Goal: Information Seeking & Learning: Learn about a topic

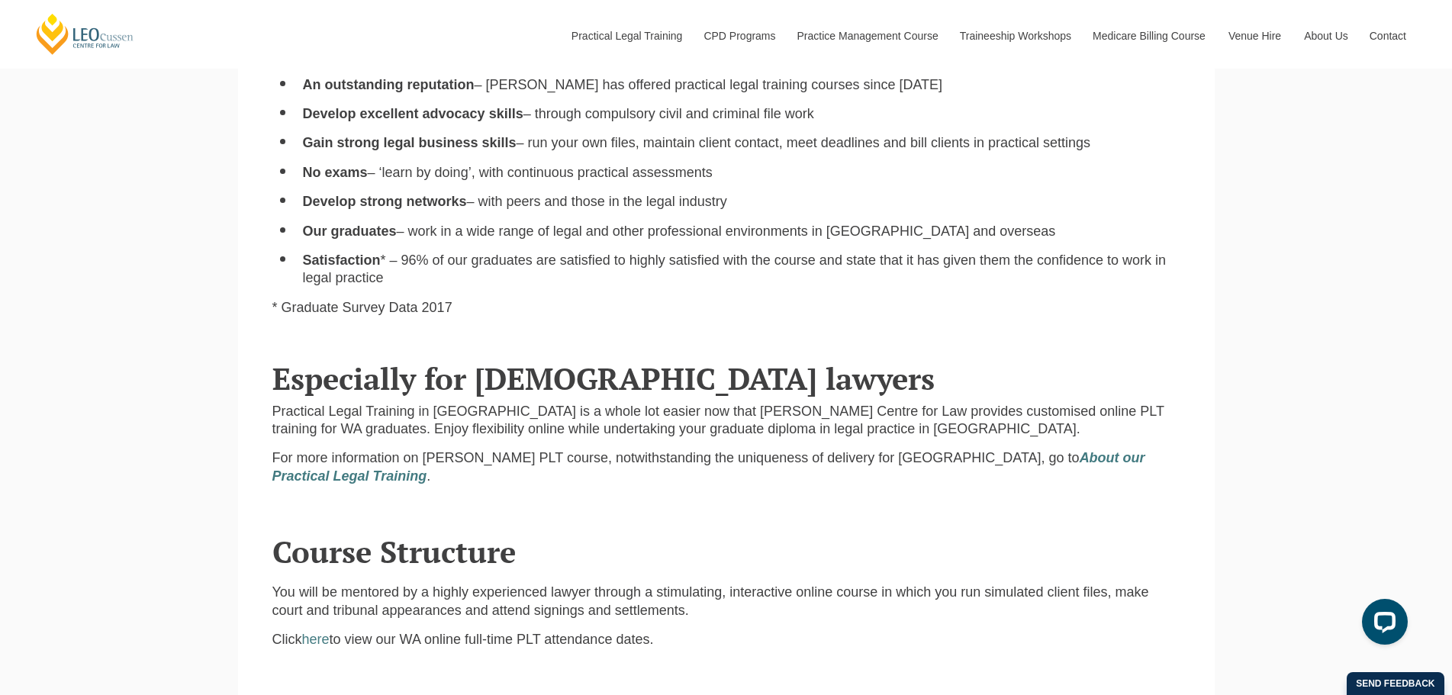
scroll to position [1450, 0]
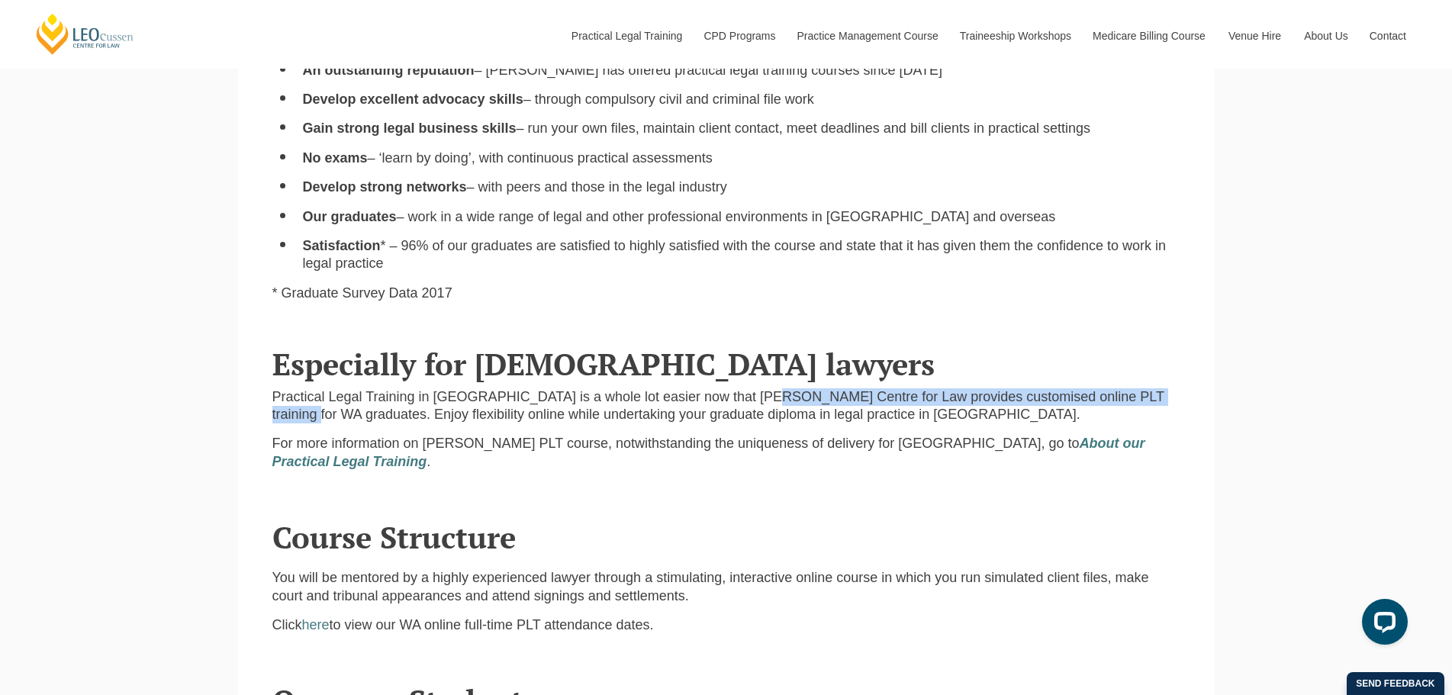
drag, startPoint x: 747, startPoint y: 406, endPoint x: 1172, endPoint y: 395, distance: 425.1
click at [1172, 395] on p "Practical Legal Training in Western Australia is a whole lot easier now that Le…" at bounding box center [726, 406] width 908 height 36
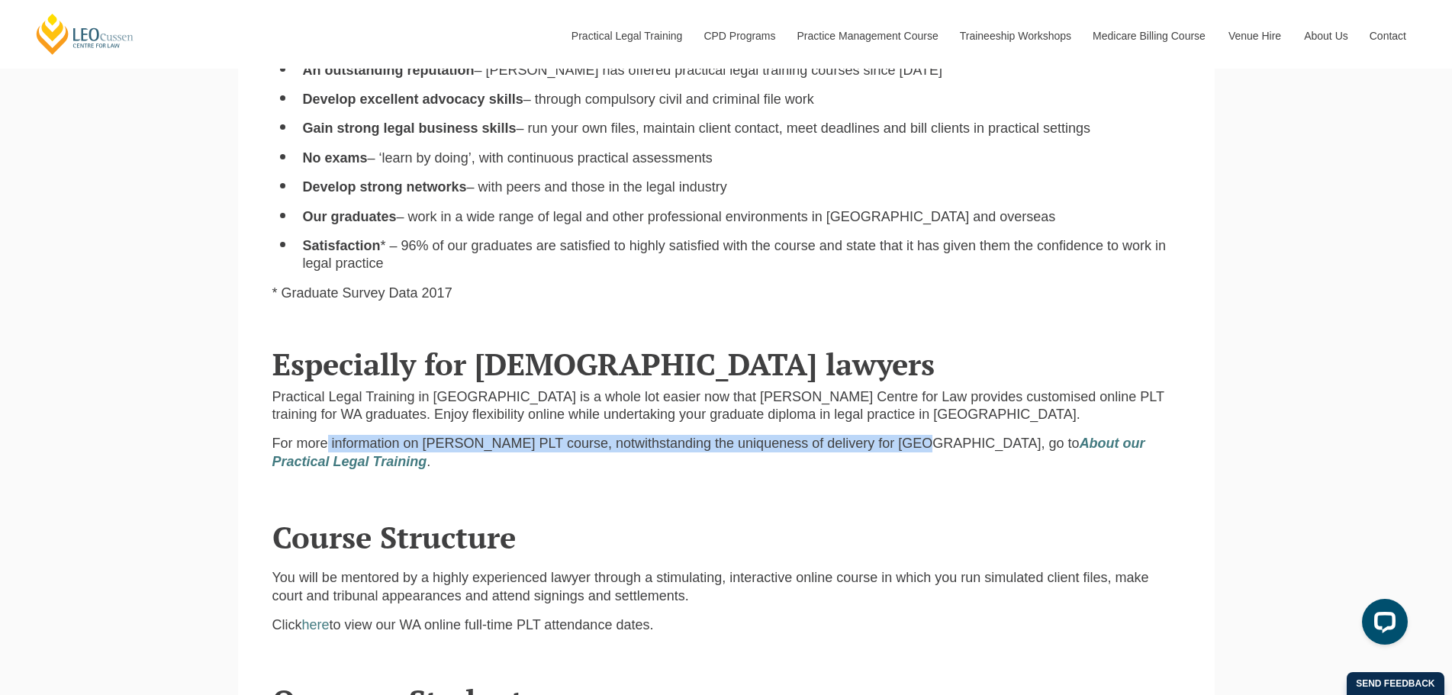
drag, startPoint x: 329, startPoint y: 436, endPoint x: 904, endPoint y: 443, distance: 575.4
click at [904, 443] on div "We believe that practical legal training should be just that – practical Build …" at bounding box center [726, 155] width 931 height 655
click at [904, 443] on p "For more information on Leo Cussen’s PLT course, notwithstanding the uniqueness…" at bounding box center [726, 453] width 908 height 36
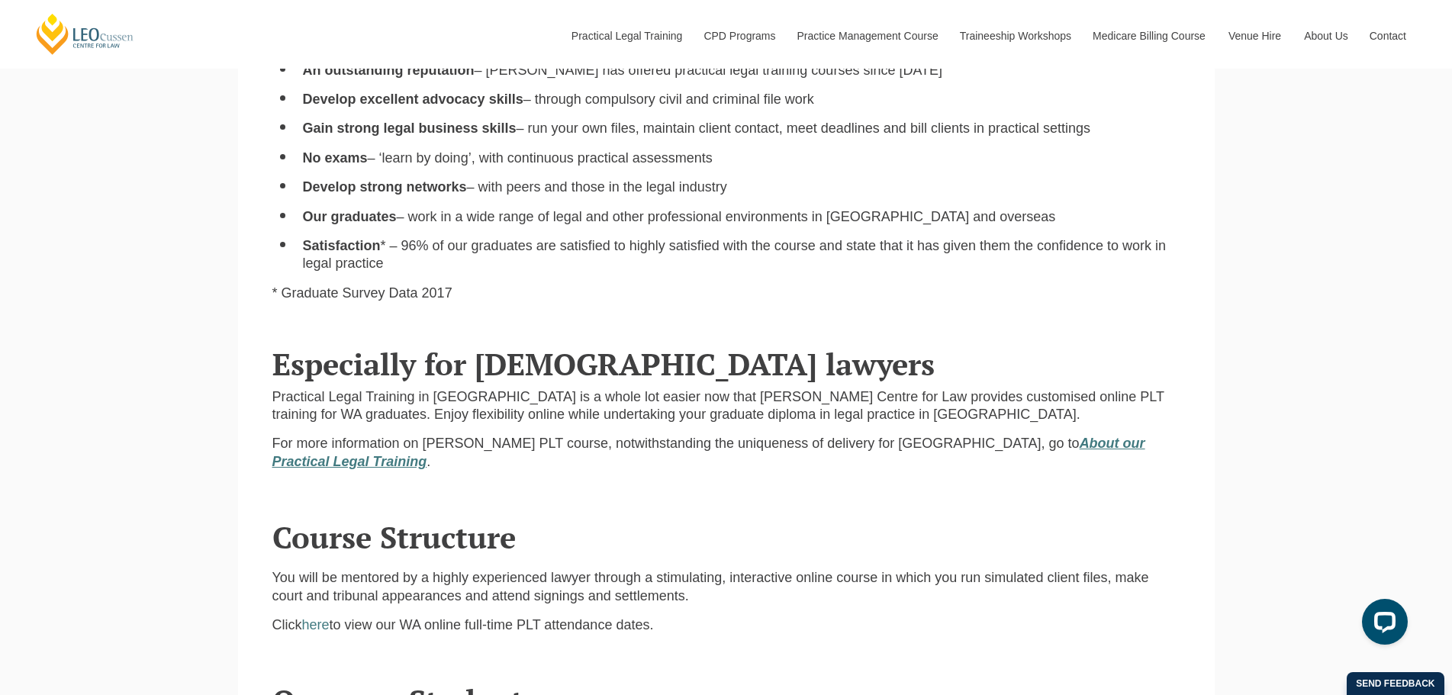
scroll to position [1679, 0]
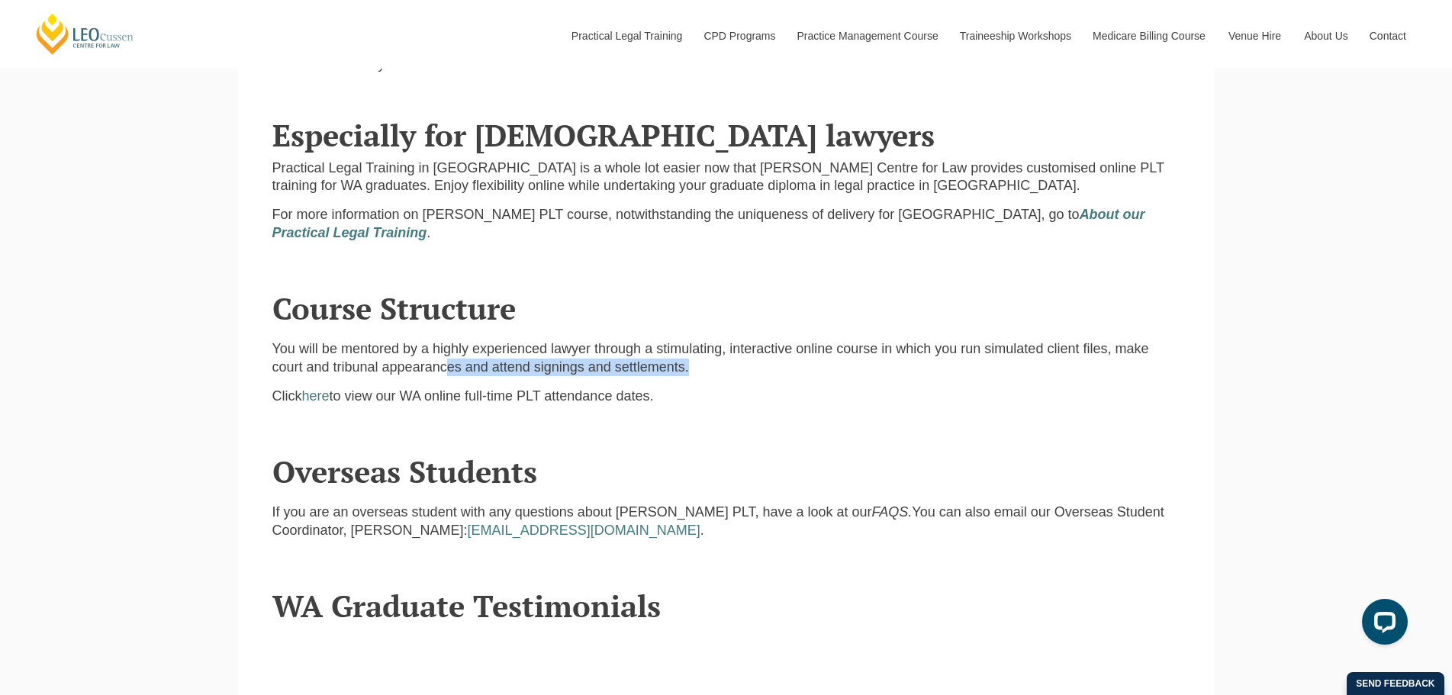
drag, startPoint x: 448, startPoint y: 373, endPoint x: 697, endPoint y: 374, distance: 248.8
click at [697, 374] on p "You will be mentored by a highly experienced lawyer through a stimulating, inte…" at bounding box center [726, 358] width 908 height 36
click at [322, 401] on link "here" at bounding box center [315, 395] width 27 height 15
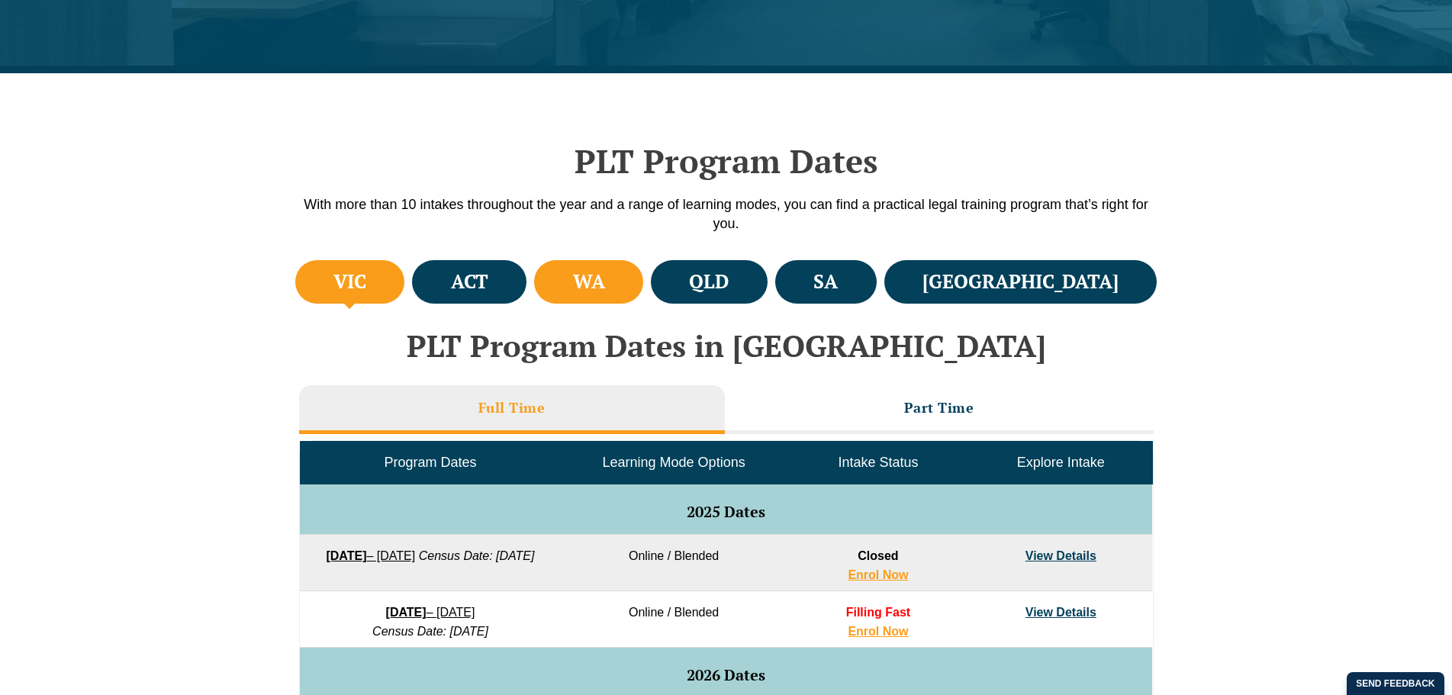
click at [605, 294] on h4 "WA" at bounding box center [589, 281] width 32 height 25
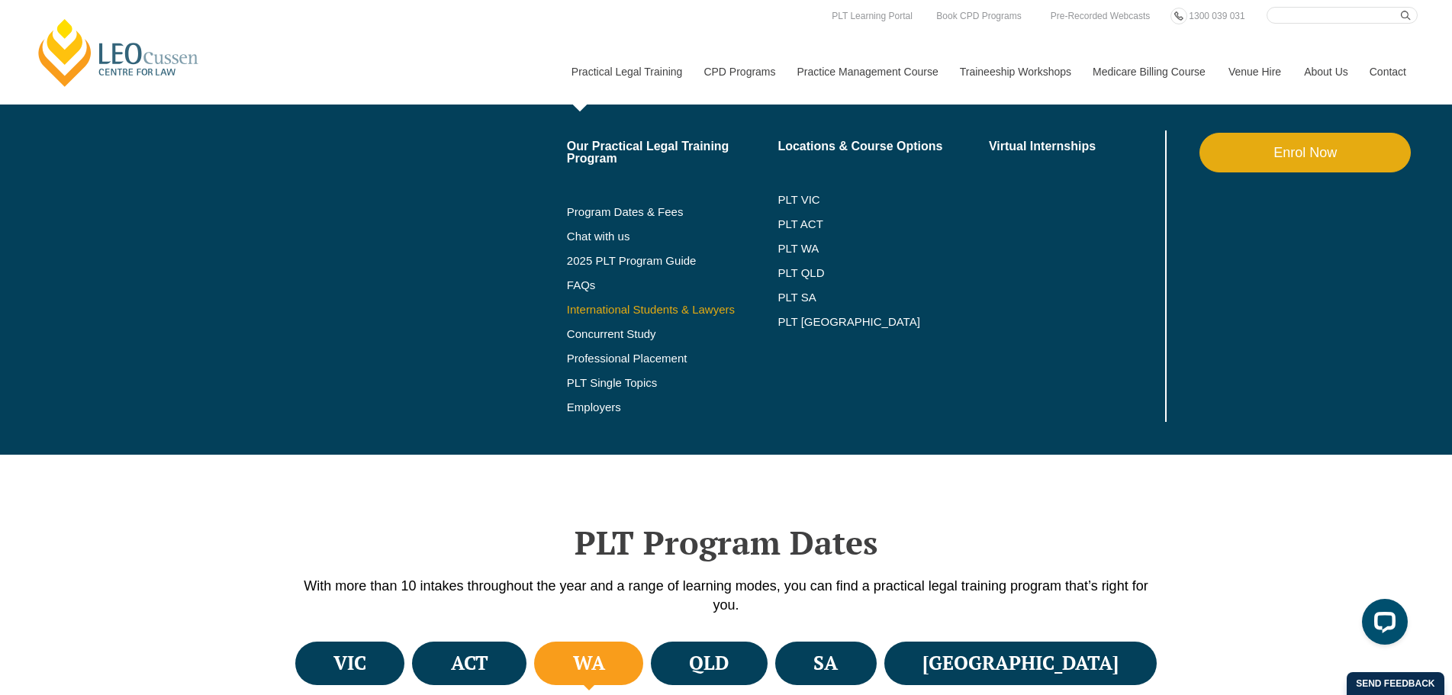
click at [593, 311] on link "International Students & Lawyers" at bounding box center [672, 310] width 211 height 12
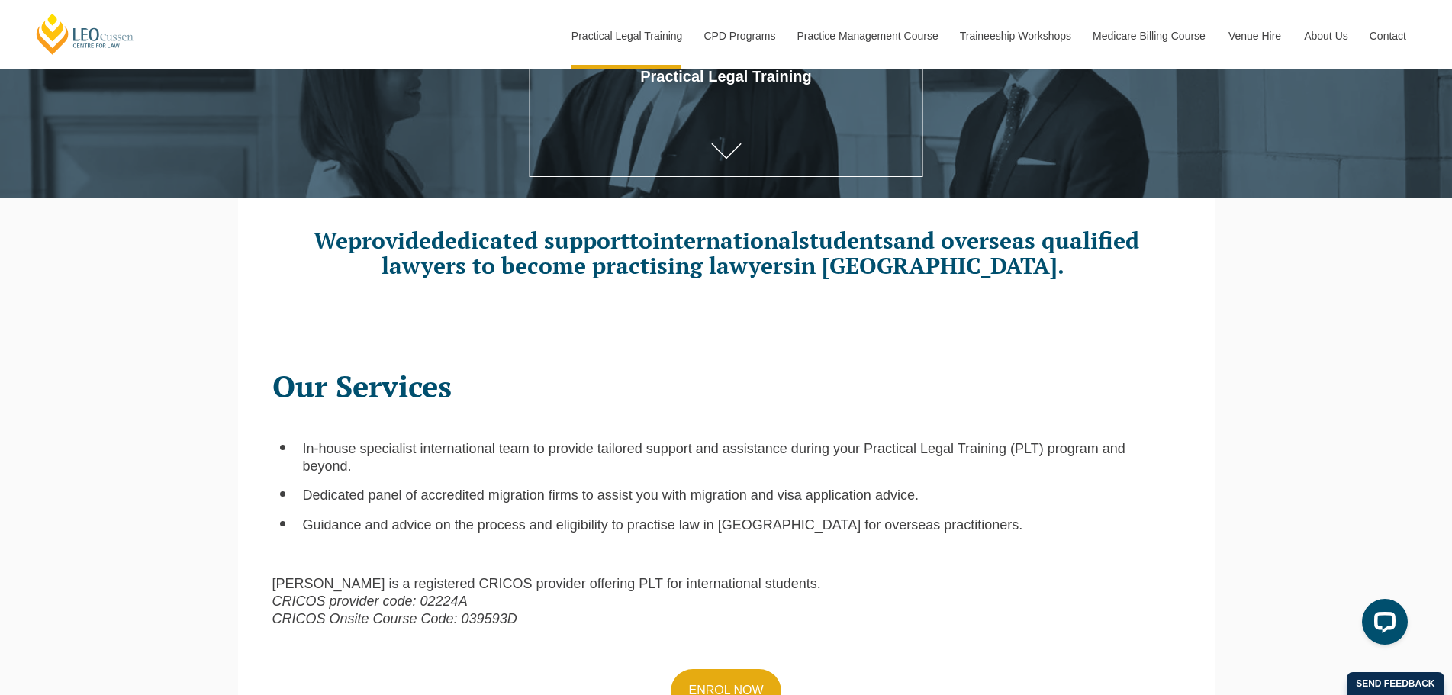
scroll to position [382, 0]
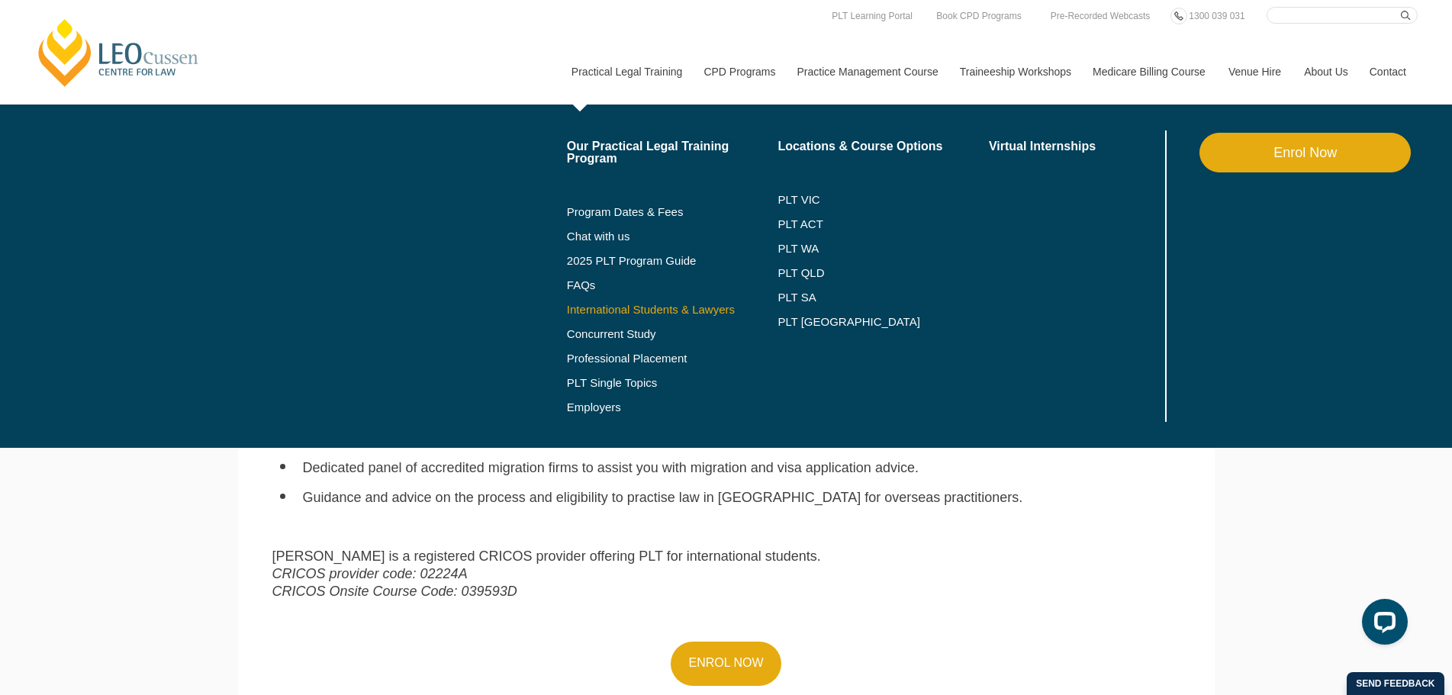
click at [617, 308] on link "International Students & Lawyers" at bounding box center [672, 310] width 211 height 12
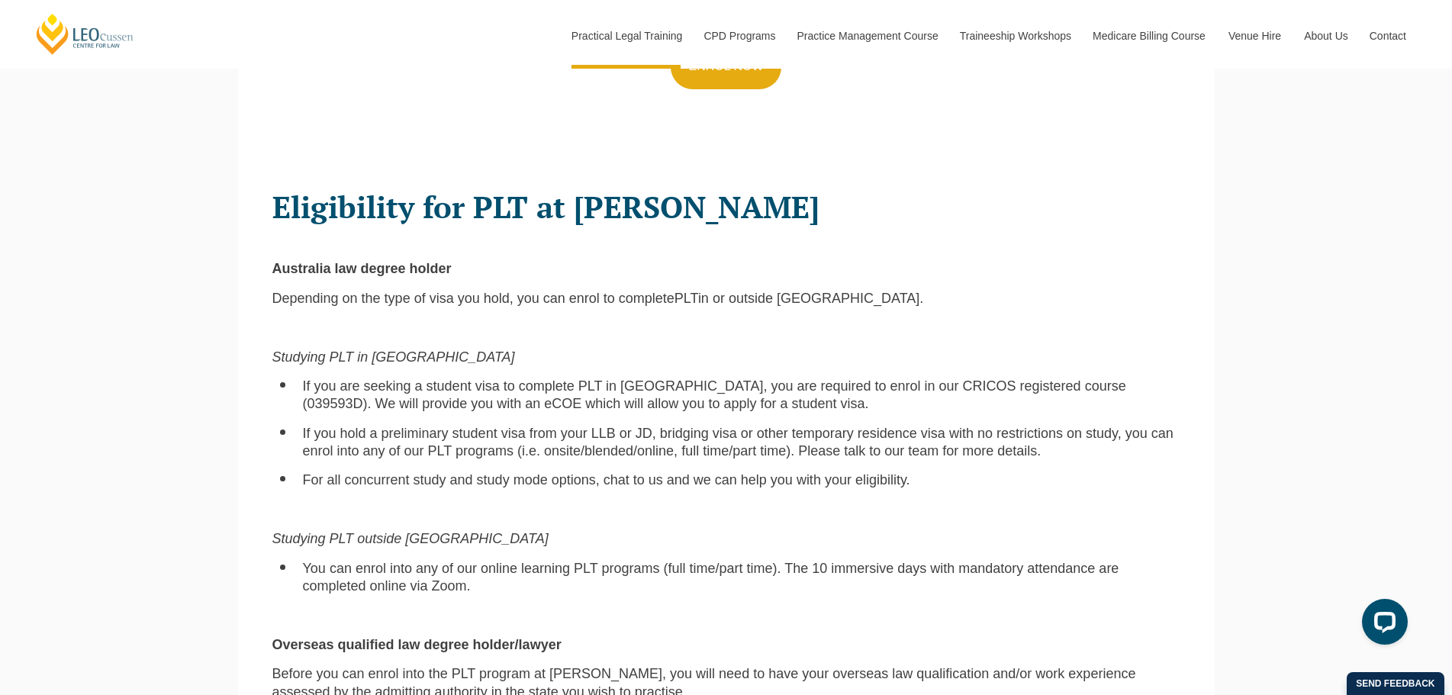
scroll to position [992, 0]
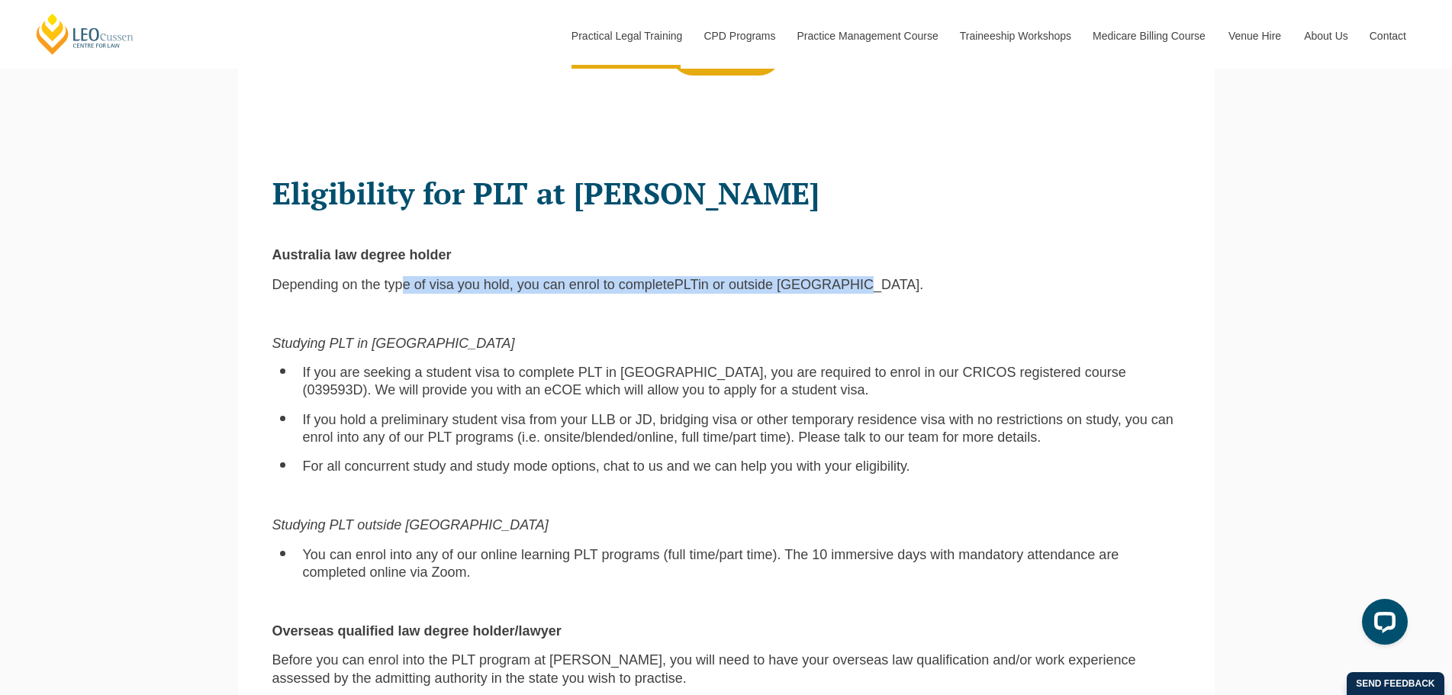
drag, startPoint x: 401, startPoint y: 288, endPoint x: 912, endPoint y: 291, distance: 510.5
click at [912, 291] on p "Depending on the type of visa you hold, y ou can enrol to complete PLT in or ou…" at bounding box center [726, 285] width 908 height 18
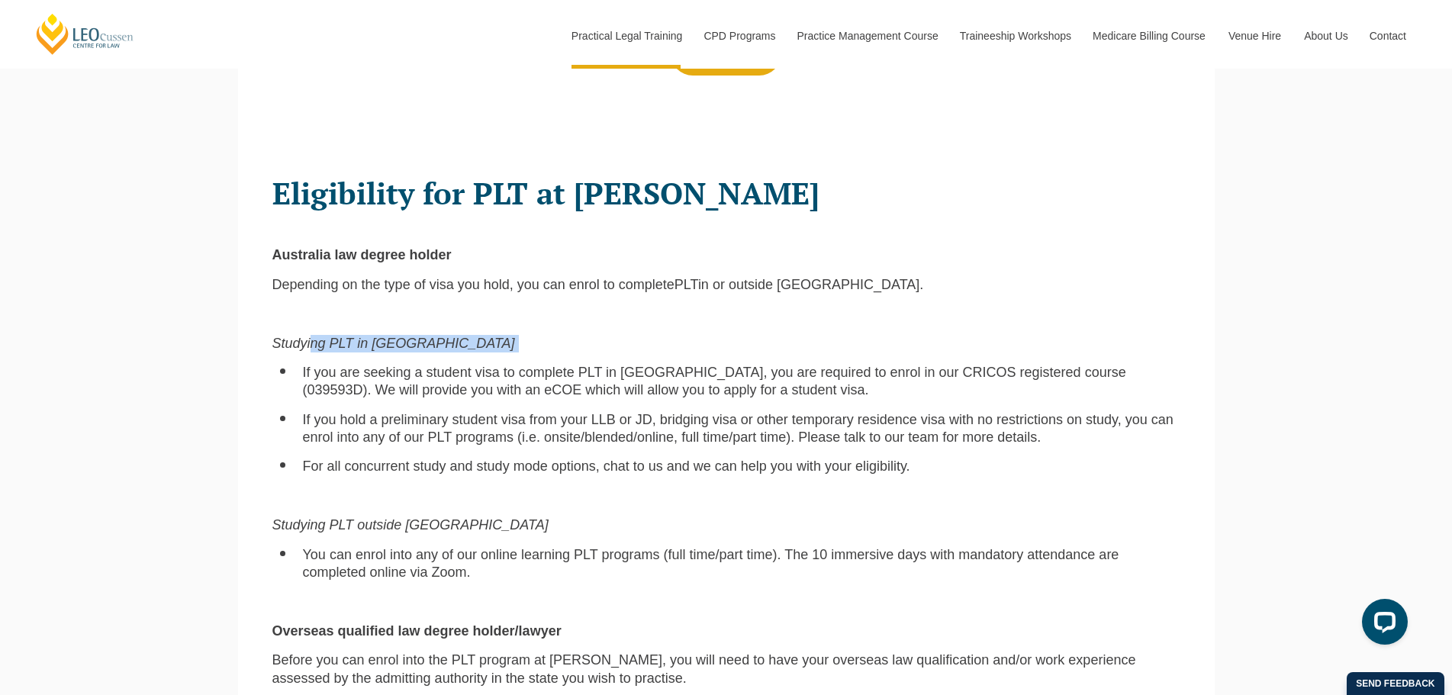
drag, startPoint x: 311, startPoint y: 345, endPoint x: 439, endPoint y: 344, distance: 127.4
click at [439, 344] on p "Studying PLT in Australia" at bounding box center [726, 344] width 908 height 18
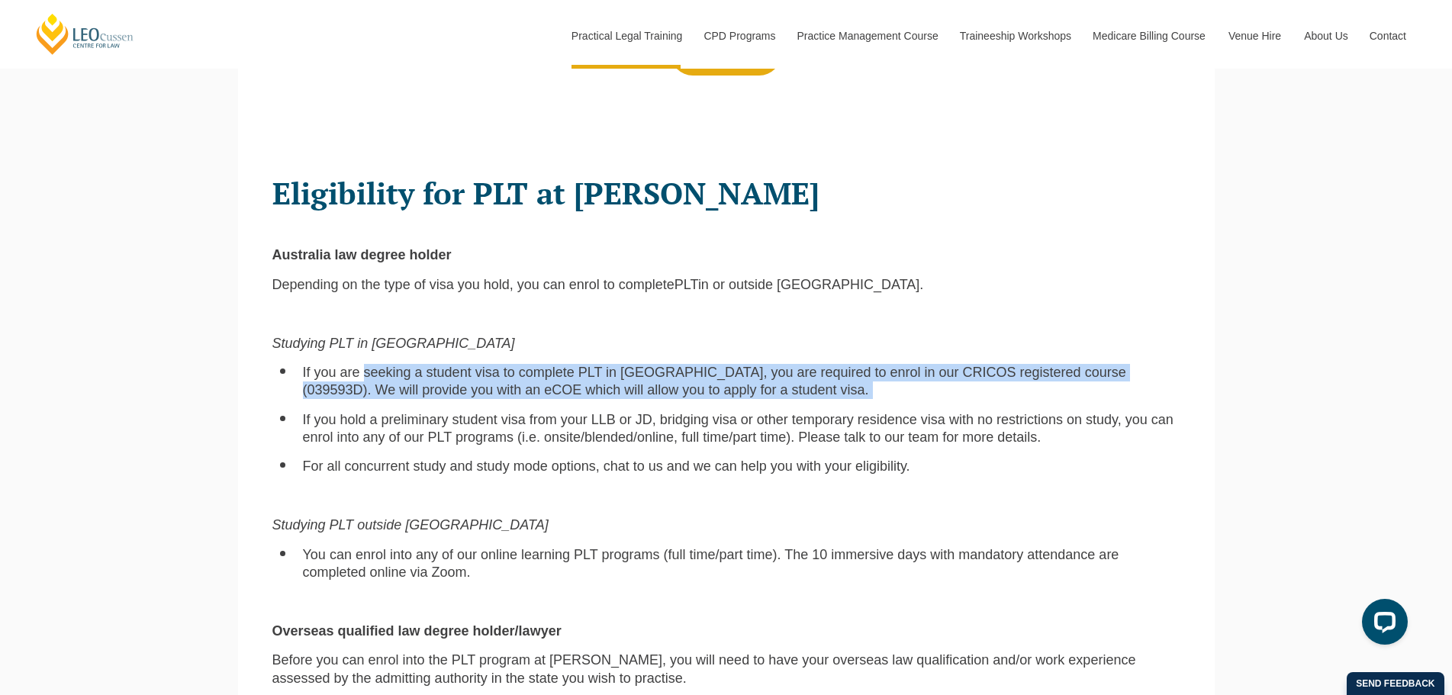
drag, startPoint x: 366, startPoint y: 369, endPoint x: 1168, endPoint y: 392, distance: 802.3
click at [1168, 392] on li "If you are seeking a student visa to complete PLT in Australia, you are require…" at bounding box center [741, 382] width 877 height 36
click at [1167, 392] on li "If you are seeking a student visa to complete PLT in Australia, you are require…" at bounding box center [741, 382] width 877 height 36
click at [1091, 390] on li "If you are seeking a student visa to complete PLT in Australia, you are require…" at bounding box center [741, 382] width 877 height 36
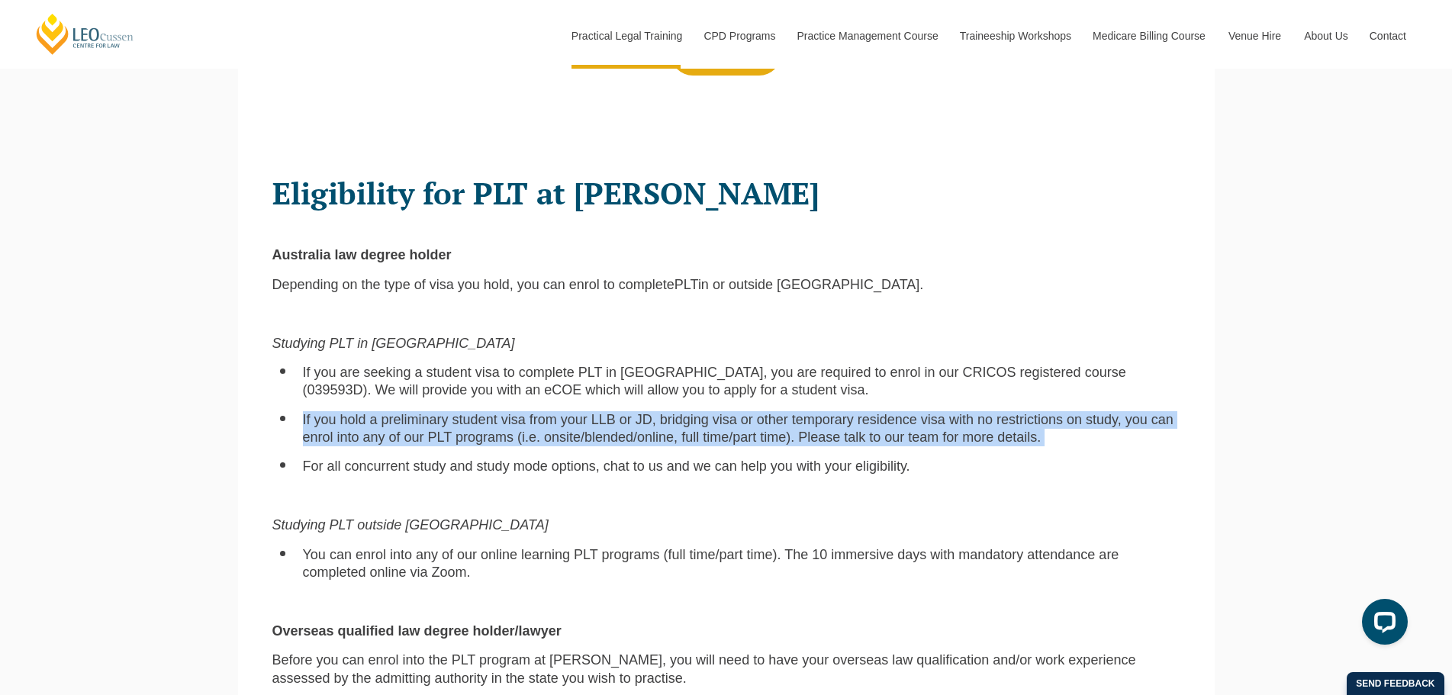
drag, startPoint x: 302, startPoint y: 424, endPoint x: 1102, endPoint y: 441, distance: 799.8
click at [1102, 441] on li "If you hold a preliminary student visa from your LLB or JD, bridging visa or ot…" at bounding box center [741, 429] width 877 height 36
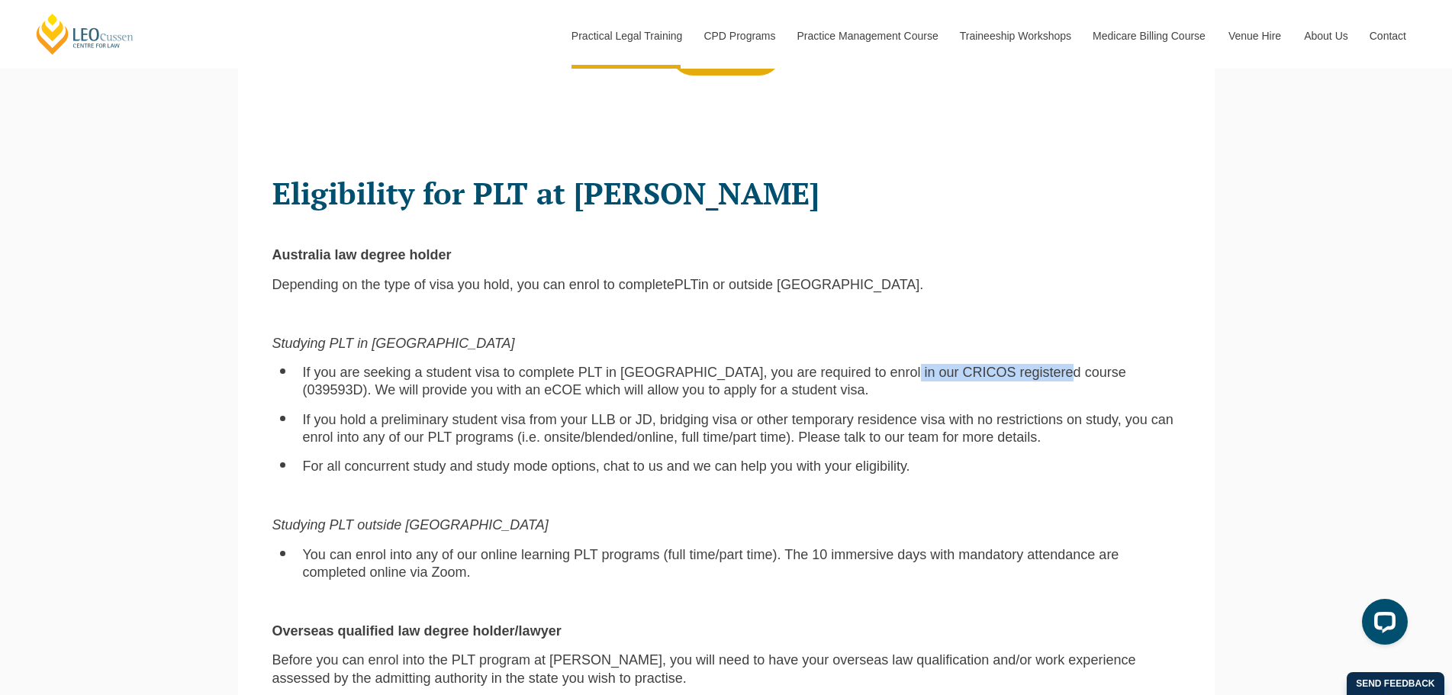
drag, startPoint x: 1035, startPoint y: 378, endPoint x: 872, endPoint y: 375, distance: 163.3
click at [872, 375] on span "If you are seeking a student visa to complete PLT in Australia, you are require…" at bounding box center [714, 381] width 823 height 33
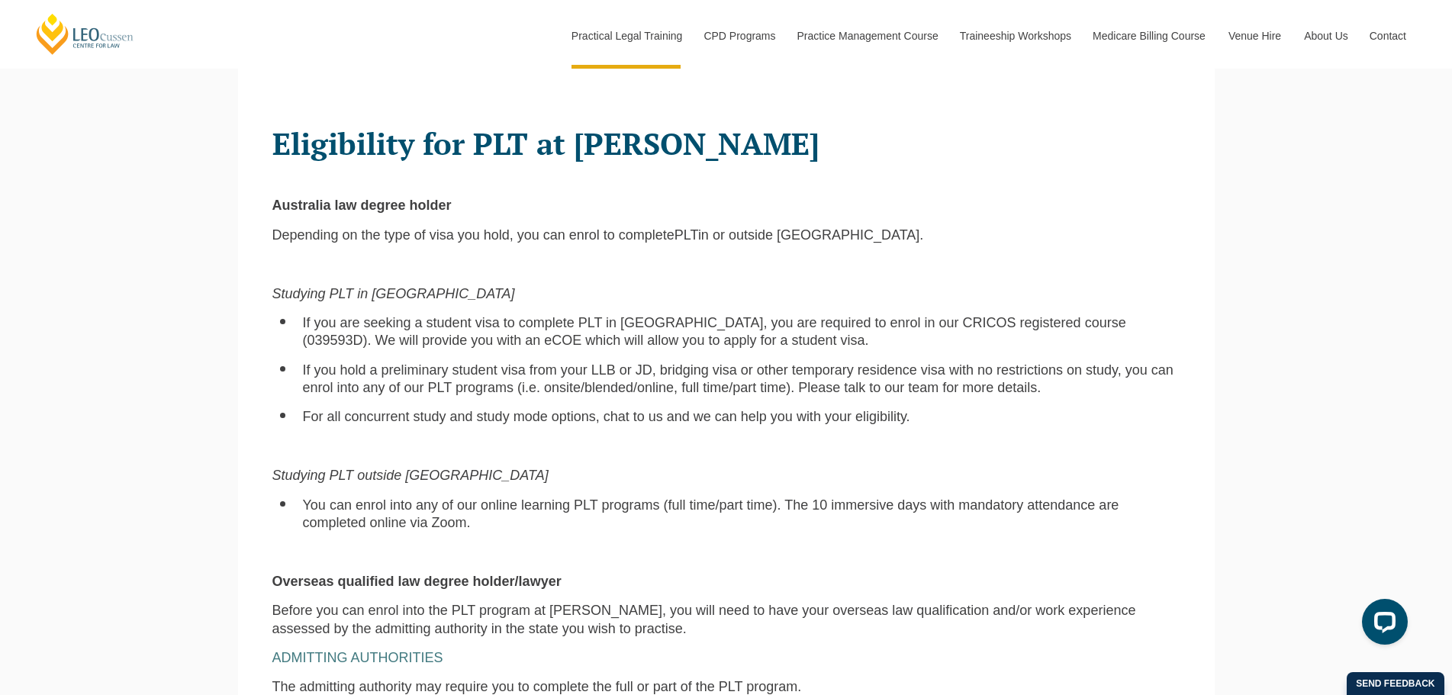
scroll to position [1068, 0]
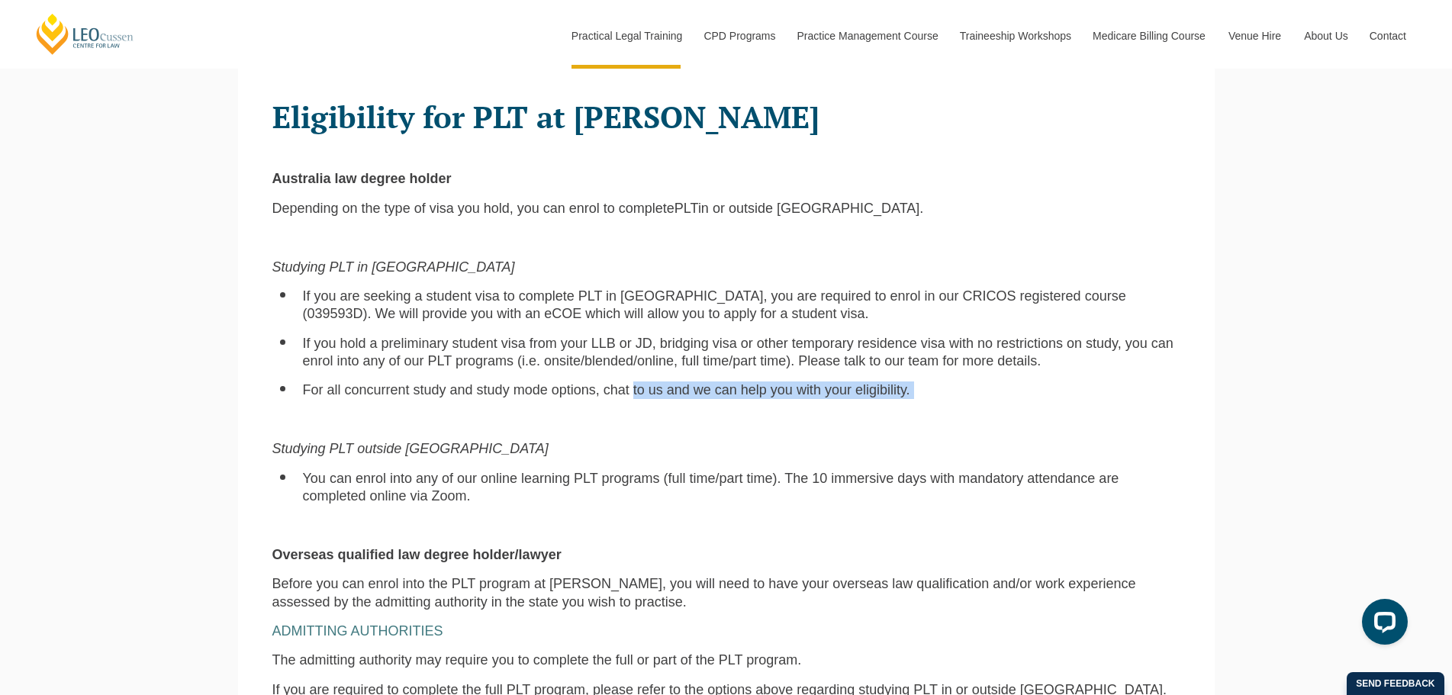
drag, startPoint x: 632, startPoint y: 387, endPoint x: 951, endPoint y: 402, distance: 319.3
click at [951, 399] on li "For all concurrent study and study mode options, chat to us and we can help you…" at bounding box center [741, 391] width 877 height 18
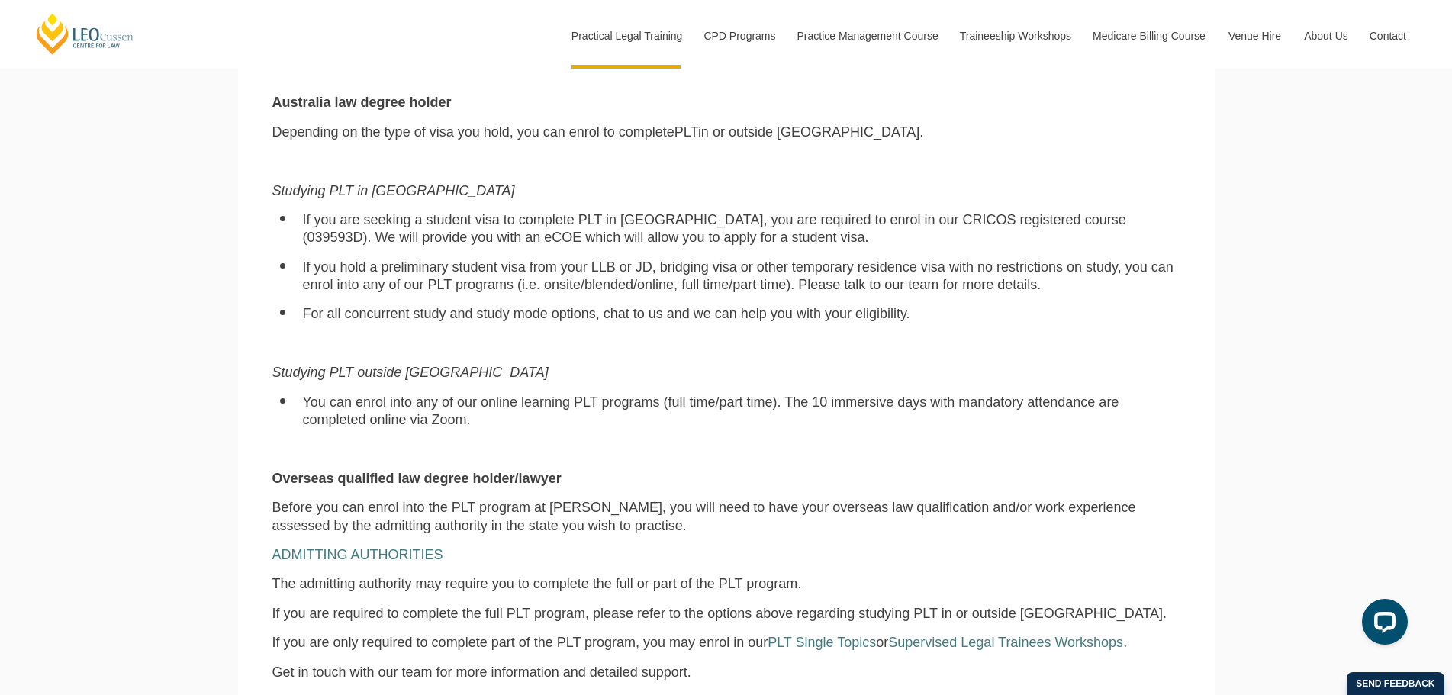
scroll to position [1221, 0]
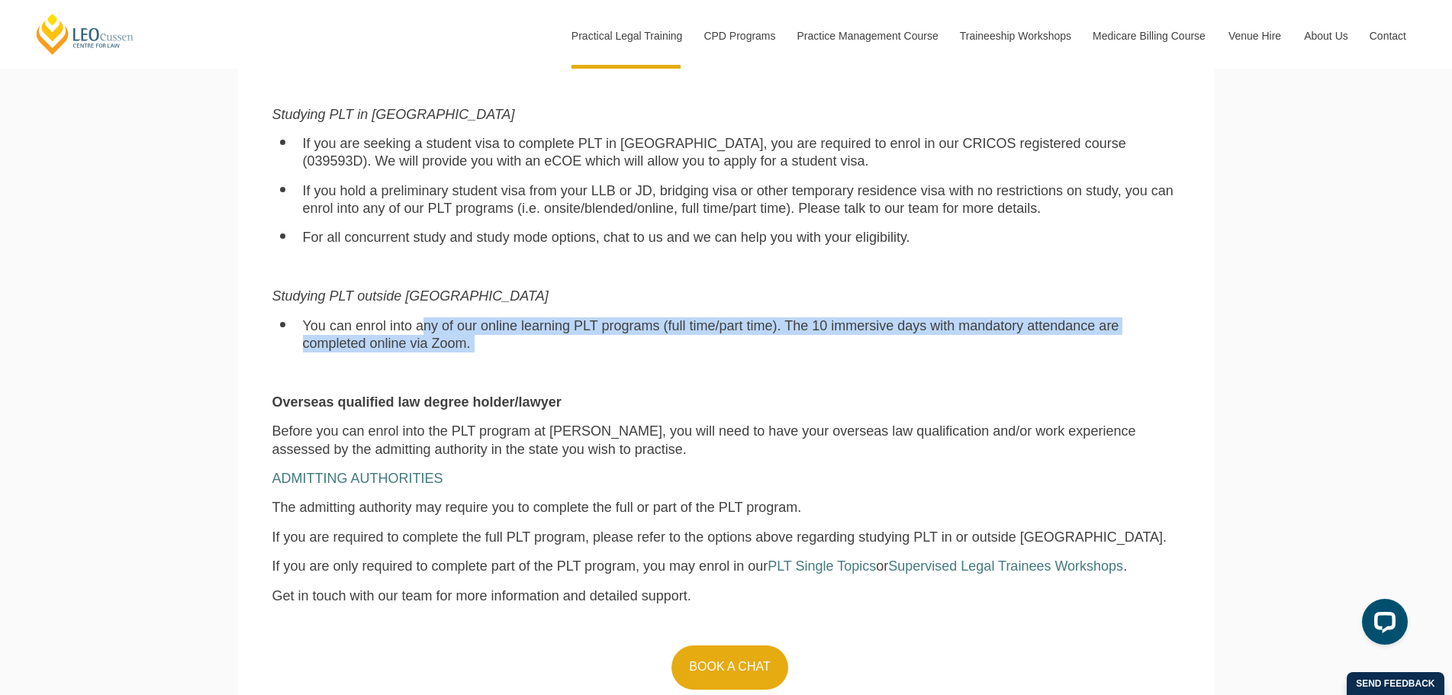
drag, startPoint x: 420, startPoint y: 327, endPoint x: 1106, endPoint y: 342, distance: 686.1
click at [1106, 342] on li "You can enrol into any of our online learning PLT programs (full time/part time…" at bounding box center [741, 335] width 877 height 36
click at [1105, 342] on li "You can enrol into any of our online learning PLT programs (full time/part time…" at bounding box center [741, 335] width 877 height 36
click at [929, 351] on li "You can enrol into any of our online learning PLT programs (full time/part time…" at bounding box center [741, 335] width 877 height 36
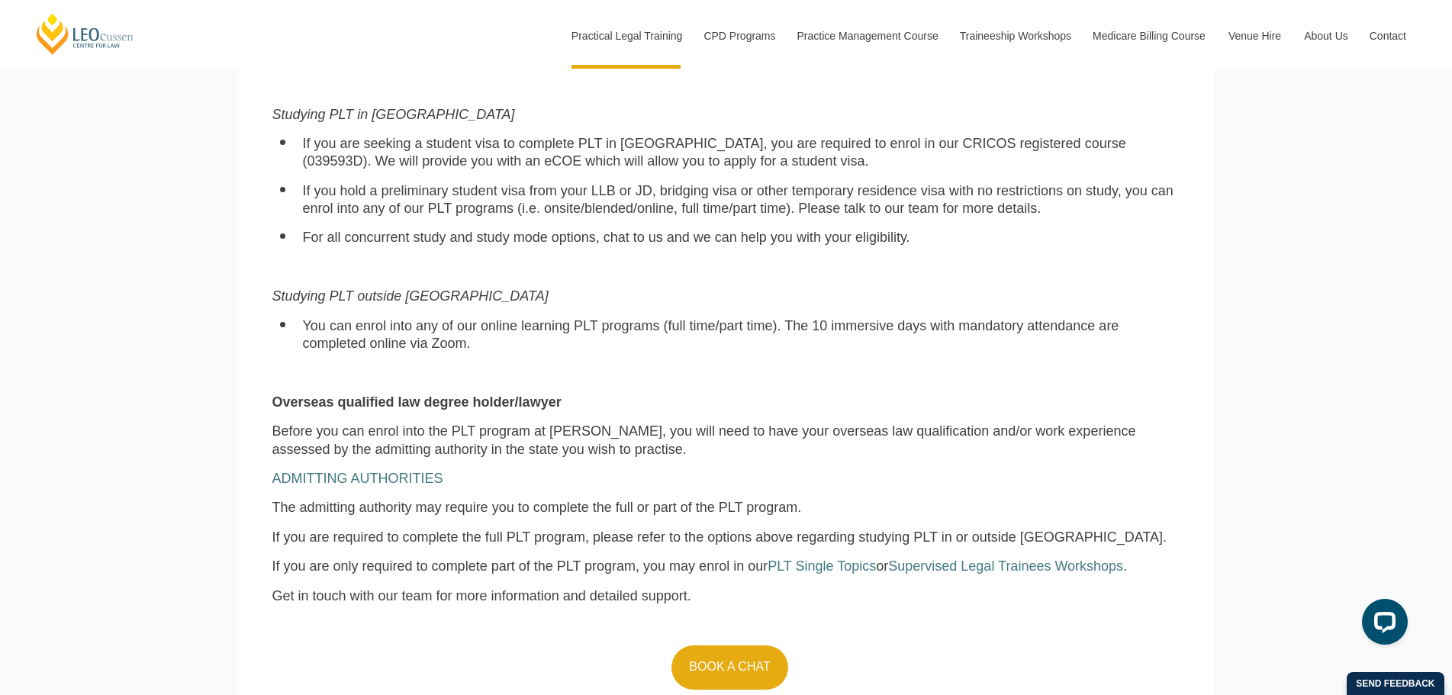
click at [832, 376] on p at bounding box center [726, 373] width 908 height 18
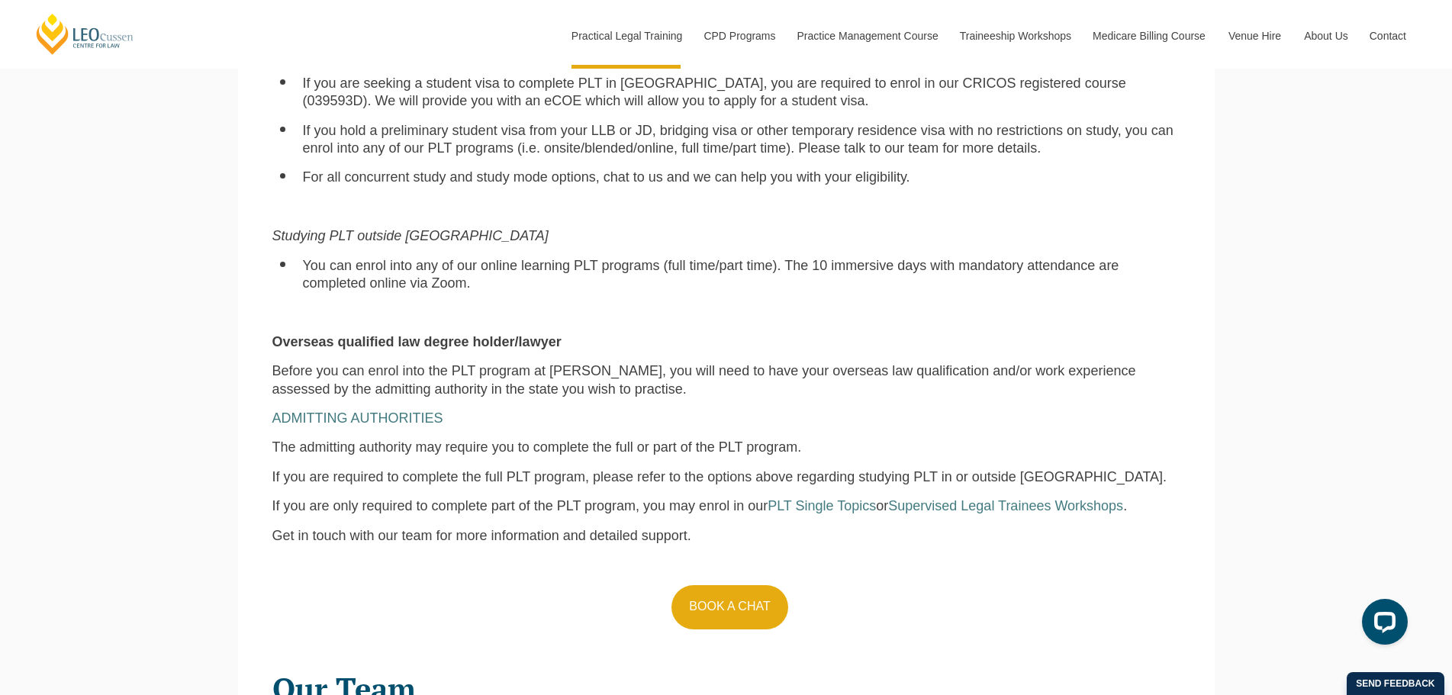
scroll to position [1373, 0]
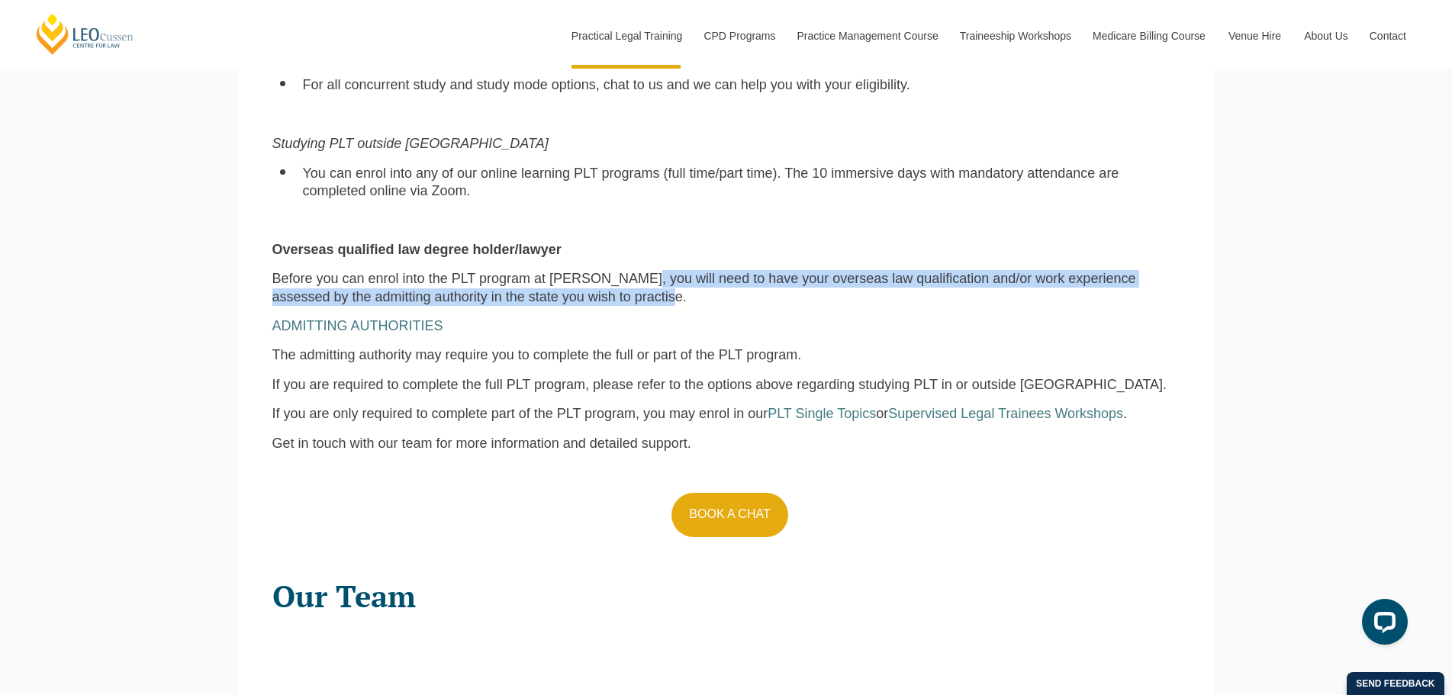
drag, startPoint x: 640, startPoint y: 288, endPoint x: 1160, endPoint y: 297, distance: 519.7
click at [1161, 297] on p "Before you can enrol into the PLT program at Leo Cussen, you will need to have …" at bounding box center [726, 288] width 908 height 36
click at [1160, 297] on p "Before you can enrol into the PLT program at Leo Cussen, you will need to have …" at bounding box center [726, 288] width 908 height 36
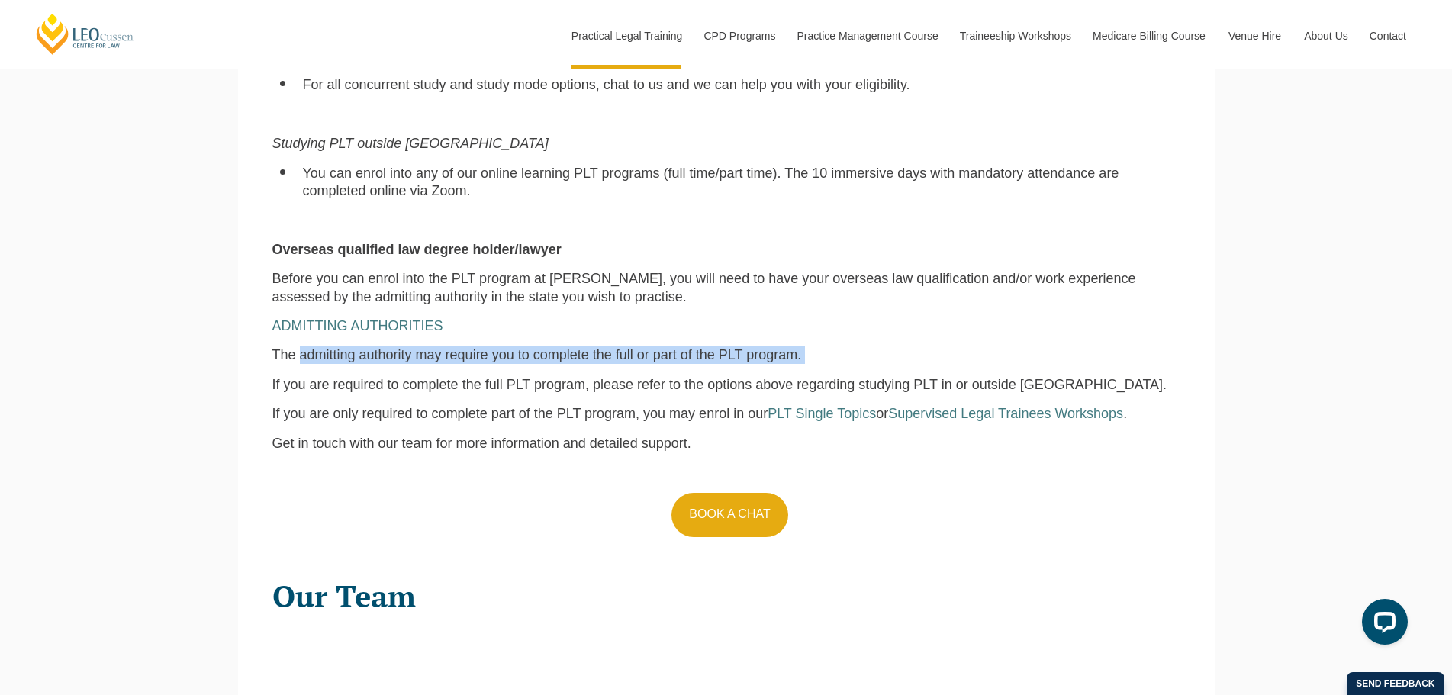
drag, startPoint x: 298, startPoint y: 354, endPoint x: 826, endPoint y: 360, distance: 527.3
click at [826, 360] on p "The admitting authority may require you to complete the full or part of the PLT…" at bounding box center [726, 355] width 908 height 18
click at [826, 359] on p "The admitting authority may require you to complete the full or part of the PLT…" at bounding box center [726, 355] width 908 height 18
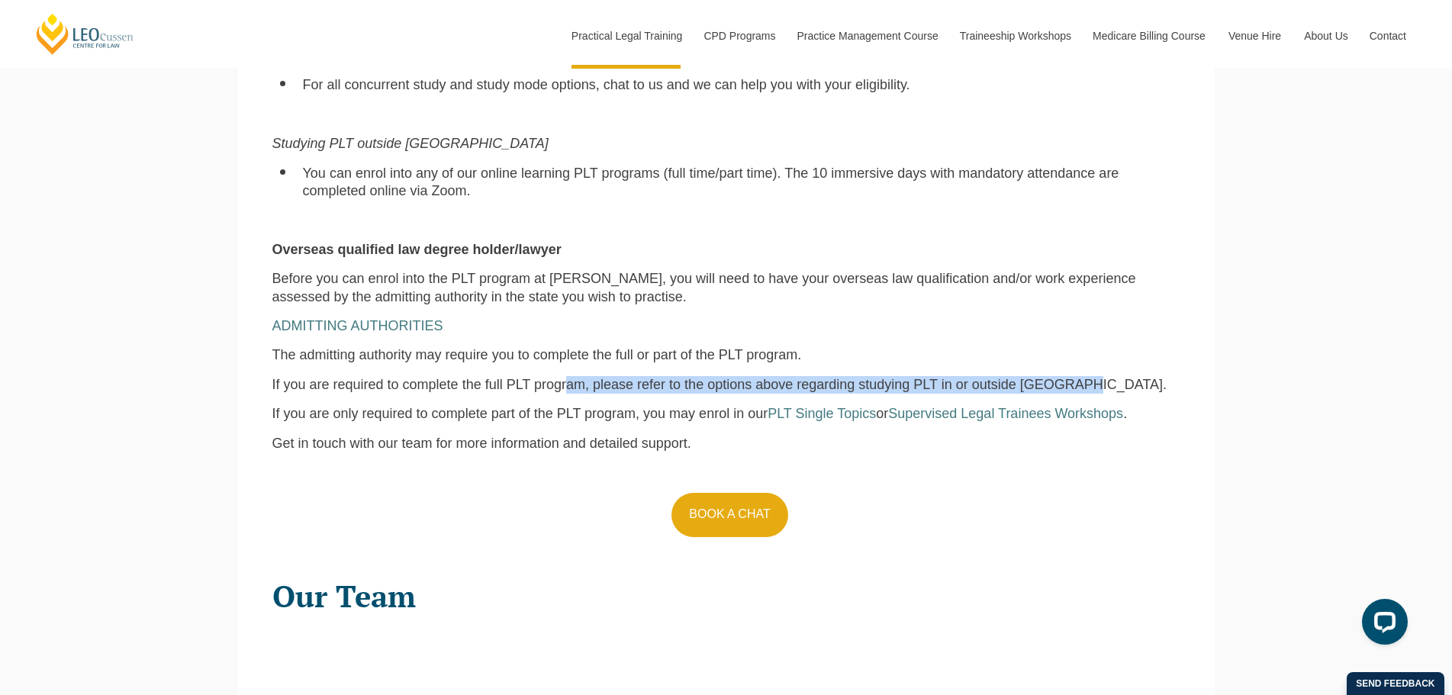
drag, startPoint x: 565, startPoint y: 394, endPoint x: 1071, endPoint y: 388, distance: 505.9
click at [1071, 388] on span "If you are required to complete the full PLT program, please refer to the optio…" at bounding box center [719, 384] width 895 height 15
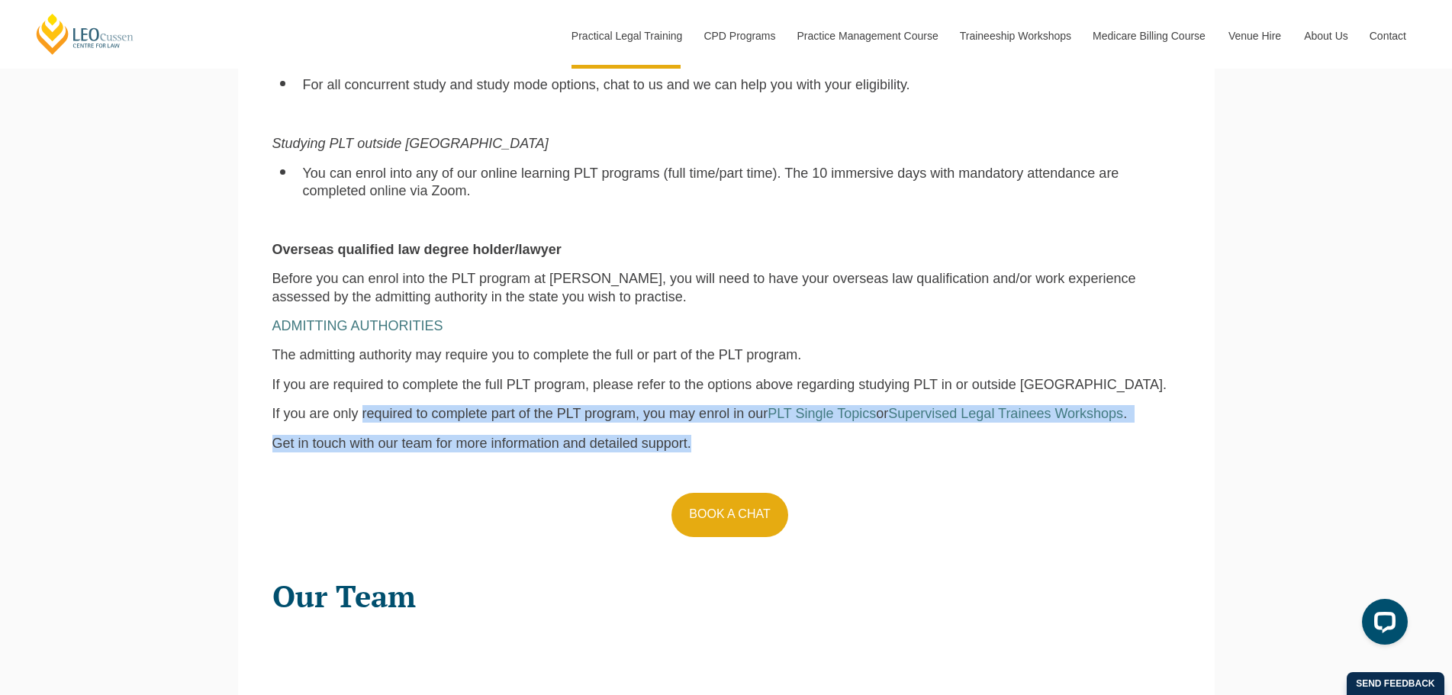
drag, startPoint x: 362, startPoint y: 415, endPoint x: 790, endPoint y: 435, distance: 428.5
click at [790, 435] on div "Eligibility for PLT at Leo Cussen Australia law degree holder Depending on the …" at bounding box center [726, 163] width 931 height 769
drag, startPoint x: 382, startPoint y: 416, endPoint x: 774, endPoint y: 416, distance: 393.0
click at [774, 416] on p "If you are only required to complete part of the PLT program, you may enrol in …" at bounding box center [726, 414] width 908 height 18
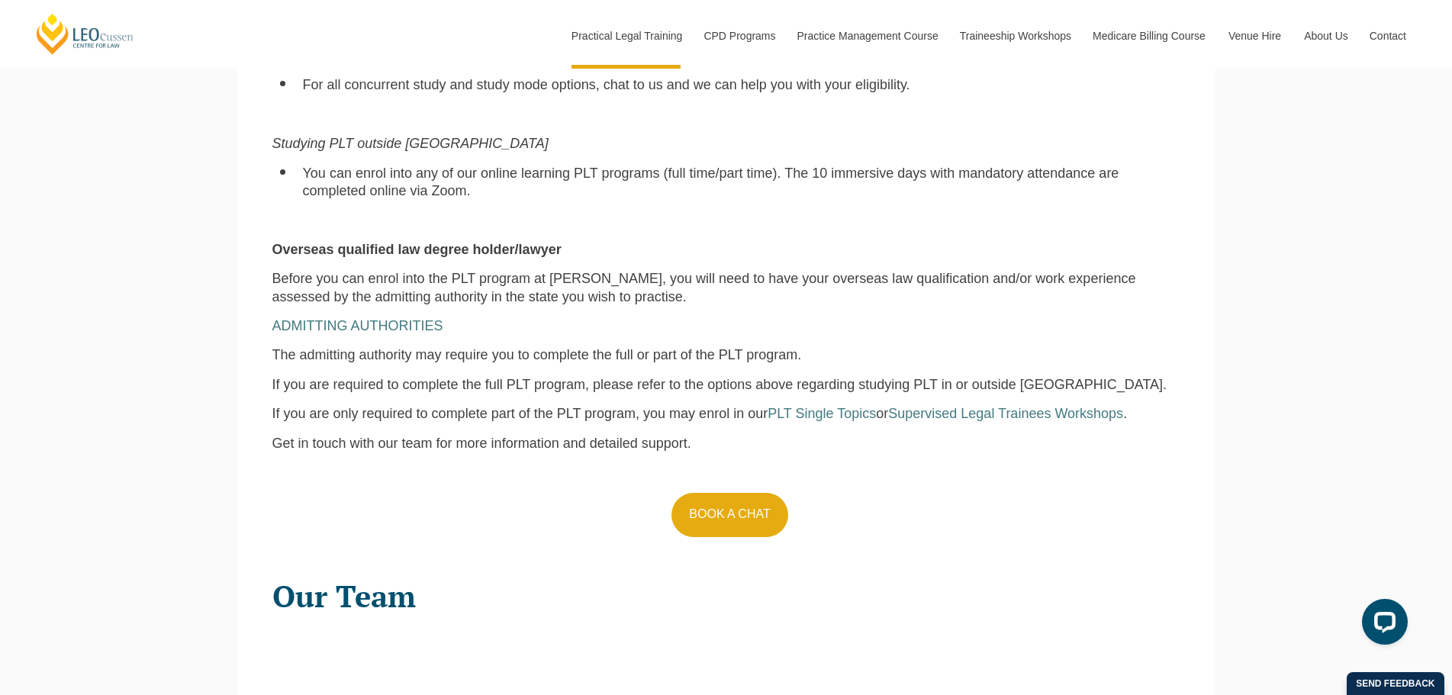
click at [926, 452] on p "Get in touch with our team for more information and detailed support." at bounding box center [726, 444] width 908 height 18
click at [820, 420] on span "PLT Single Topics" at bounding box center [822, 413] width 108 height 15
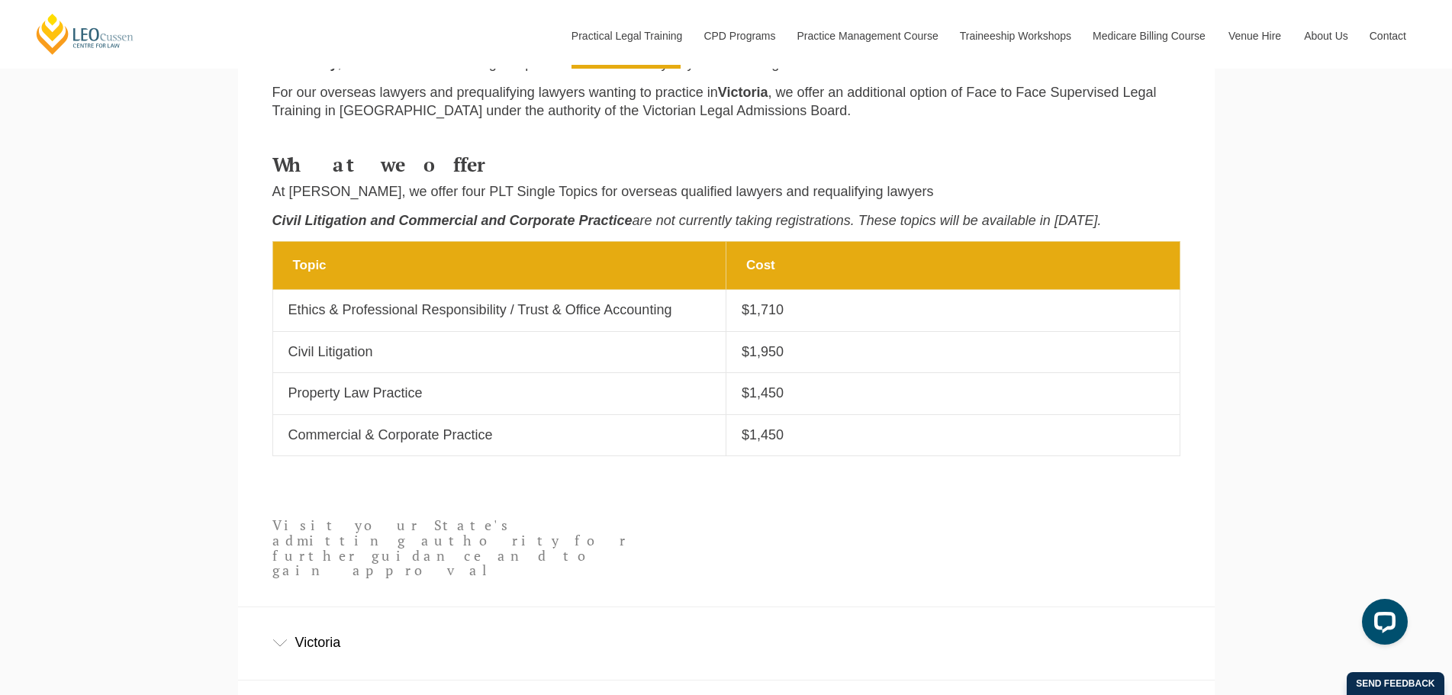
scroll to position [610, 0]
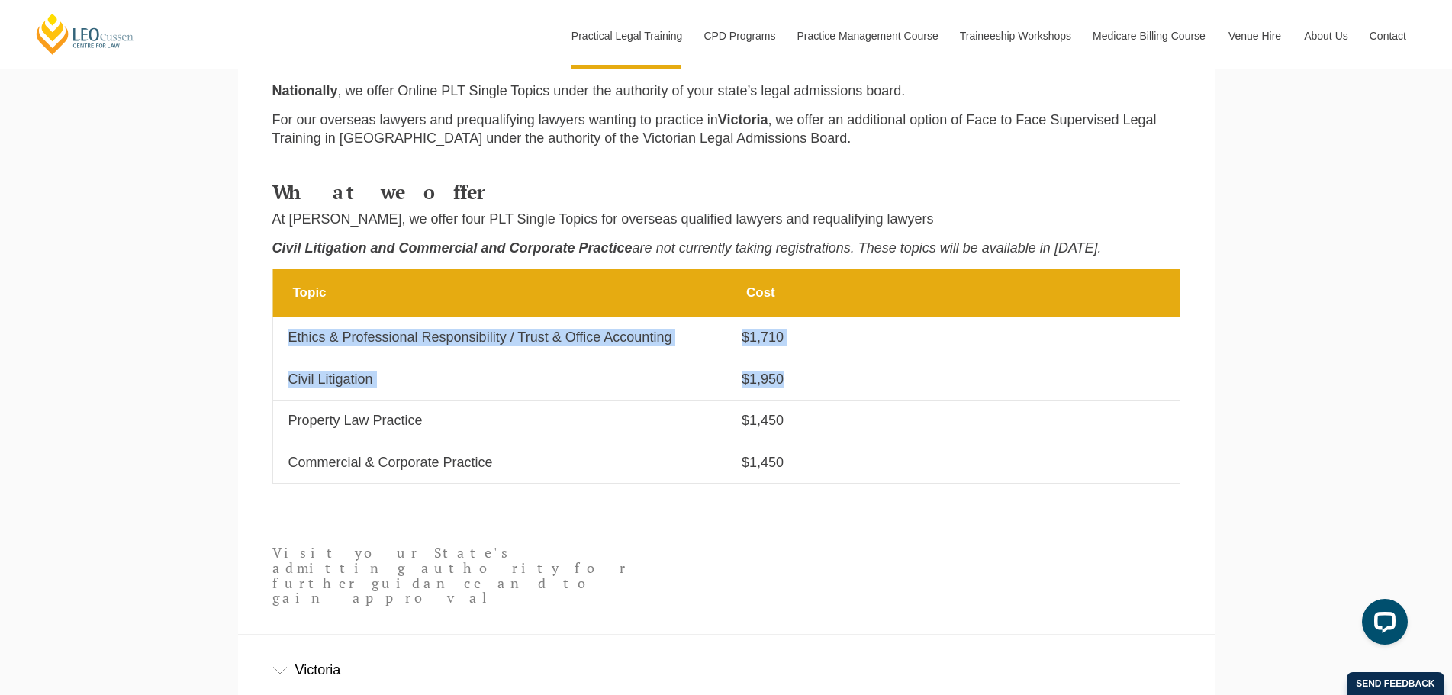
drag, startPoint x: 289, startPoint y: 333, endPoint x: 797, endPoint y: 387, distance: 510.3
click at [797, 388] on tbody "Topic Cost Topic Ethics & Professional Responsibility / Trust & Office Accounti…" at bounding box center [725, 376] width 907 height 214
click at [797, 386] on p "$1,950" at bounding box center [953, 380] width 423 height 18
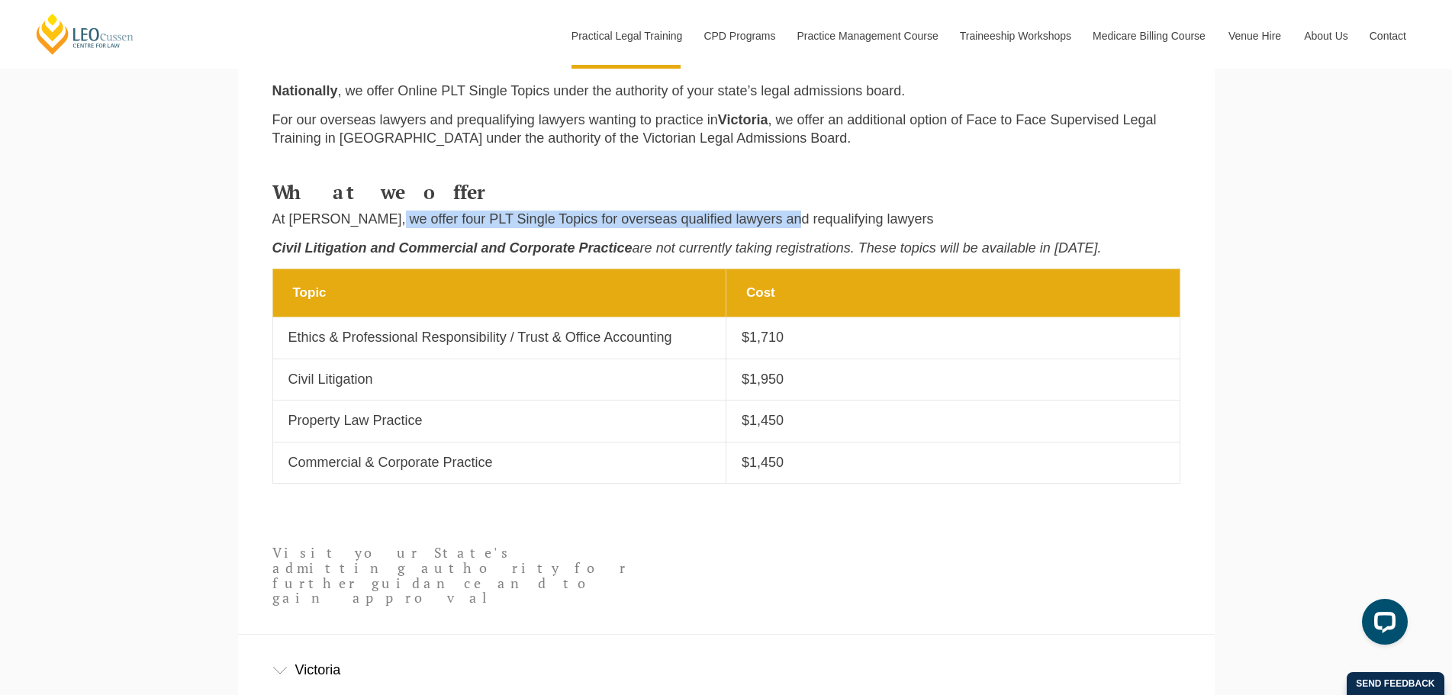
drag, startPoint x: 387, startPoint y: 227, endPoint x: 778, endPoint y: 224, distance: 390.7
click at [778, 224] on p "At Leo Cussen, we offer four PLT Single Topics for overseas qualified lawyers a…" at bounding box center [726, 220] width 908 height 18
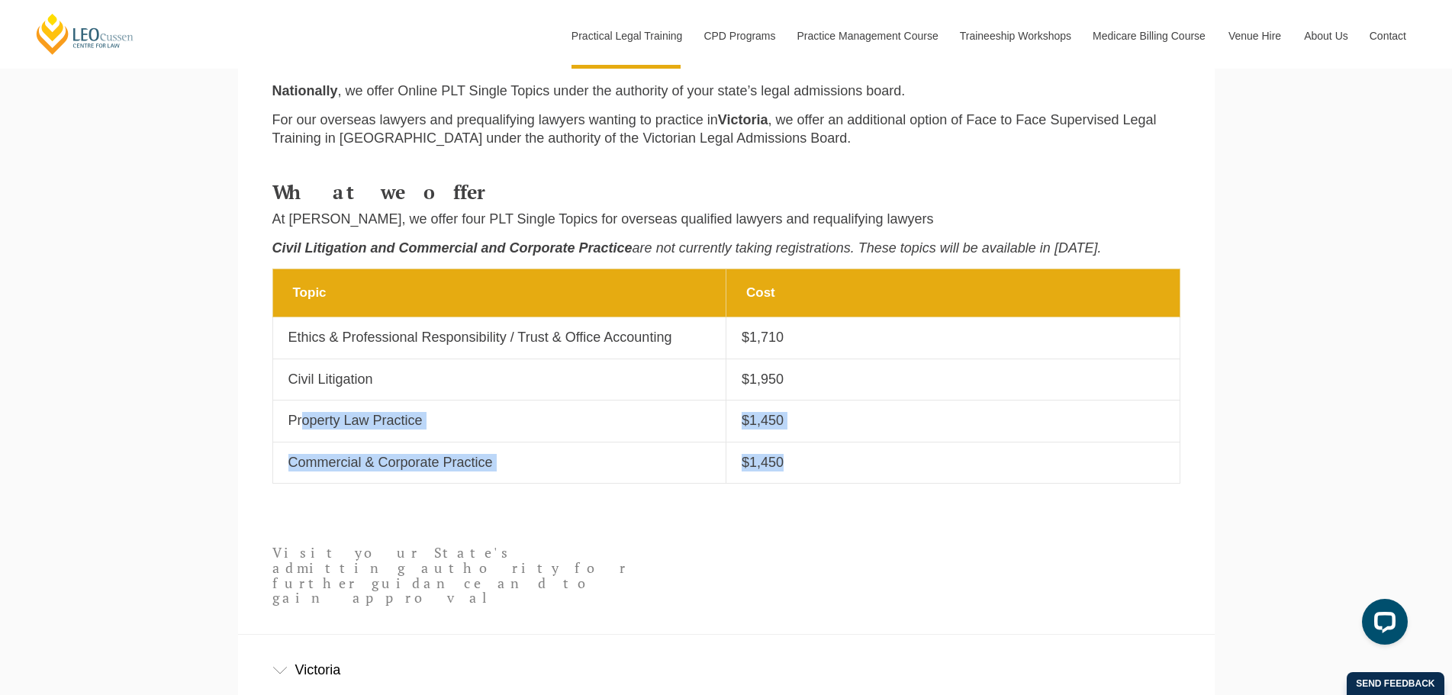
drag, startPoint x: 301, startPoint y: 420, endPoint x: 799, endPoint y: 457, distance: 498.9
click at [799, 457] on tbody "Topic Cost Topic Ethics & Professional Responsibility / Trust & Office Accounti…" at bounding box center [725, 376] width 907 height 214
click at [799, 457] on p "$1,450" at bounding box center [953, 463] width 423 height 18
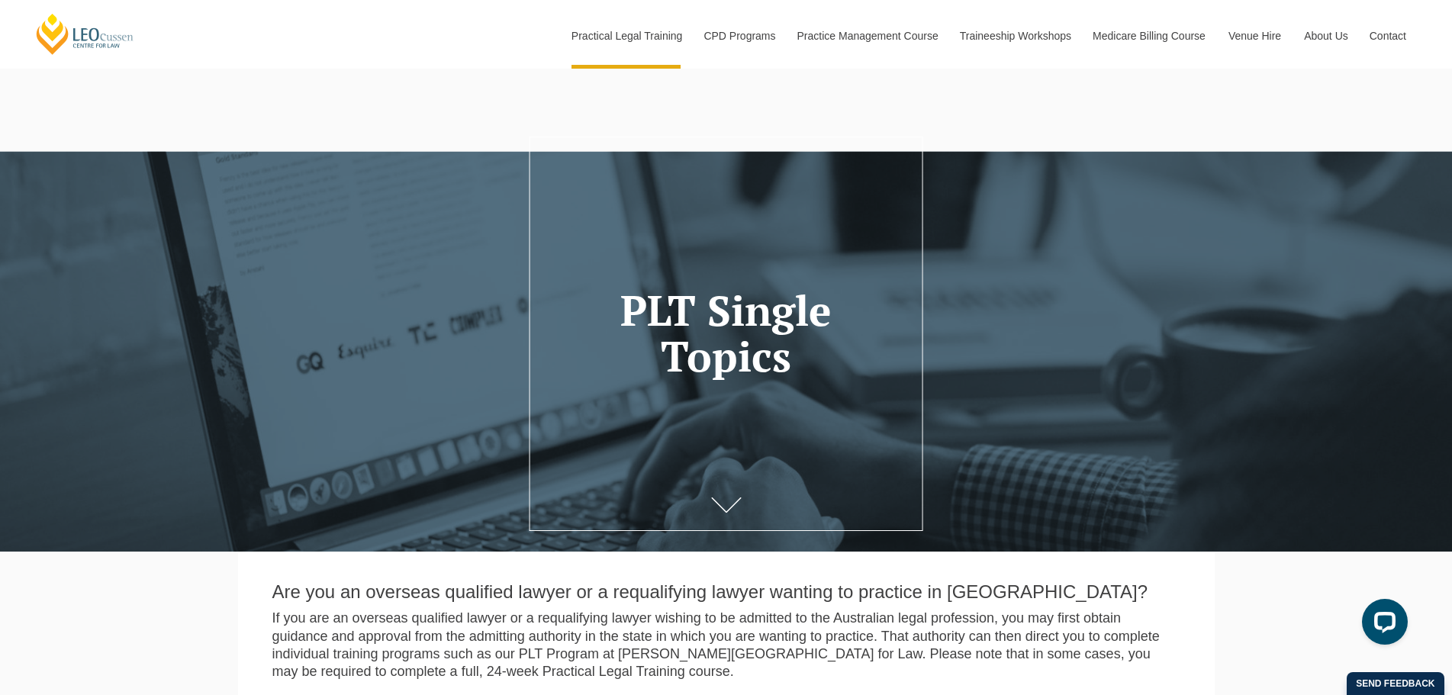
scroll to position [382, 0]
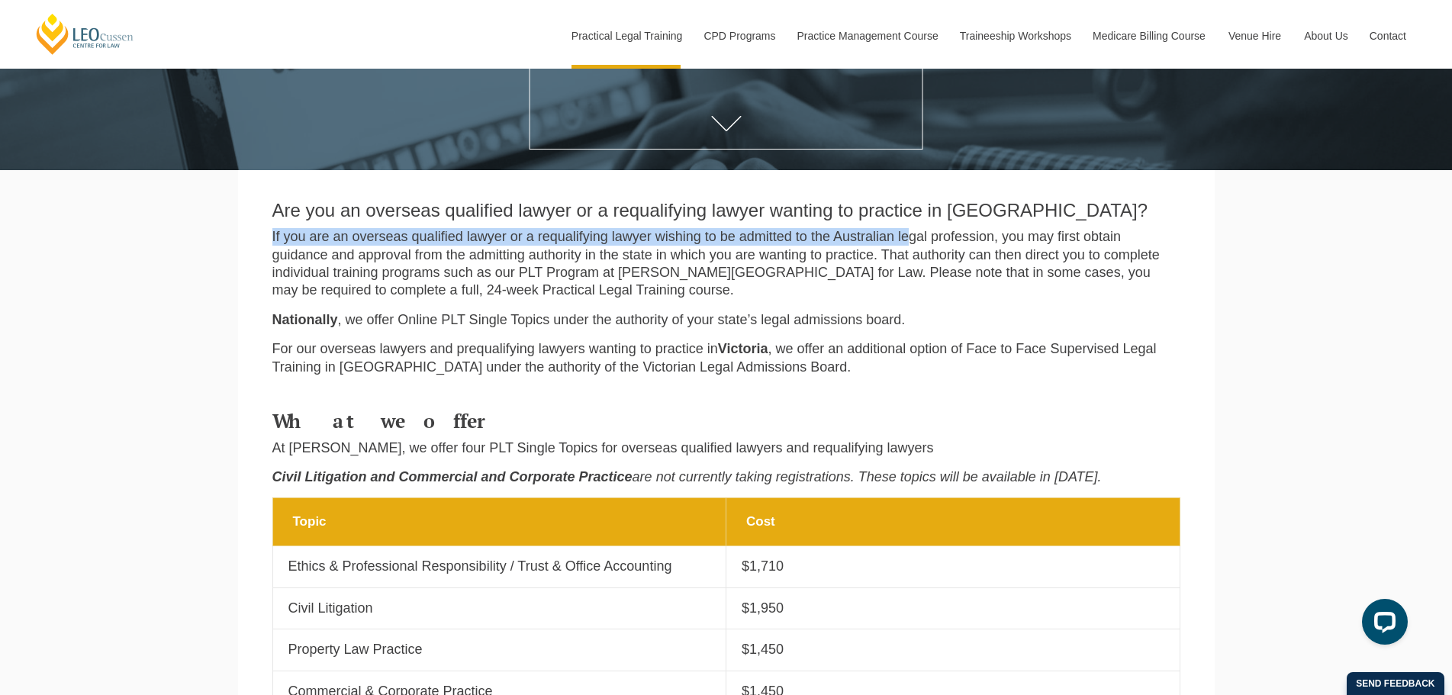
drag, startPoint x: 273, startPoint y: 233, endPoint x: 908, endPoint y: 243, distance: 634.9
click at [908, 243] on p "If you are an overseas qualified lawyer or a requalifying lawyer wishing to be …" at bounding box center [726, 264] width 908 height 72
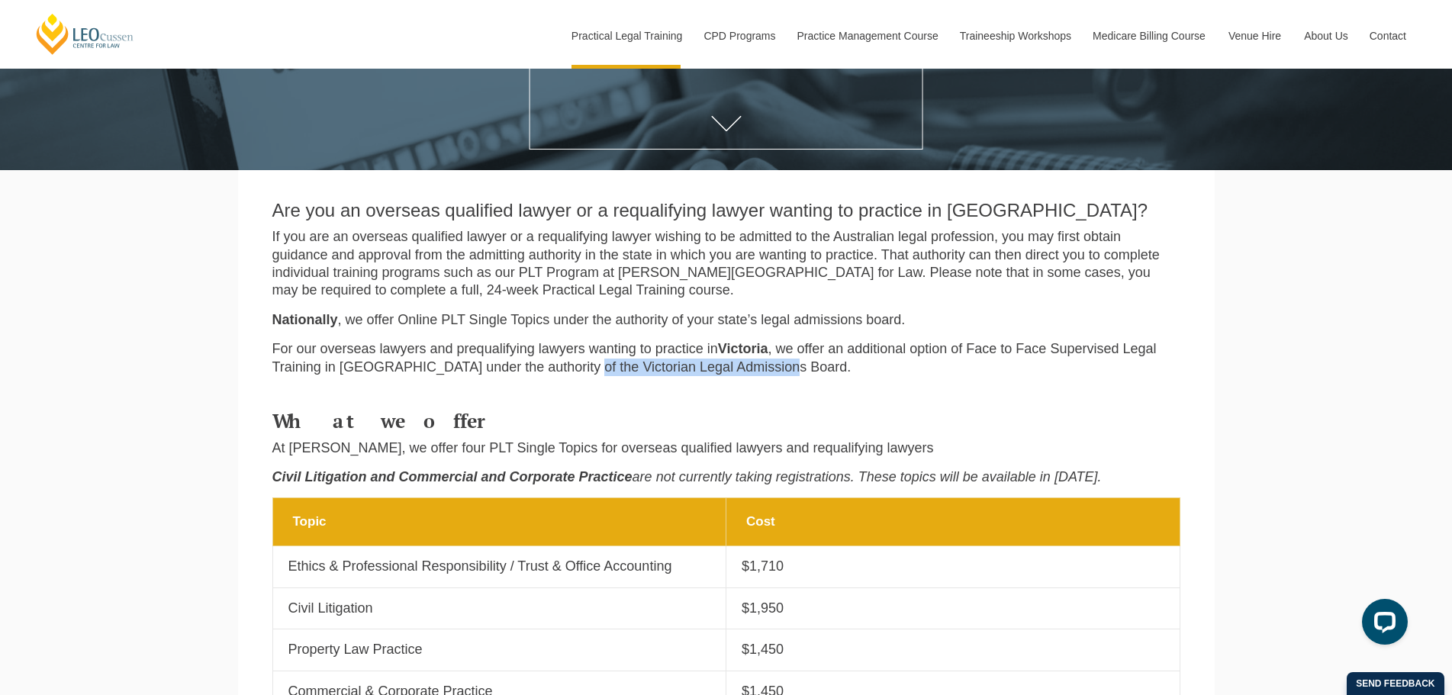
drag, startPoint x: 575, startPoint y: 370, endPoint x: 814, endPoint y: 365, distance: 239.6
click at [814, 365] on p "For our overseas lawyers and prequalifying lawyers wanting to practice in Victo…" at bounding box center [726, 358] width 908 height 36
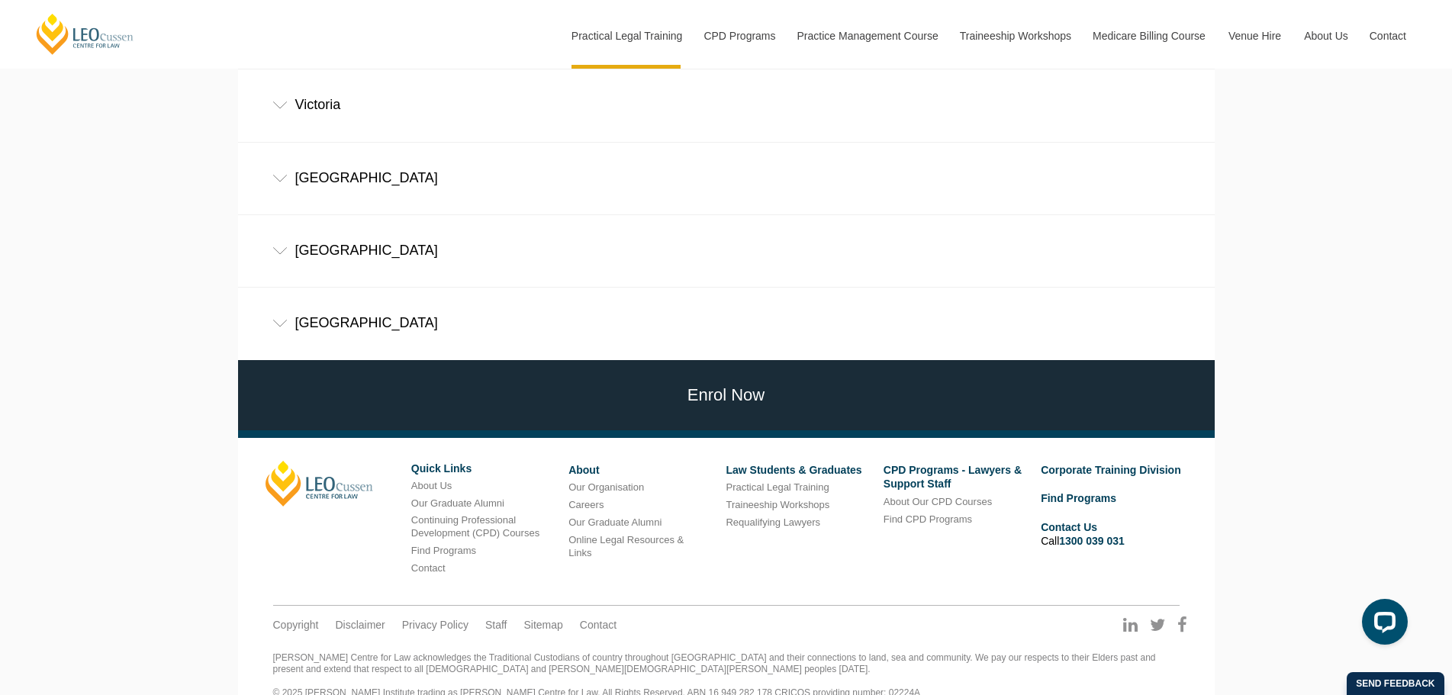
scroll to position [1177, 0]
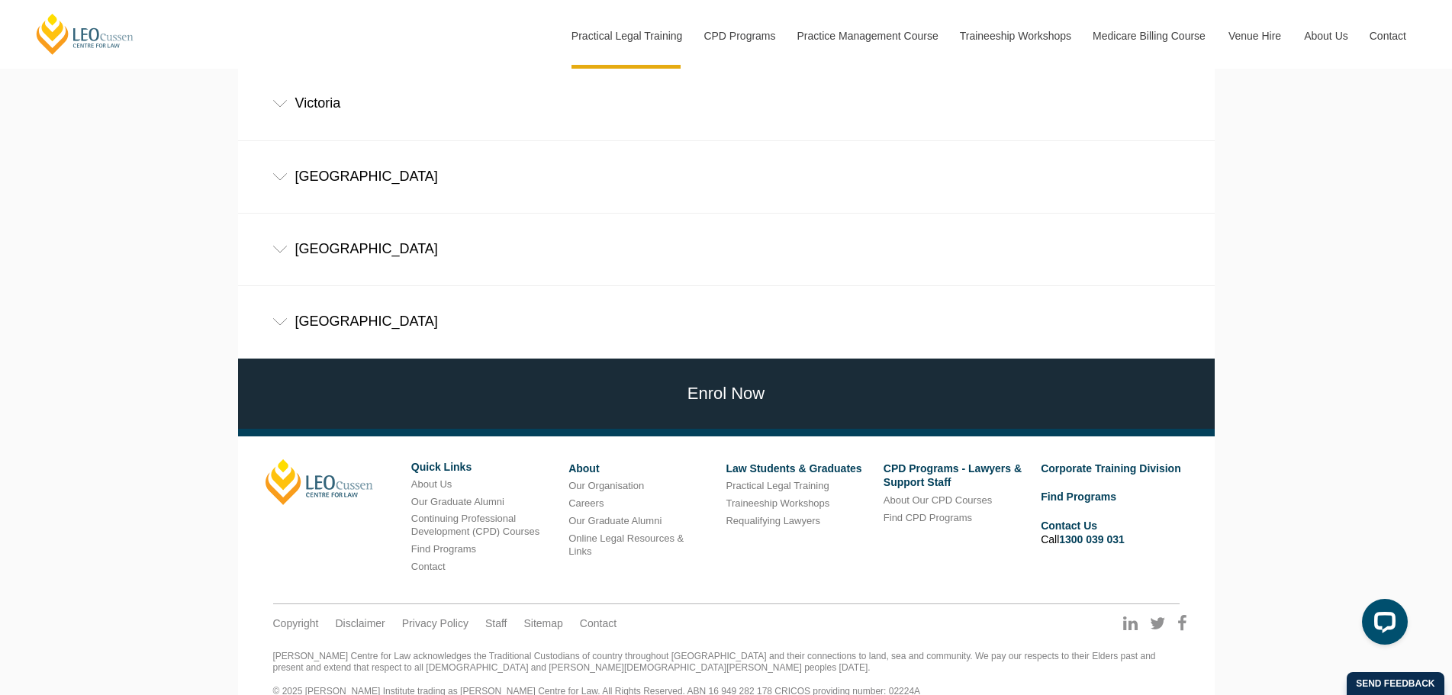
click at [339, 226] on div "Western Australia" at bounding box center [726, 249] width 977 height 71
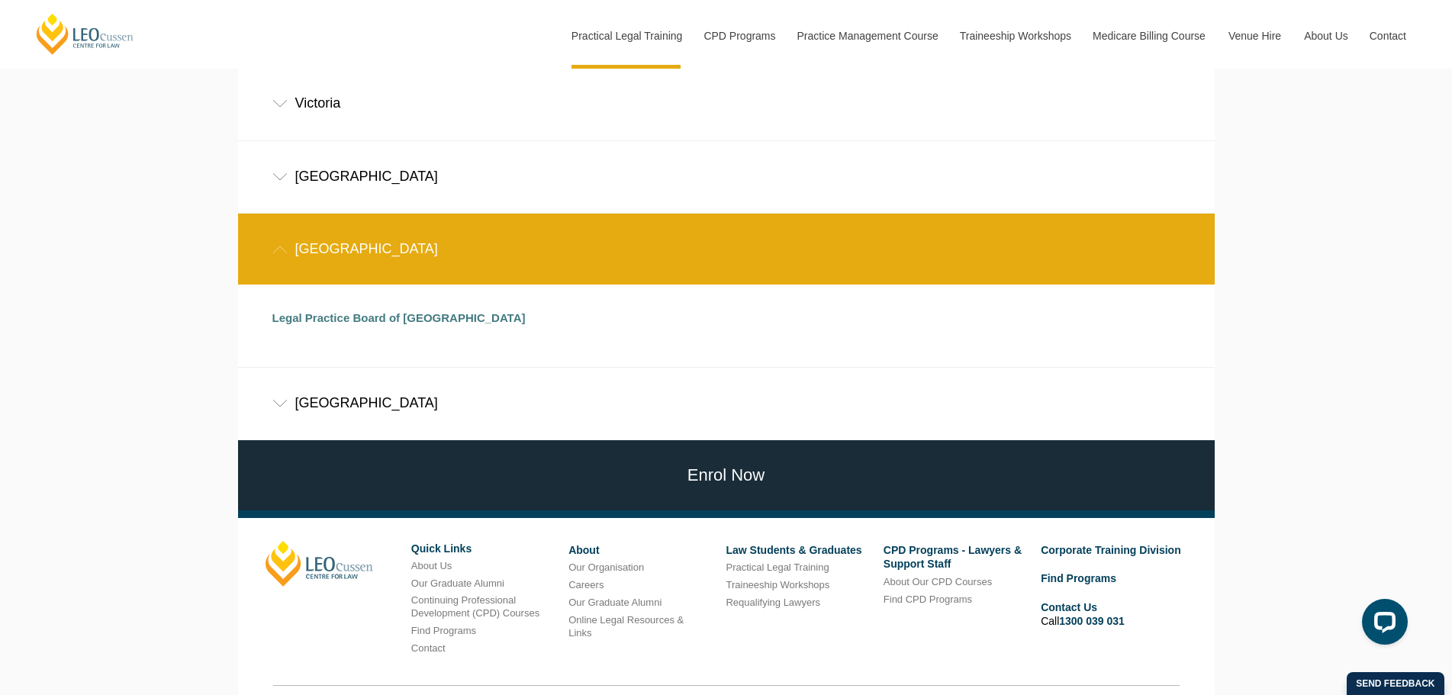
click at [339, 226] on div "Western Australia" at bounding box center [726, 249] width 977 height 71
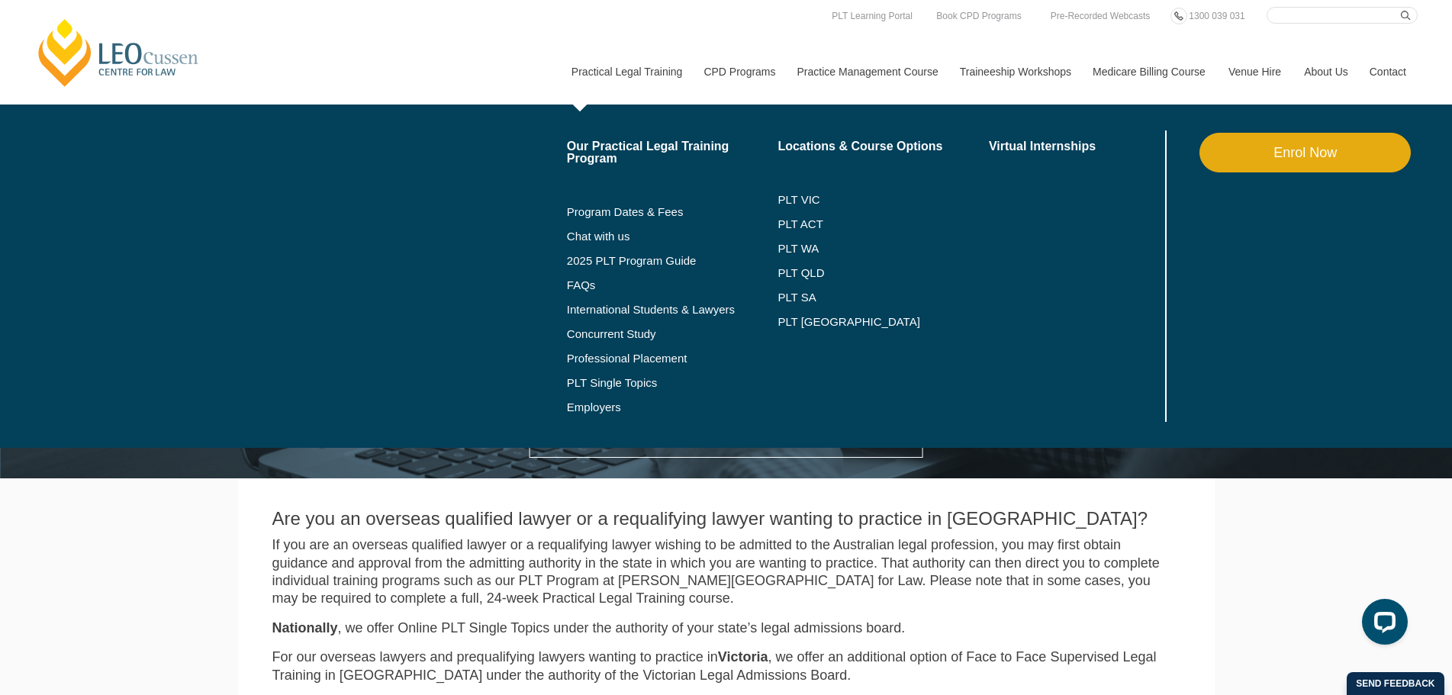
scroll to position [0, 0]
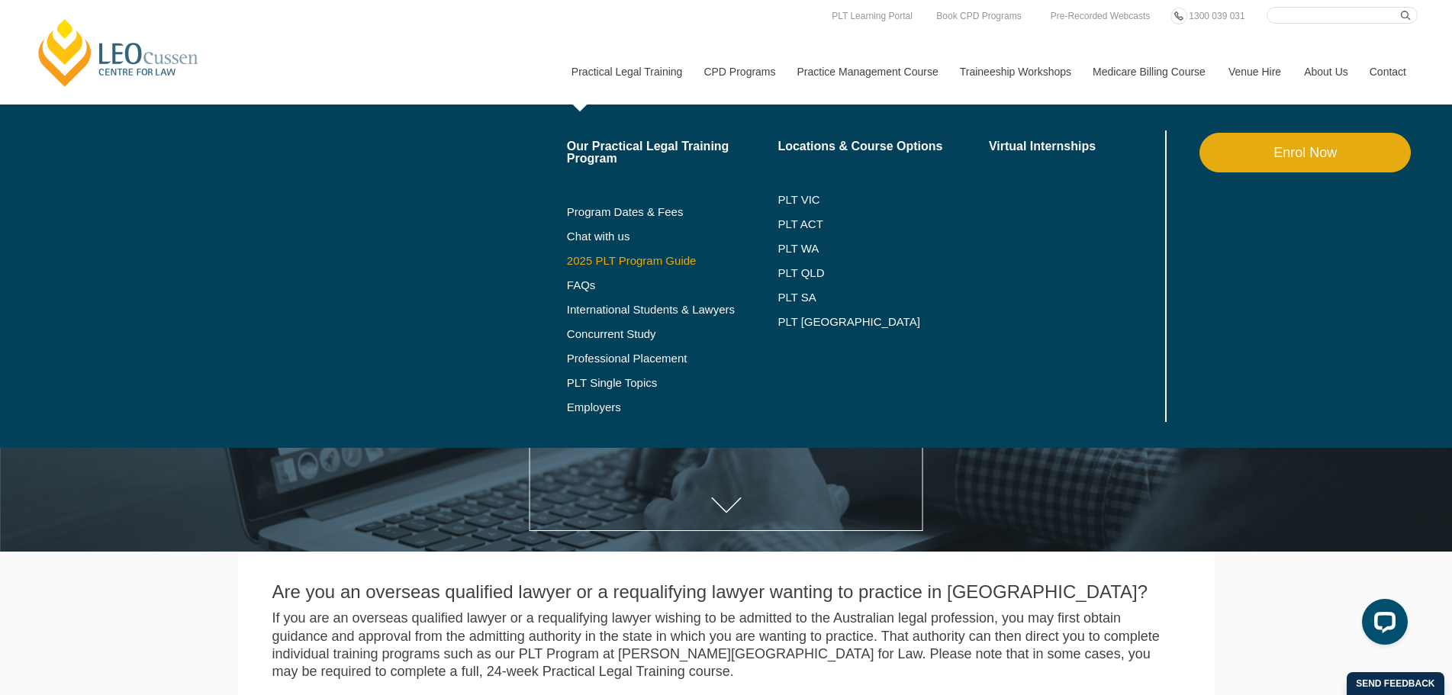
click at [611, 260] on link "2025 PLT Program Guide" at bounding box center [653, 261] width 173 height 12
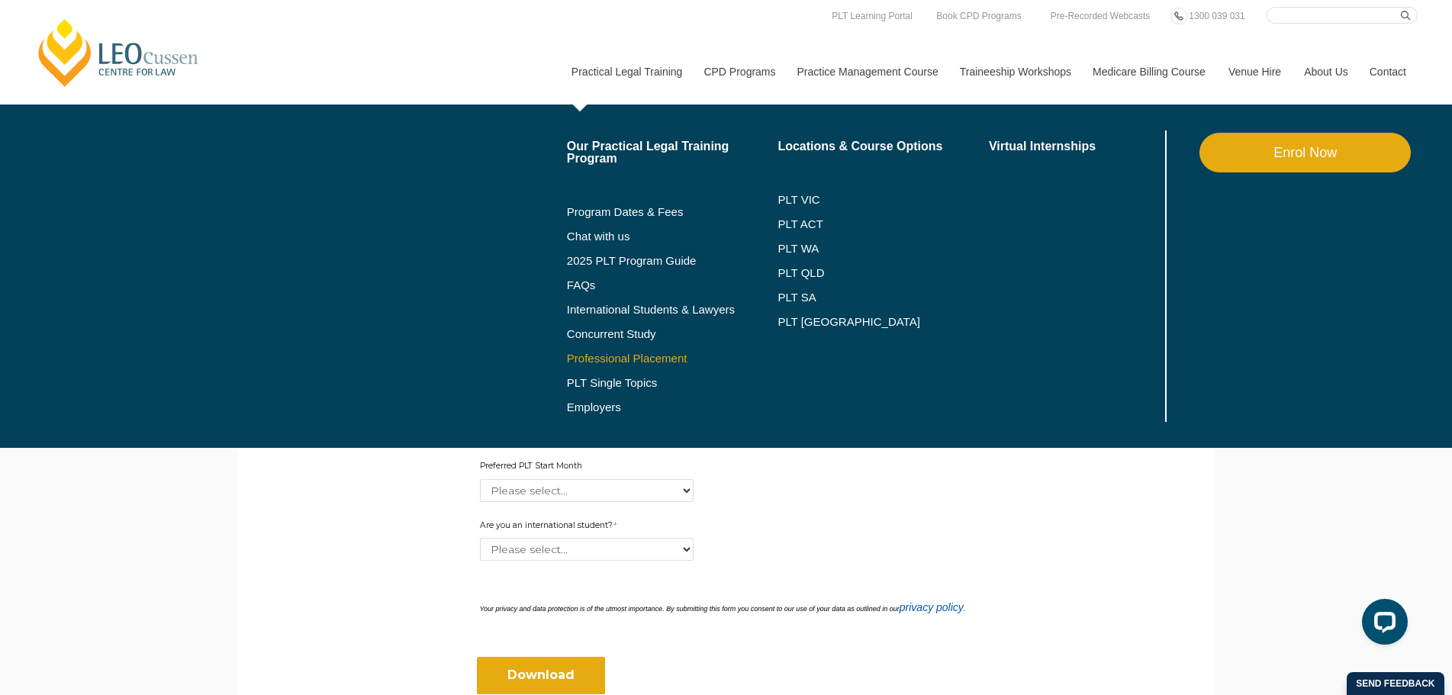
click at [622, 359] on link "Professional Placement" at bounding box center [672, 359] width 211 height 12
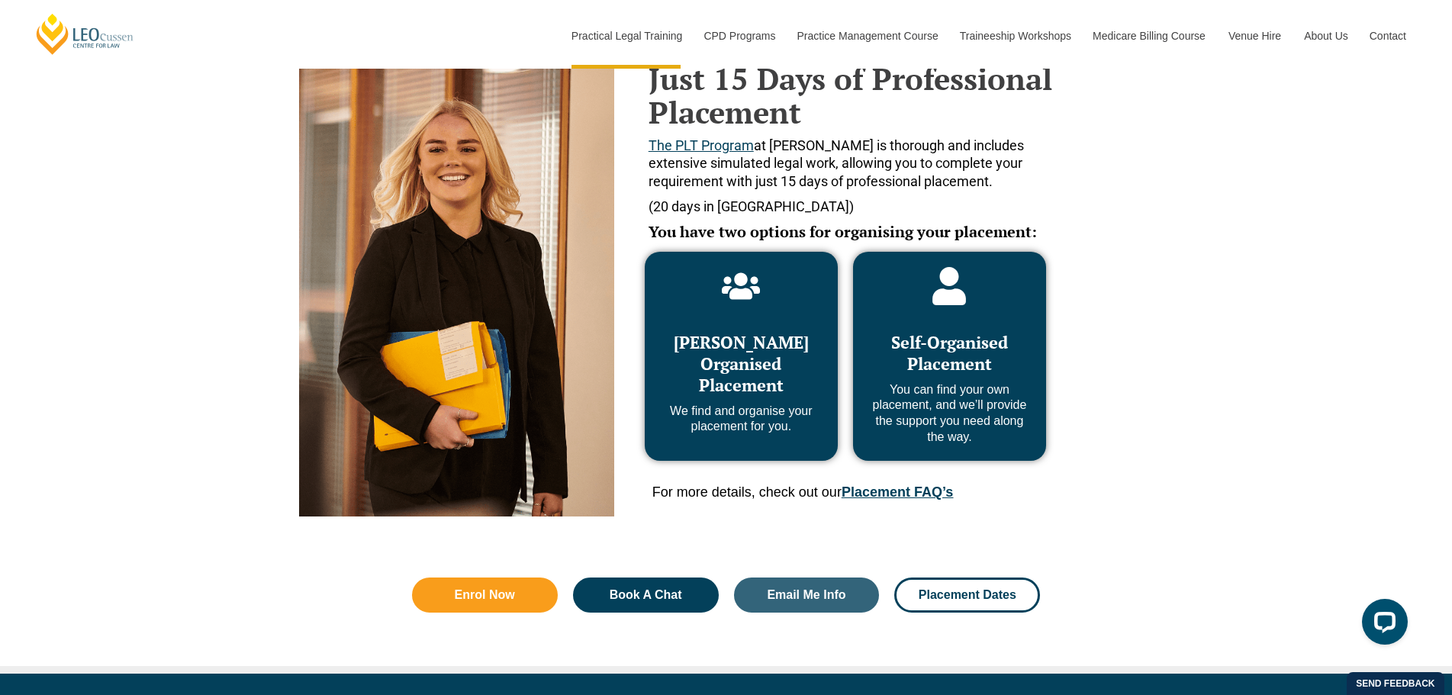
scroll to position [687, 0]
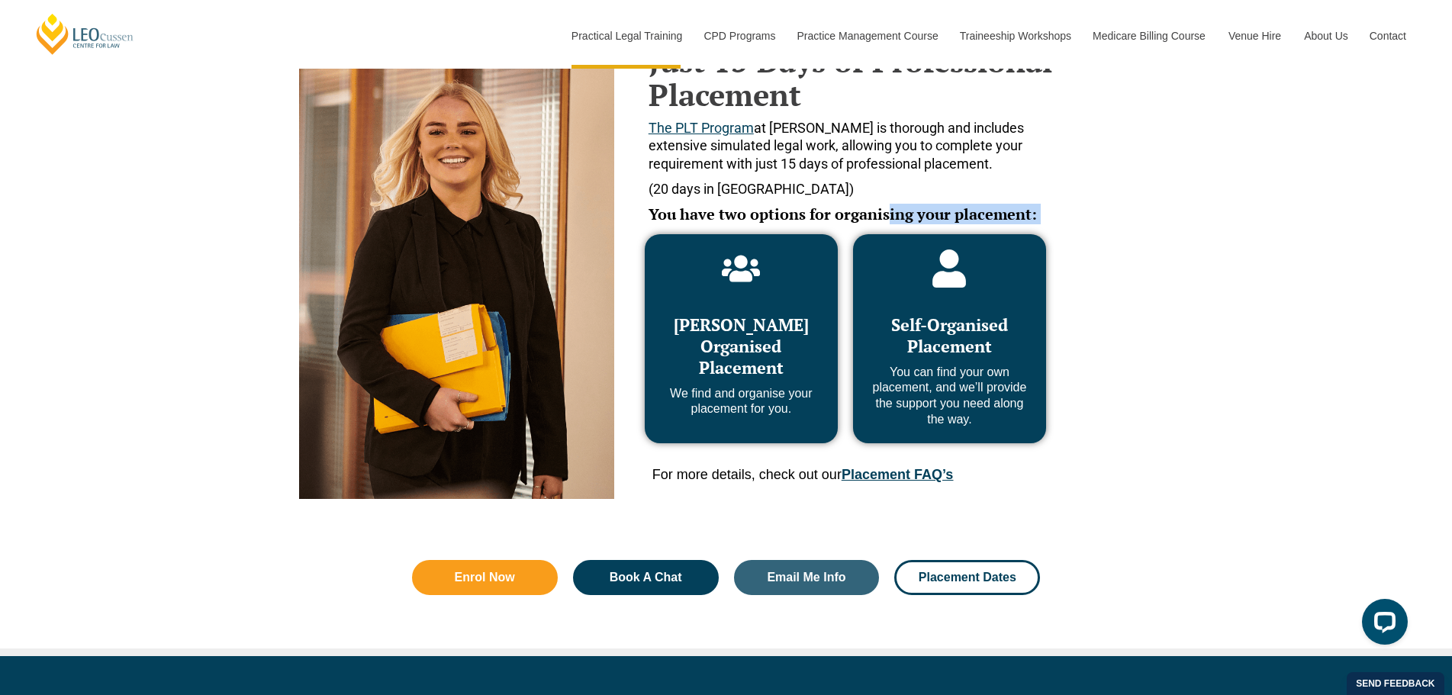
drag, startPoint x: 705, startPoint y: 223, endPoint x: 891, endPoint y: 214, distance: 186.4
click at [891, 214] on div "Just 15 Days of Professional Placement The PLT Program at Leo Cussen is thoroug…" at bounding box center [846, 264] width 432 height 470
click at [1107, 324] on div "Just 15 Days of Professional Placement The PLT Program at Leo Cussen is thoroug…" at bounding box center [726, 221] width 870 height 569
click at [707, 356] on span "Leo Cussen Organised Placement" at bounding box center [741, 346] width 135 height 65
click at [696, 573] on span "Book A Chat" at bounding box center [646, 578] width 105 height 12
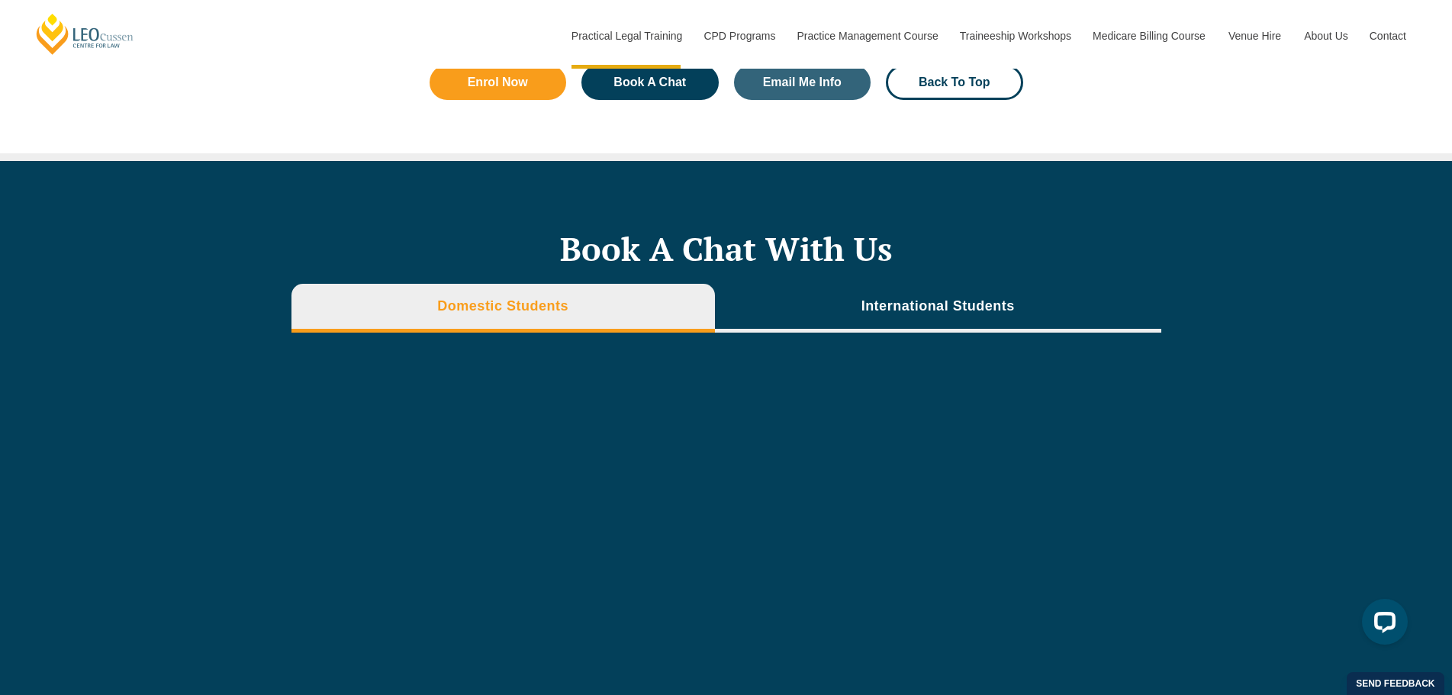
scroll to position [4661, 0]
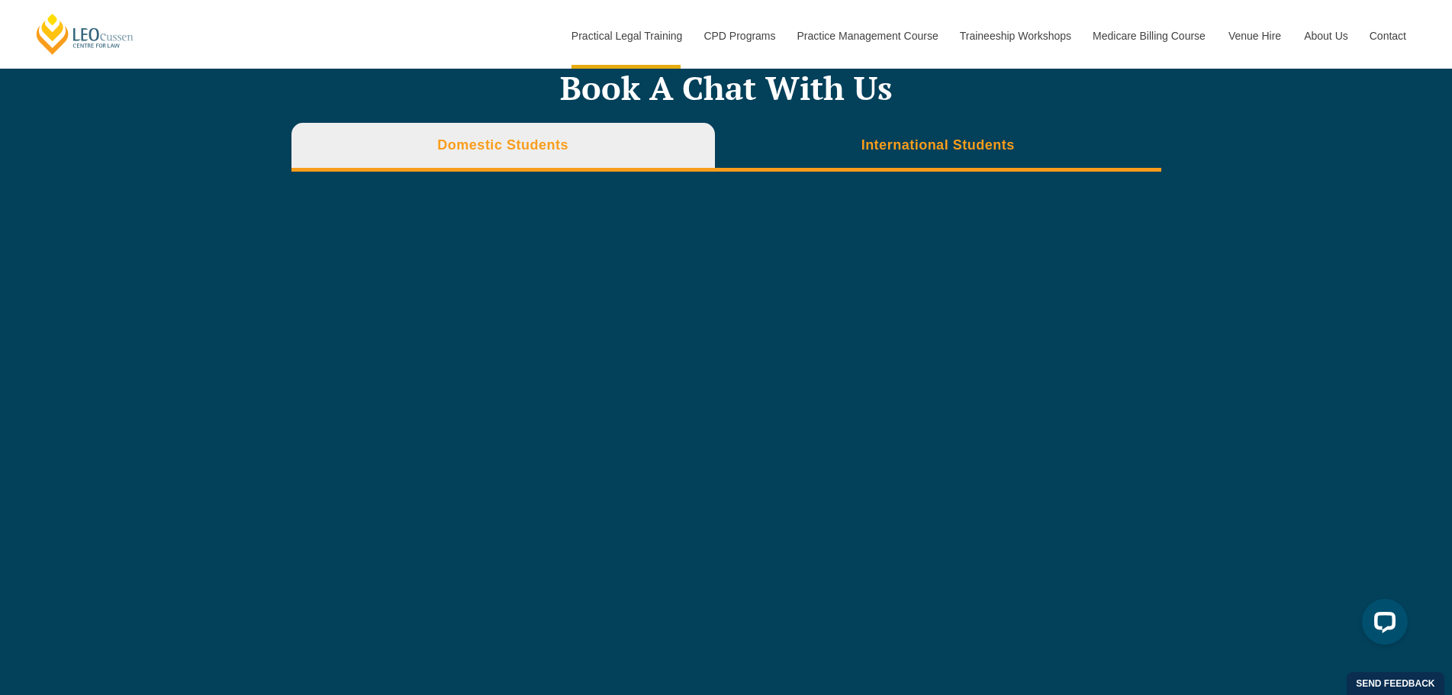
click at [913, 141] on h3 "International Students" at bounding box center [937, 146] width 153 height 18
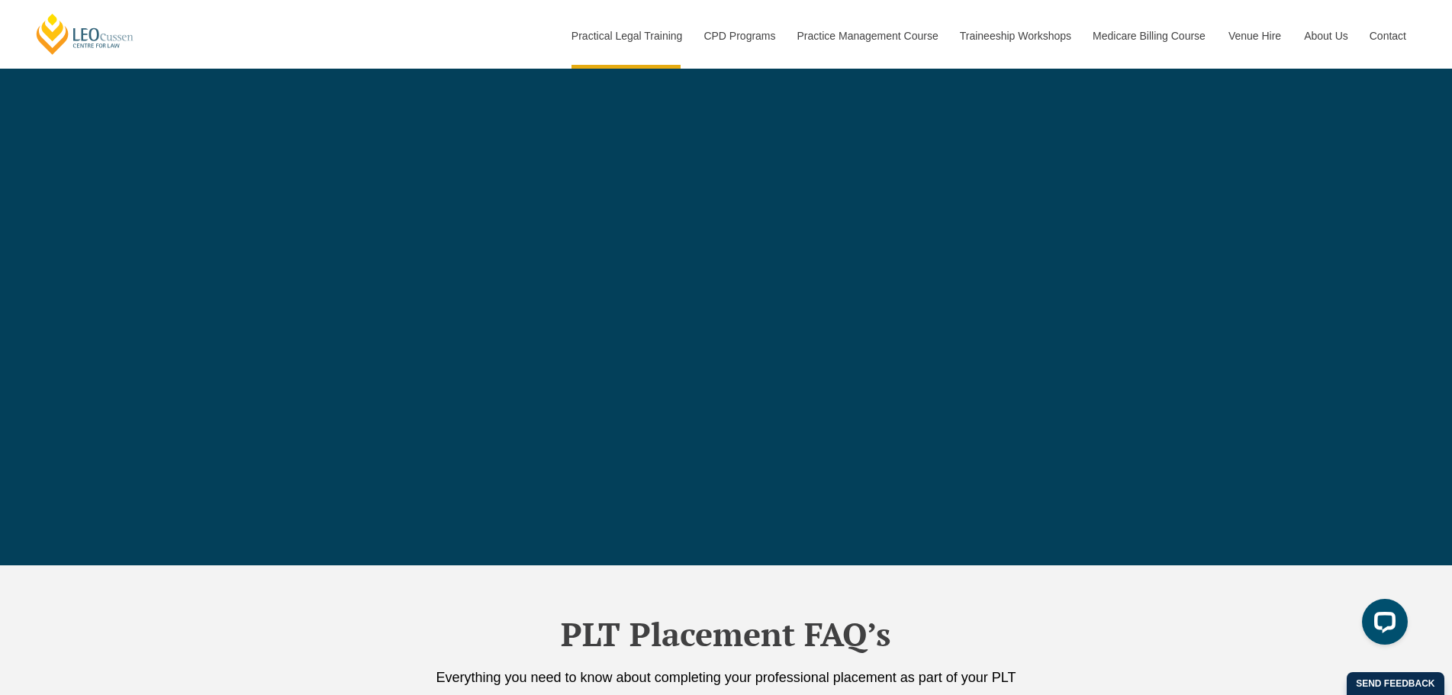
scroll to position [4767, 0]
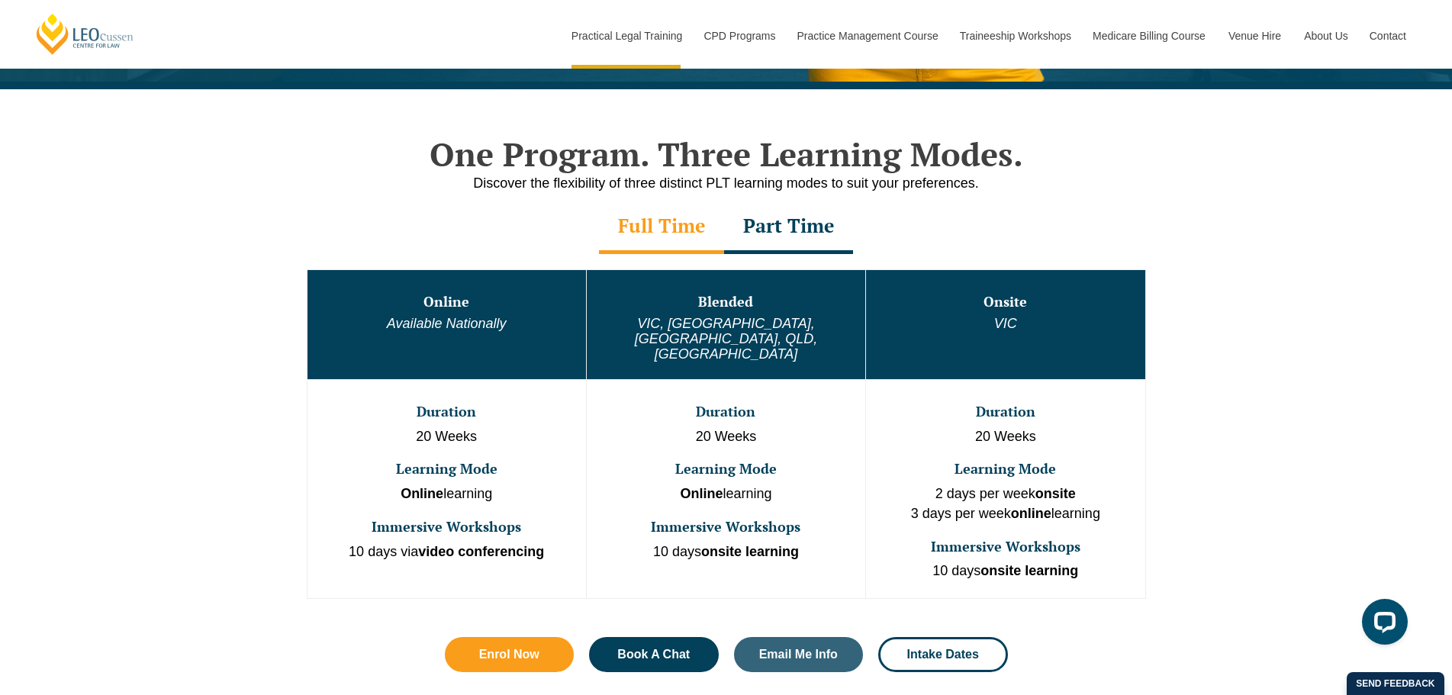
click at [798, 221] on div "Part Time" at bounding box center [788, 227] width 129 height 53
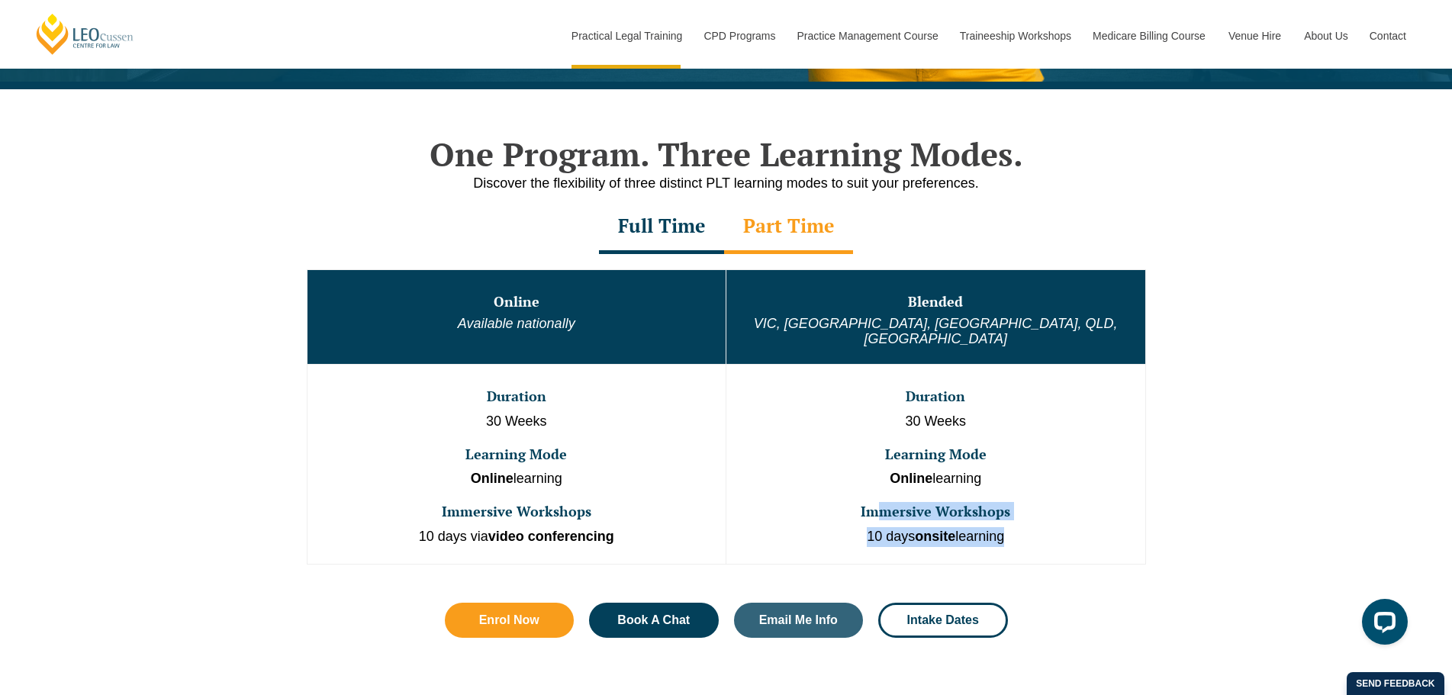
drag, startPoint x: 875, startPoint y: 497, endPoint x: 997, endPoint y: 519, distance: 124.1
click at [997, 519] on td "Duration 30 Weeks Learning Mode Online learning Immersive Workshops 10 days ons…" at bounding box center [936, 465] width 420 height 200
click at [998, 527] on p "10 days onsite learning" at bounding box center [936, 537] width 416 height 20
drag, startPoint x: 1013, startPoint y: 520, endPoint x: 858, endPoint y: 520, distance: 154.9
click at [858, 527] on p "10 days onsite learning" at bounding box center [936, 537] width 416 height 20
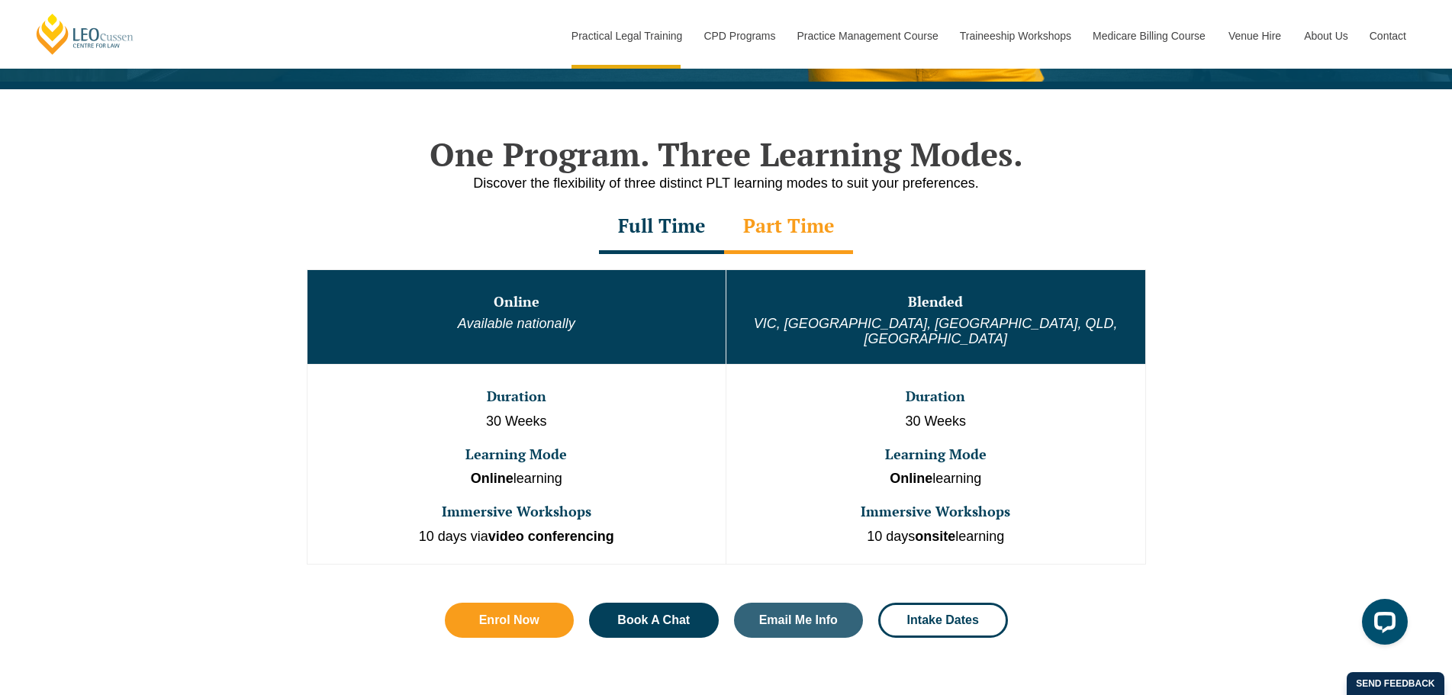
click at [858, 527] on p "10 days onsite learning" at bounding box center [936, 537] width 416 height 20
drag, startPoint x: 425, startPoint y: 521, endPoint x: 646, endPoint y: 520, distance: 220.5
click at [646, 527] on p "10 days via video conferencing" at bounding box center [517, 537] width 416 height 20
click at [906, 299] on h3 "Blended" at bounding box center [936, 302] width 416 height 15
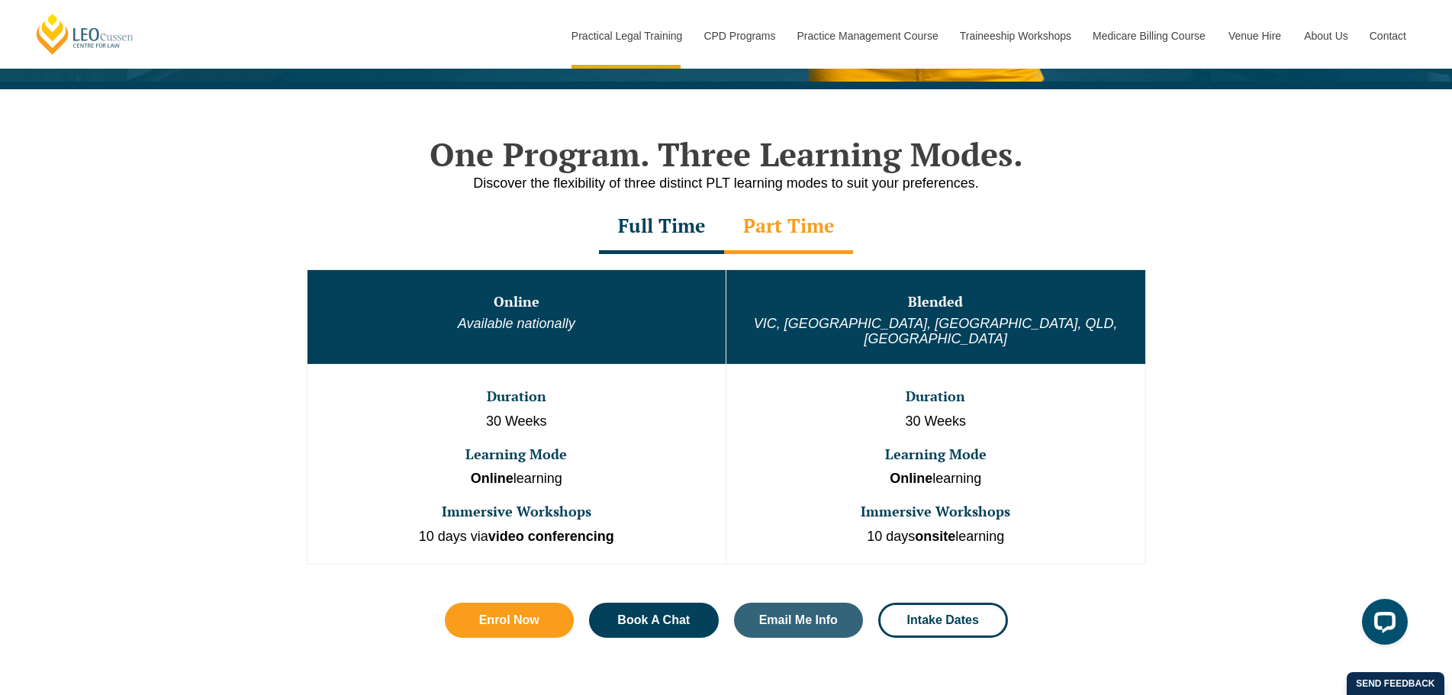
click at [805, 373] on td "Duration 30 Weeks Learning Mode Online learning Immersive Workshops 10 days ons…" at bounding box center [936, 465] width 420 height 200
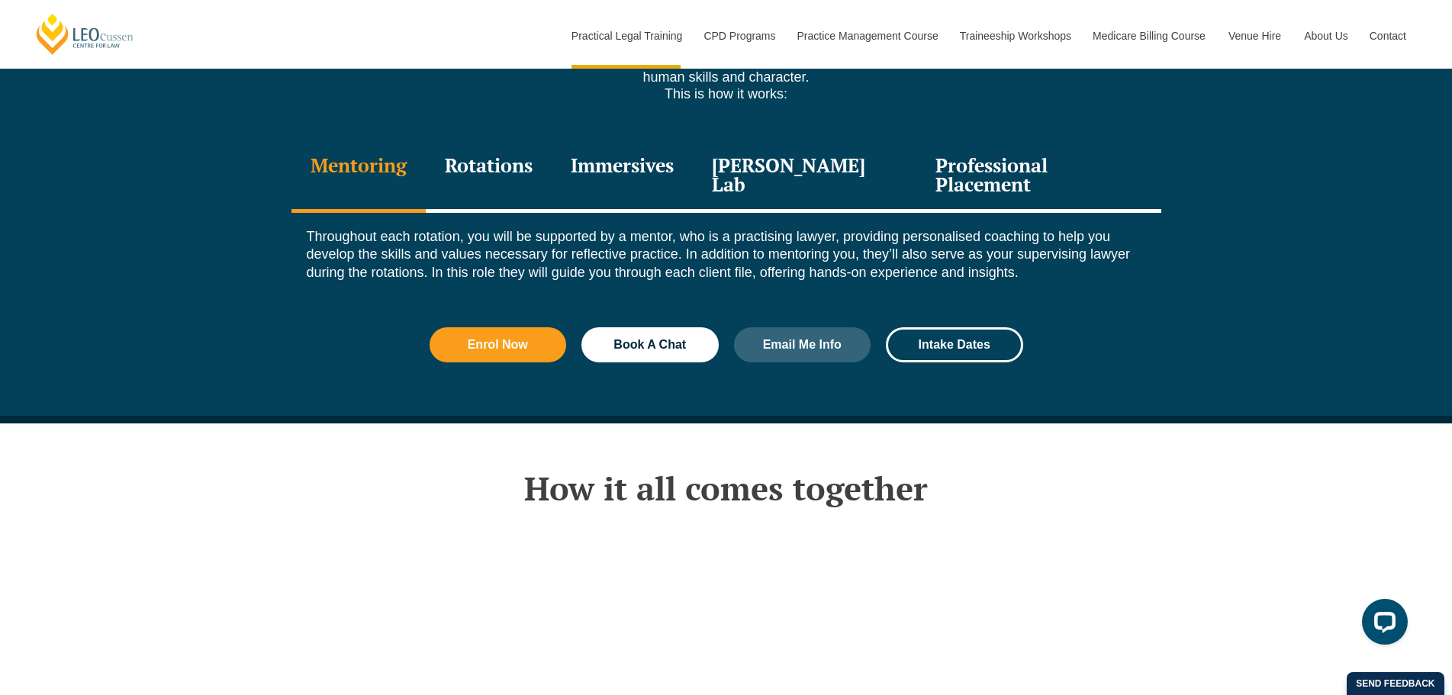
scroll to position [1984, 0]
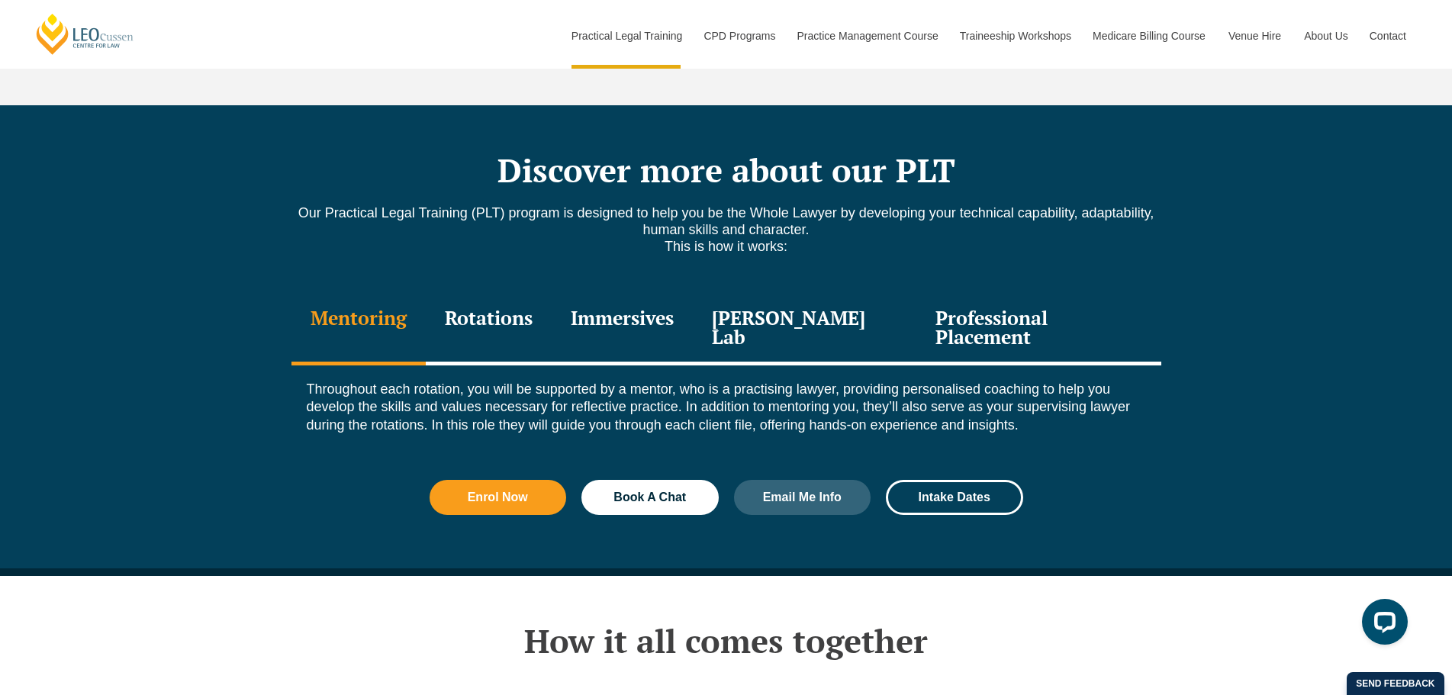
click at [573, 301] on div "Immersives" at bounding box center [622, 329] width 141 height 72
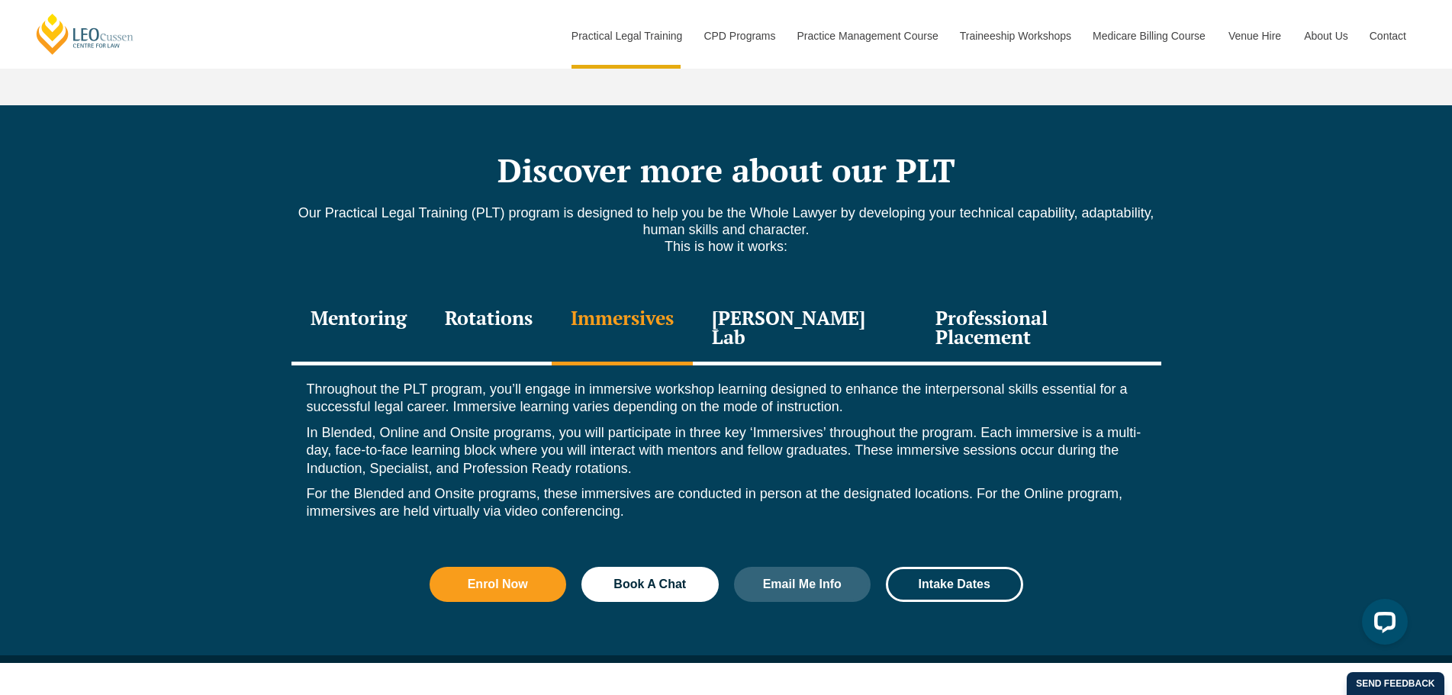
click at [549, 301] on div "Rotations" at bounding box center [489, 329] width 126 height 72
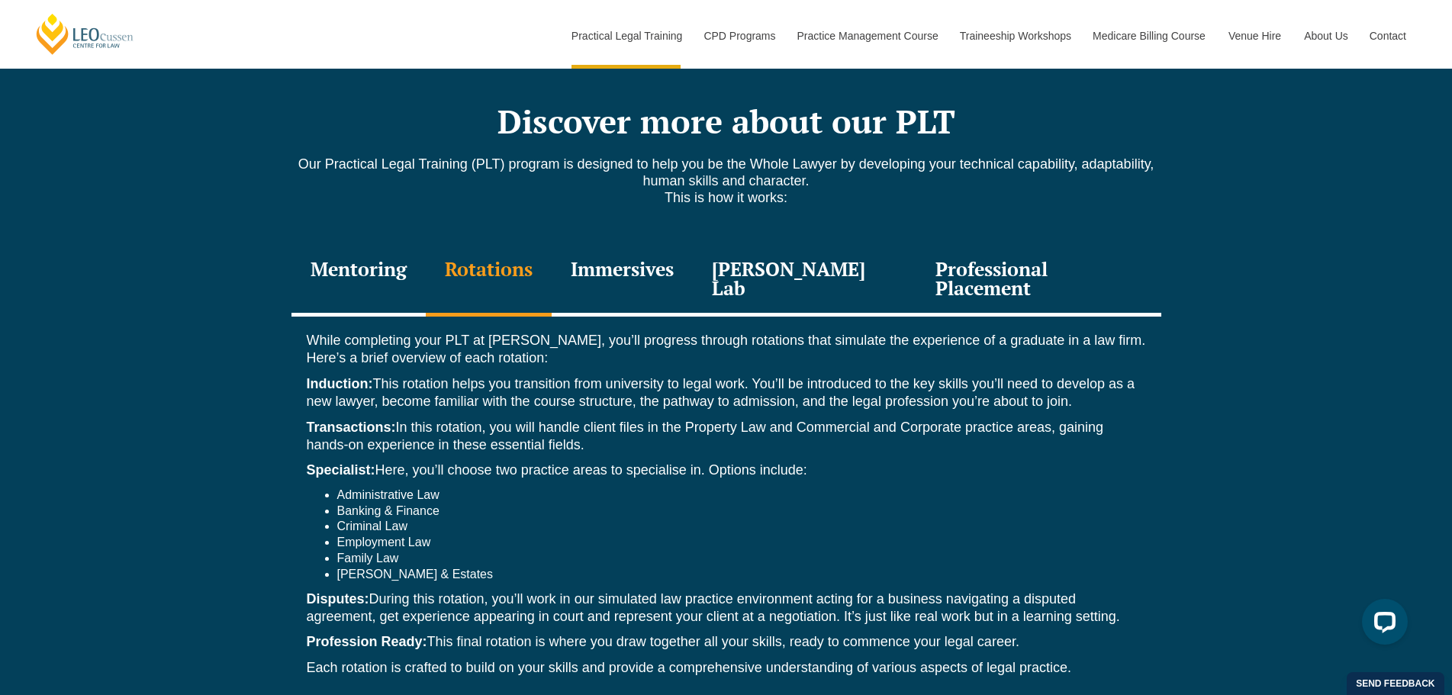
scroll to position [2060, 0]
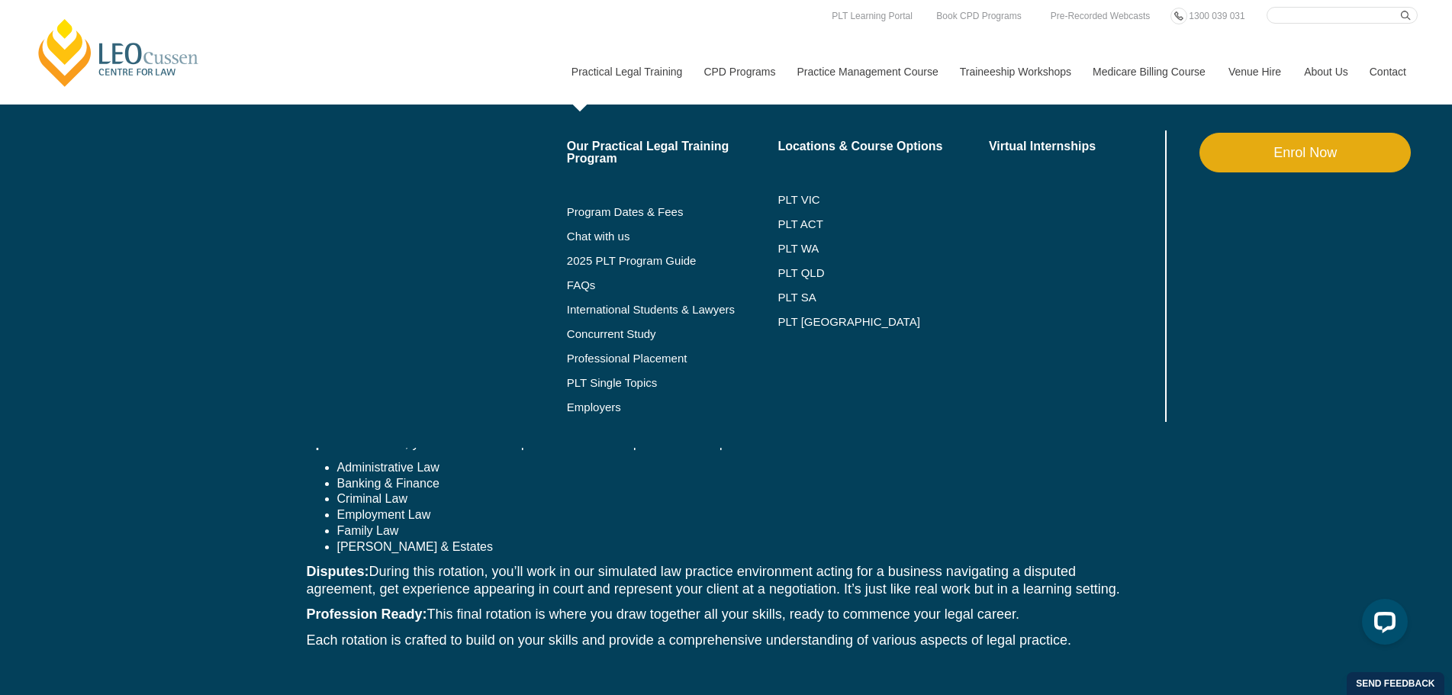
click at [1374, 364] on li "Enrol Now" at bounding box center [1304, 275] width 211 height 291
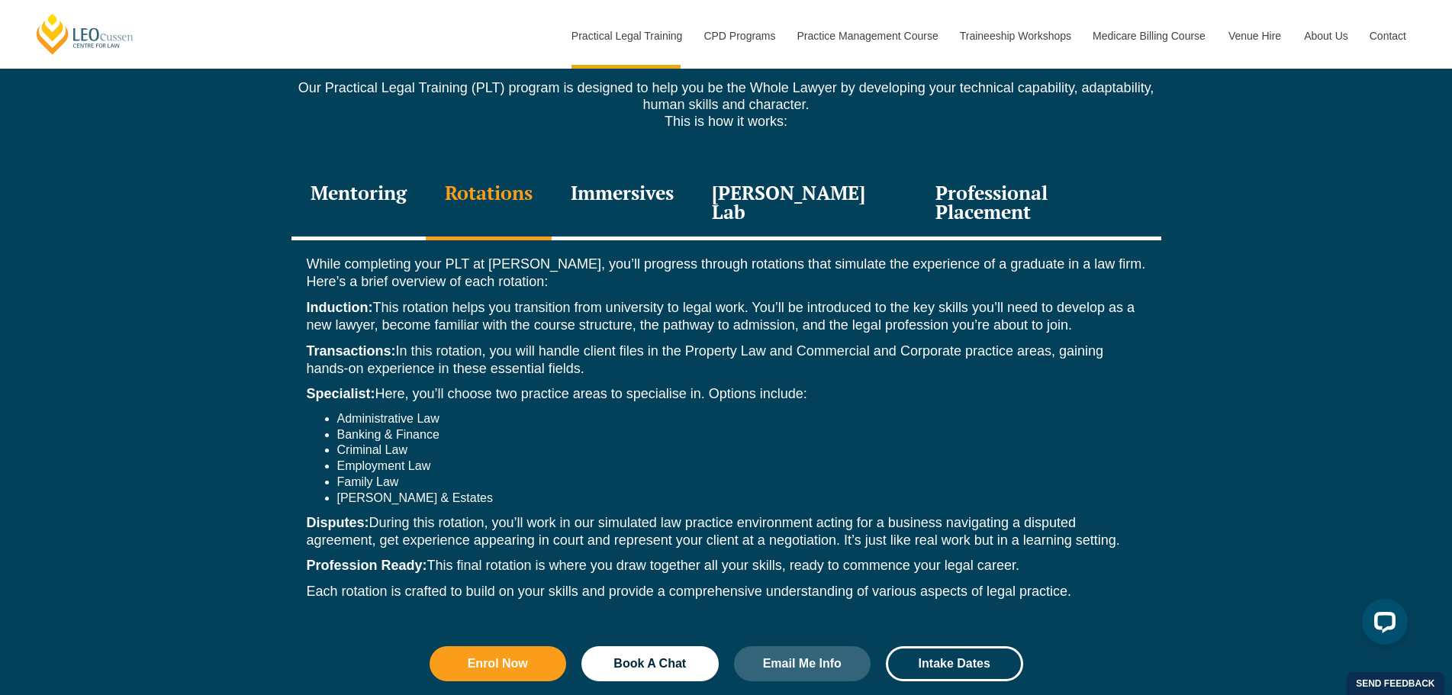
scroll to position [2136, 0]
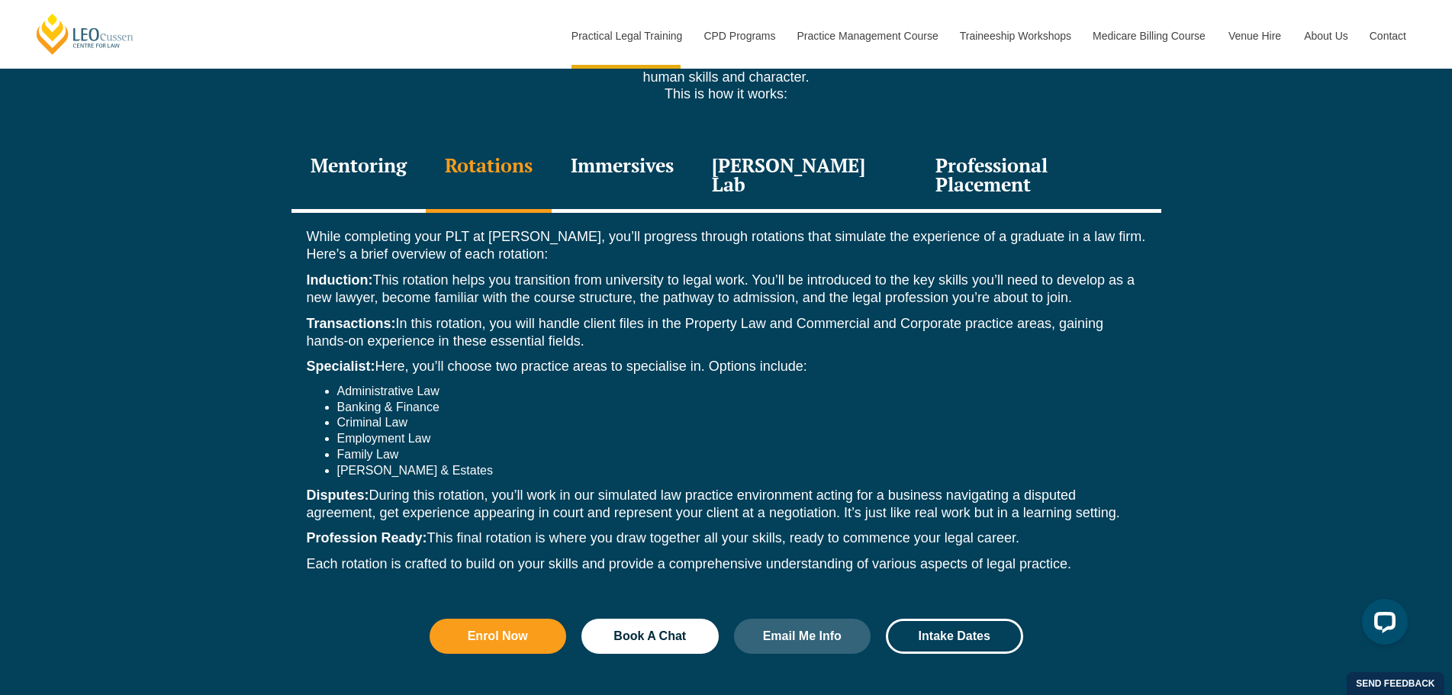
drag, startPoint x: 559, startPoint y: 454, endPoint x: 1078, endPoint y: 501, distance: 520.9
click at [1078, 501] on div "While completing your PLT at Leo Cussen, you’ll progress through rotations that…" at bounding box center [726, 404] width 870 height 383
click at [1078, 530] on p "Profession Ready: This final rotation is where you draw together all your skill…" at bounding box center [726, 539] width 839 height 18
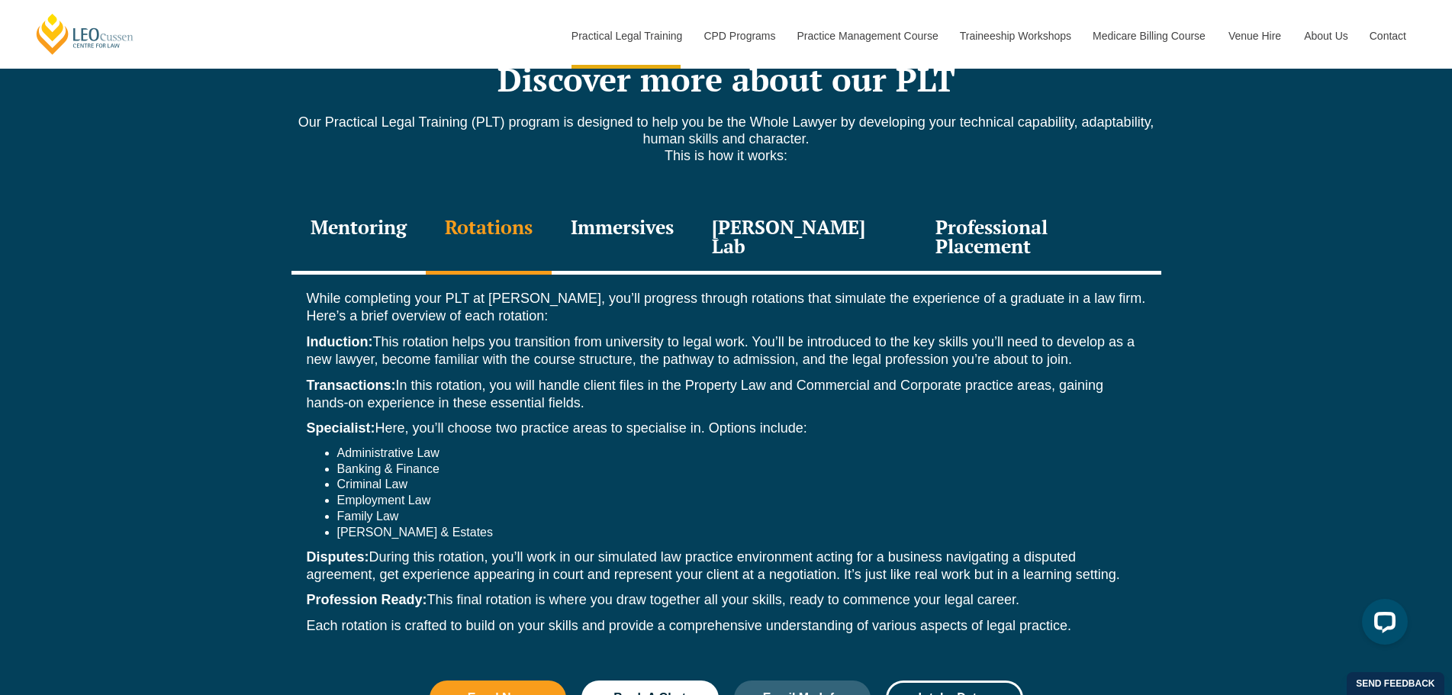
scroll to position [2060, 0]
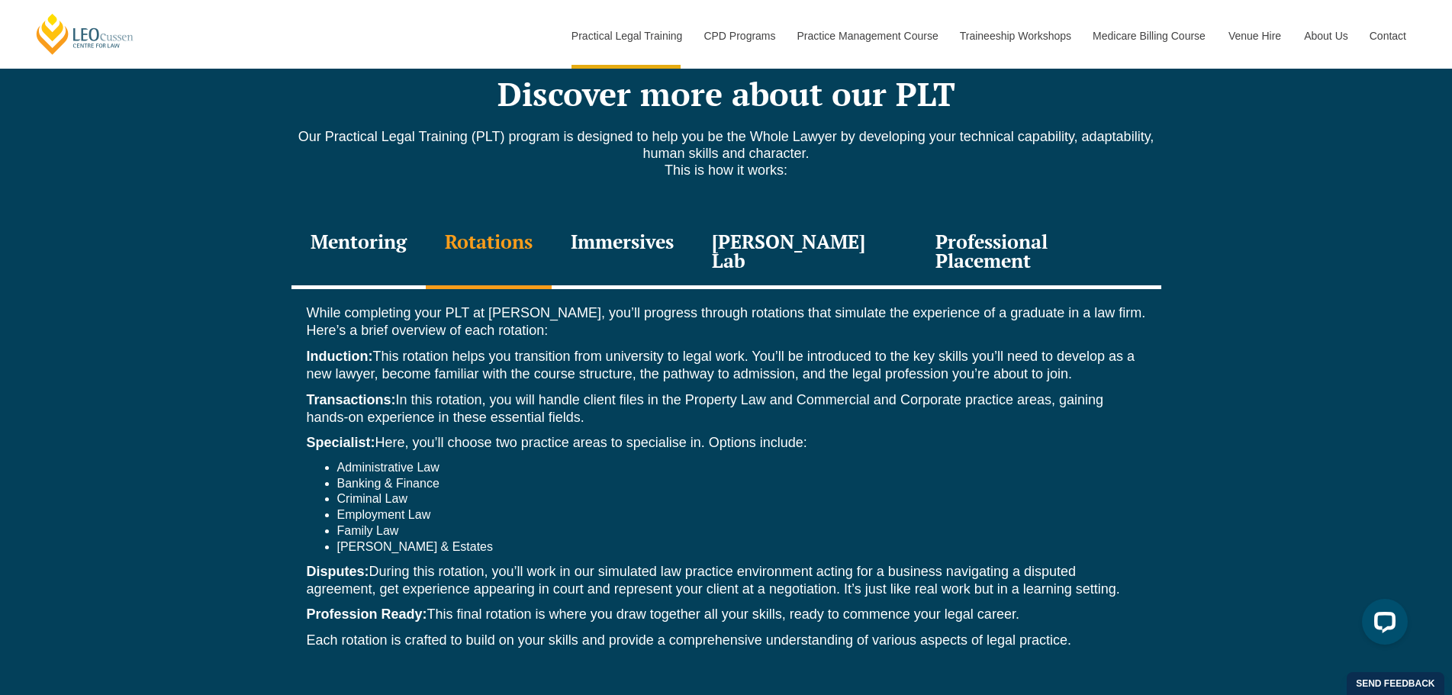
click at [630, 230] on div "Immersives" at bounding box center [622, 253] width 141 height 72
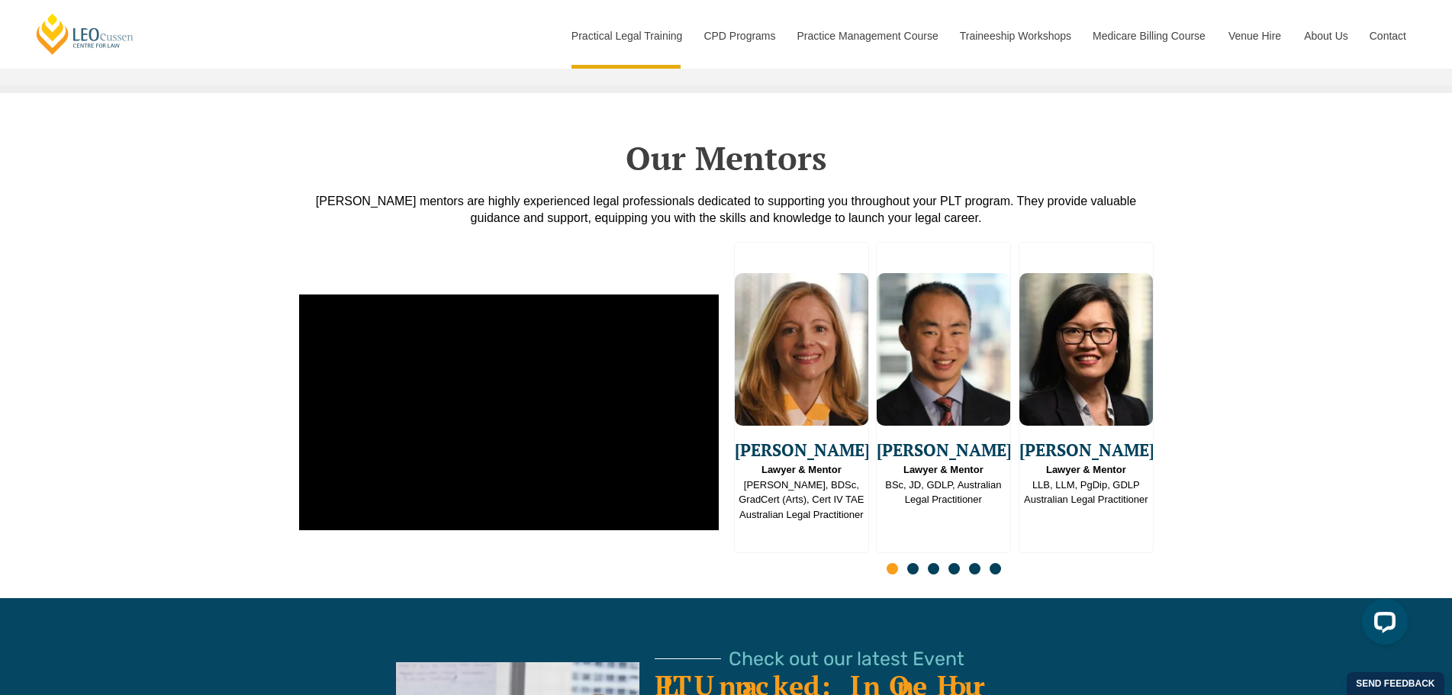
scroll to position [3815, 0]
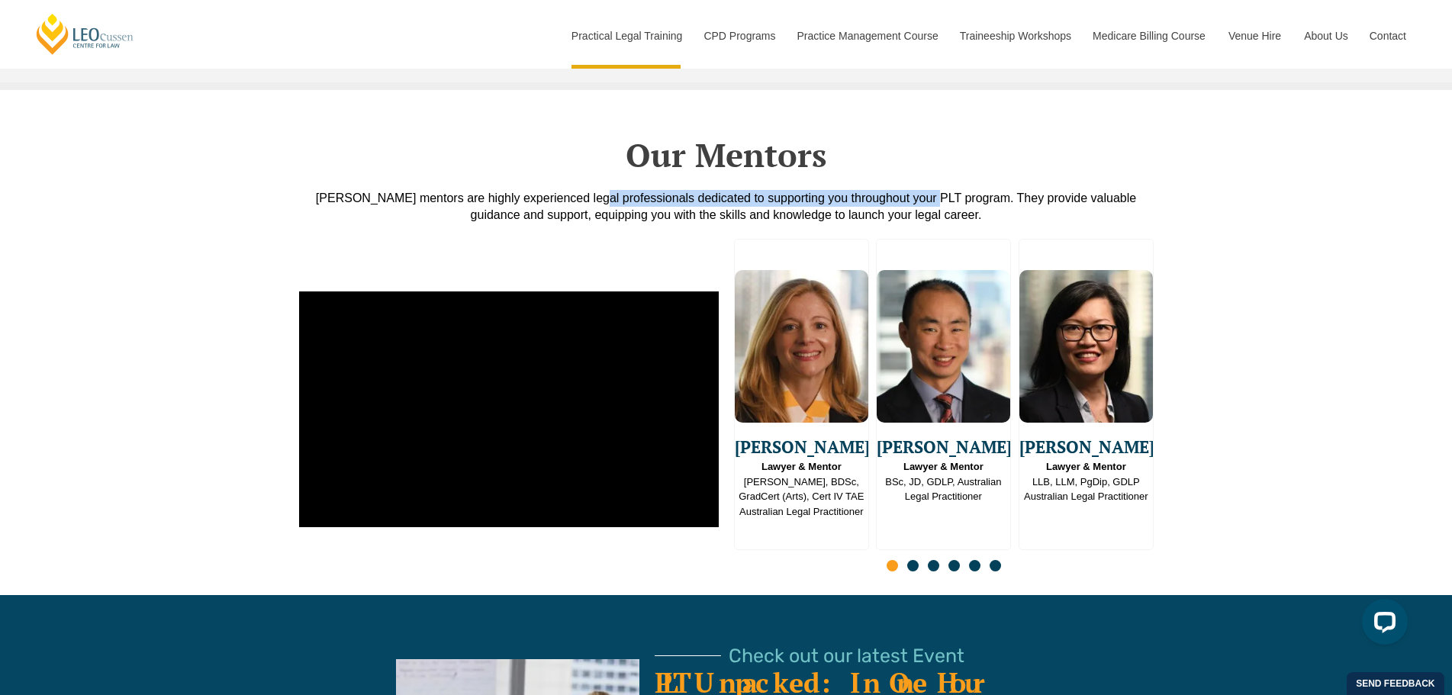
drag, startPoint x: 572, startPoint y: 190, endPoint x: 900, endPoint y: 190, distance: 328.9
click at [900, 190] on div "[PERSON_NAME] mentors are highly experienced legal professionals dedicated to s…" at bounding box center [726, 207] width 870 height 34
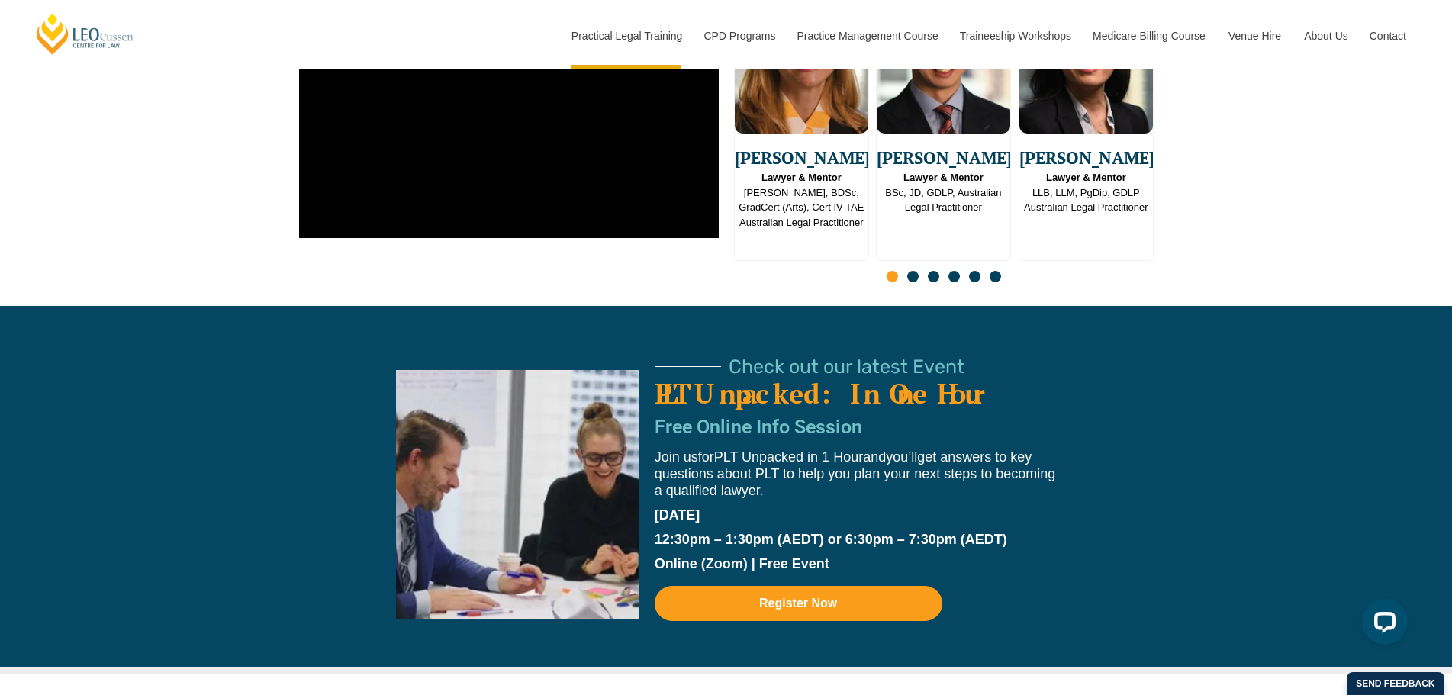
scroll to position [4197, 0]
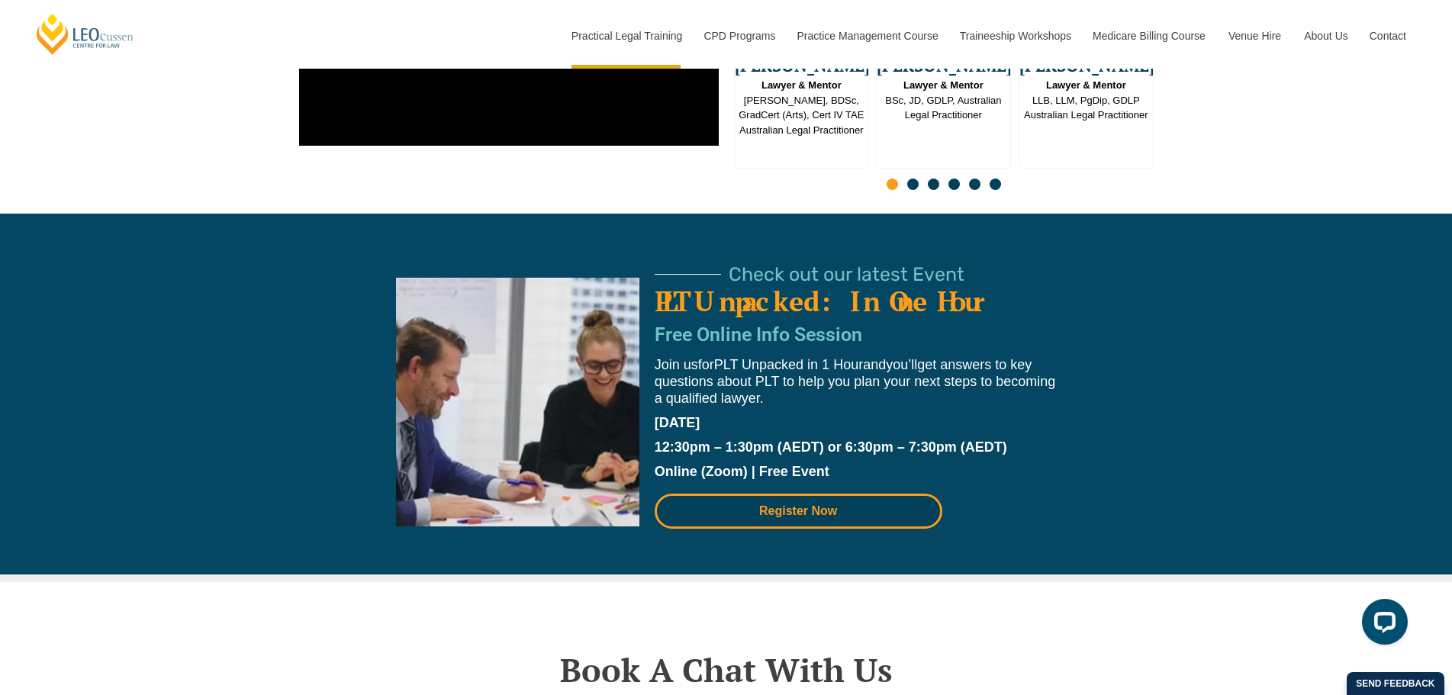
click at [806, 505] on span "Register Now" at bounding box center [798, 511] width 78 height 12
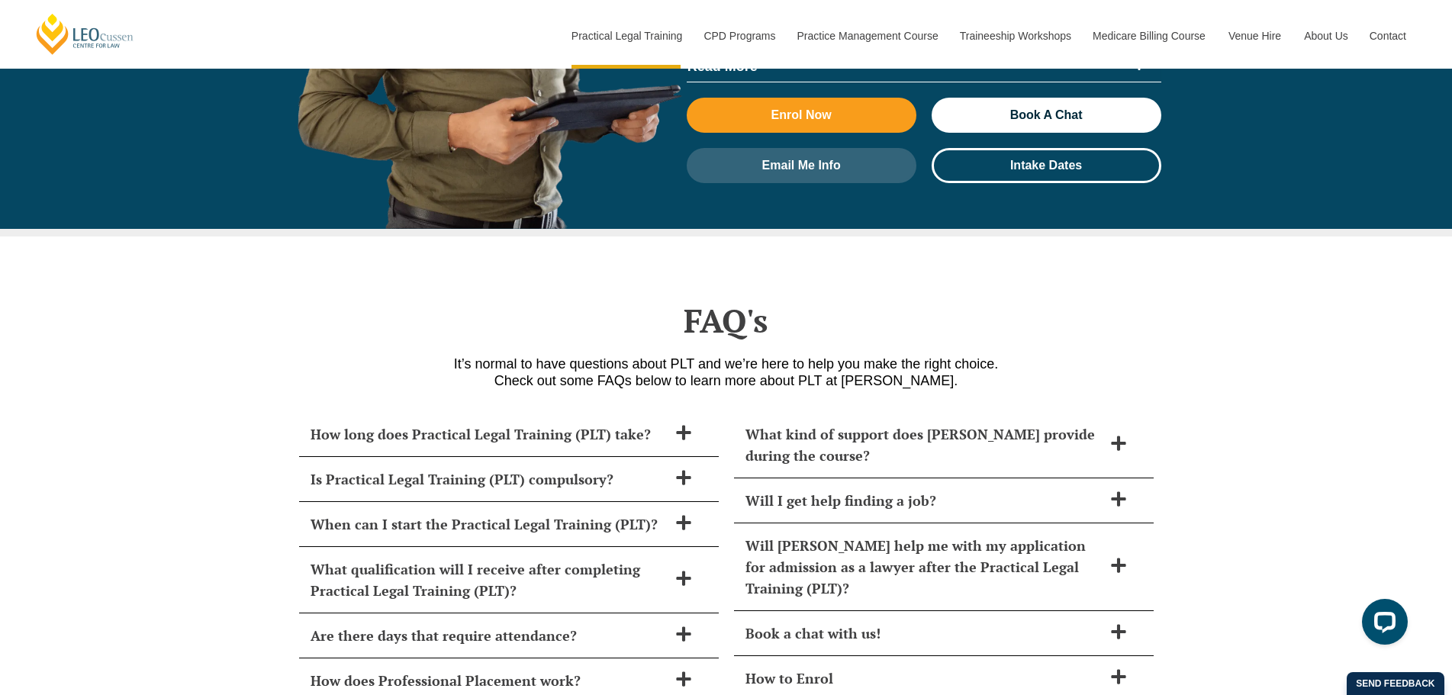
scroll to position [6562, 0]
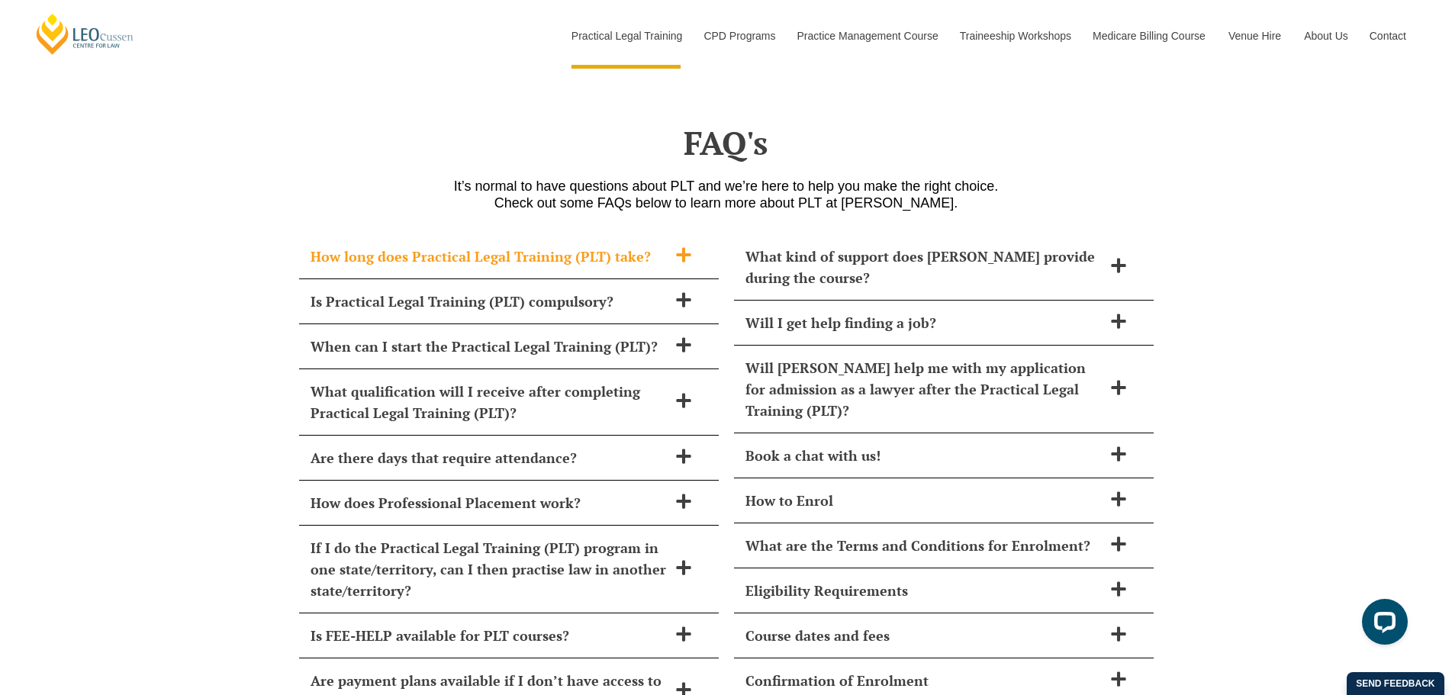
click at [692, 246] on span at bounding box center [684, 255] width 32 height 19
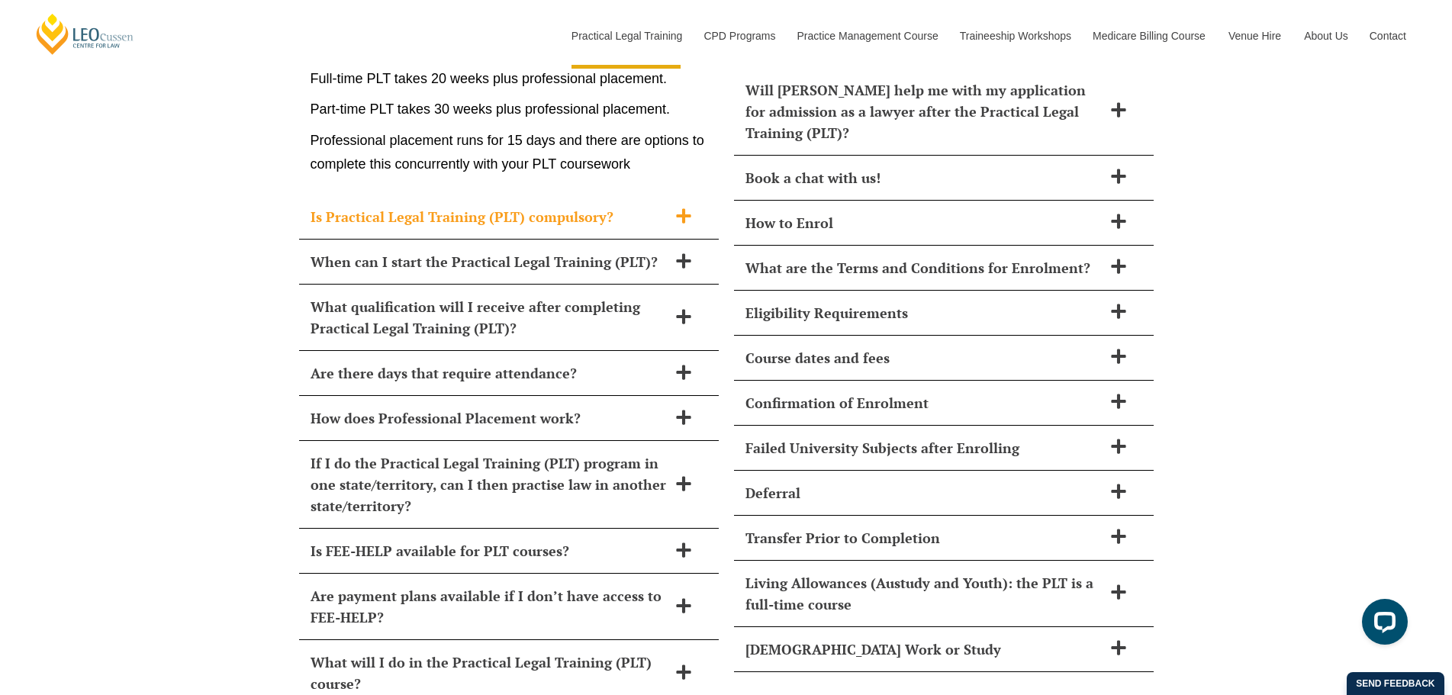
scroll to position [6867, 0]
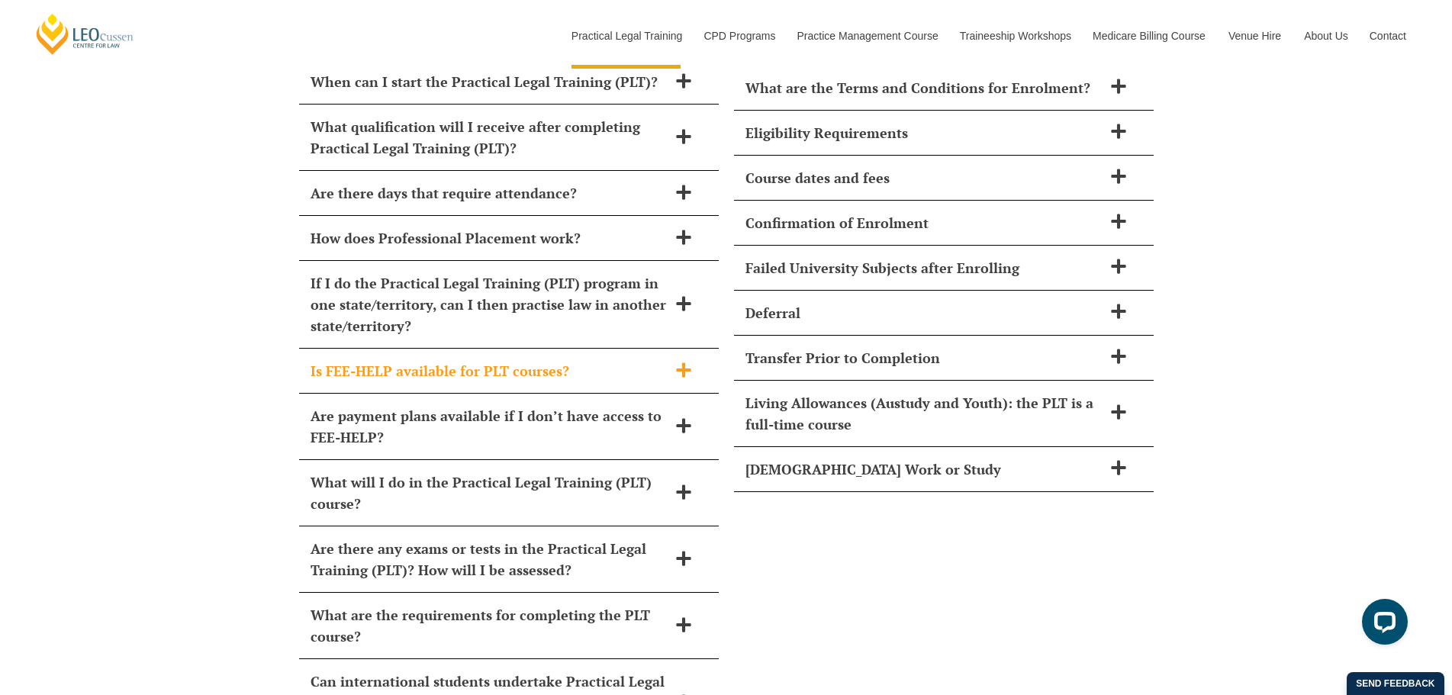
click at [660, 355] on div "Is FEE-HELP available for PLT courses?" at bounding box center [509, 371] width 420 height 45
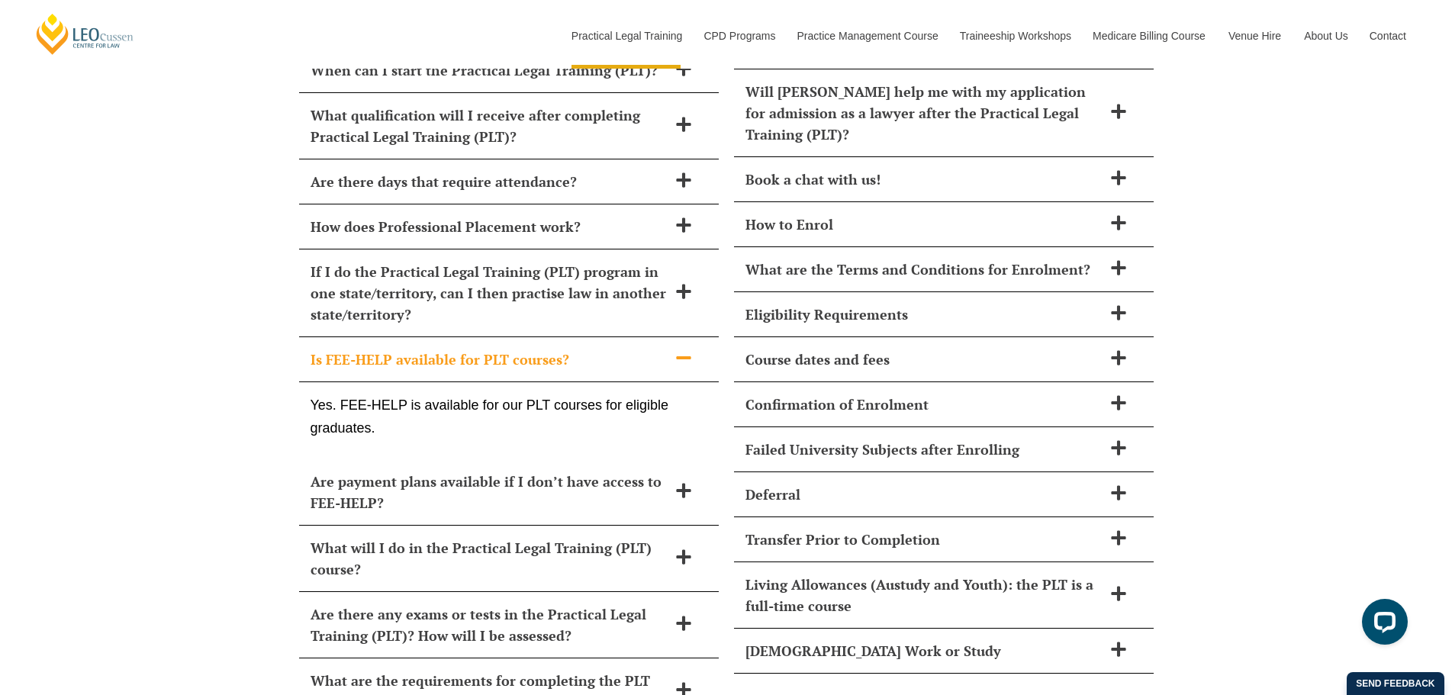
scroll to position [6827, 0]
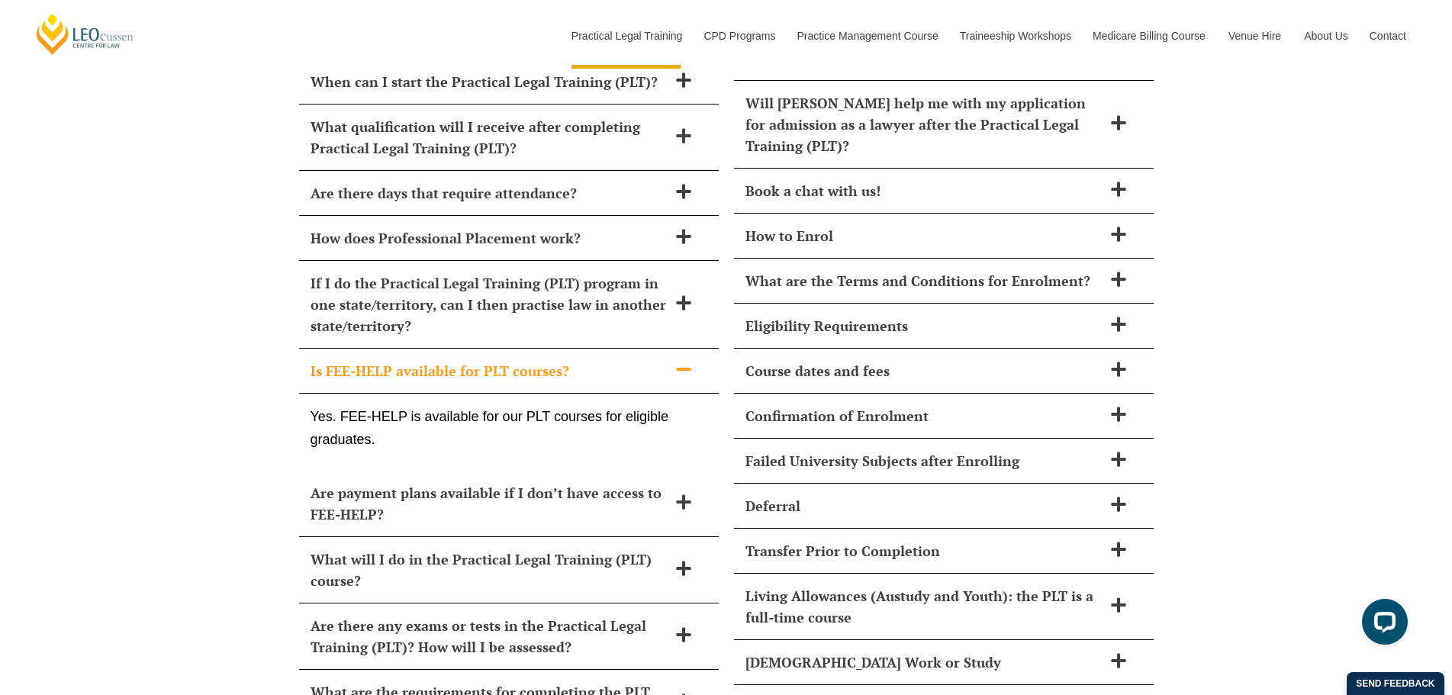
click at [662, 360] on h2 "Is FEE-HELP available for PLT courses?" at bounding box center [489, 370] width 357 height 21
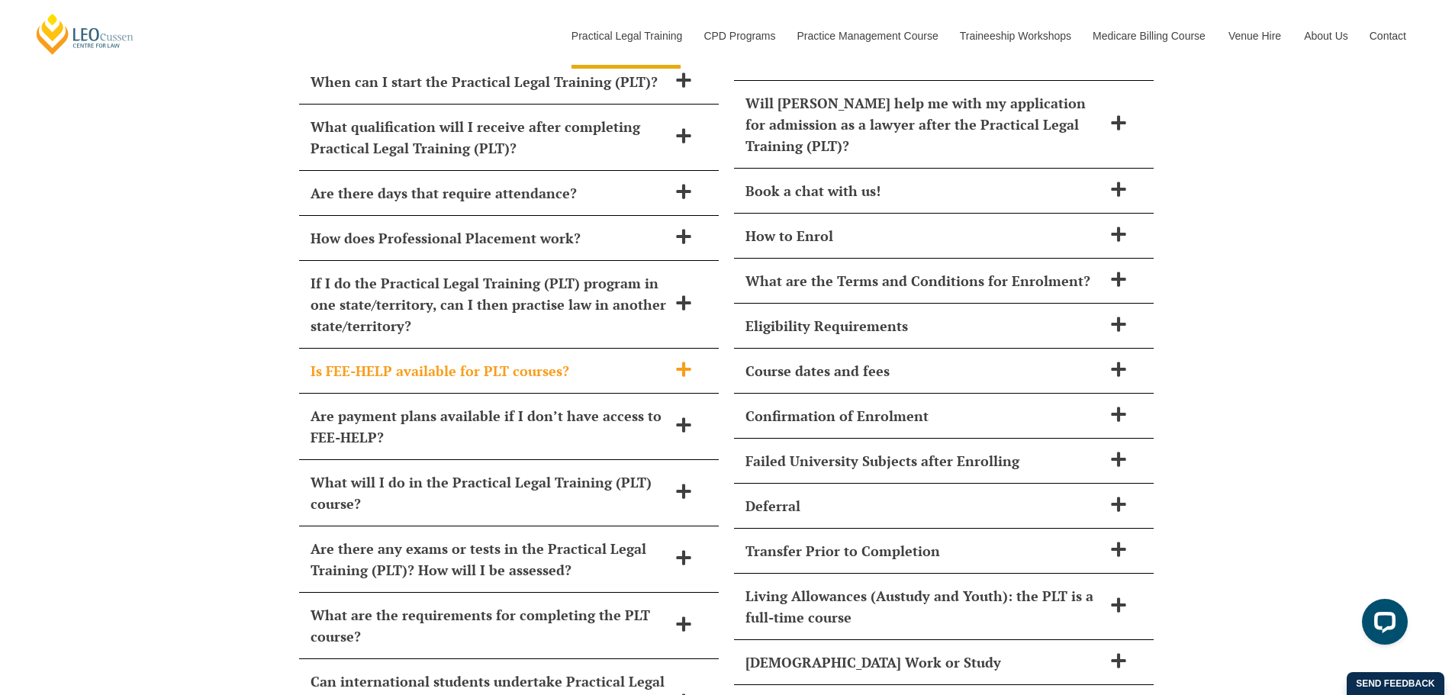
click at [662, 360] on h2 "Is FEE-HELP available for PLT courses?" at bounding box center [489, 370] width 357 height 21
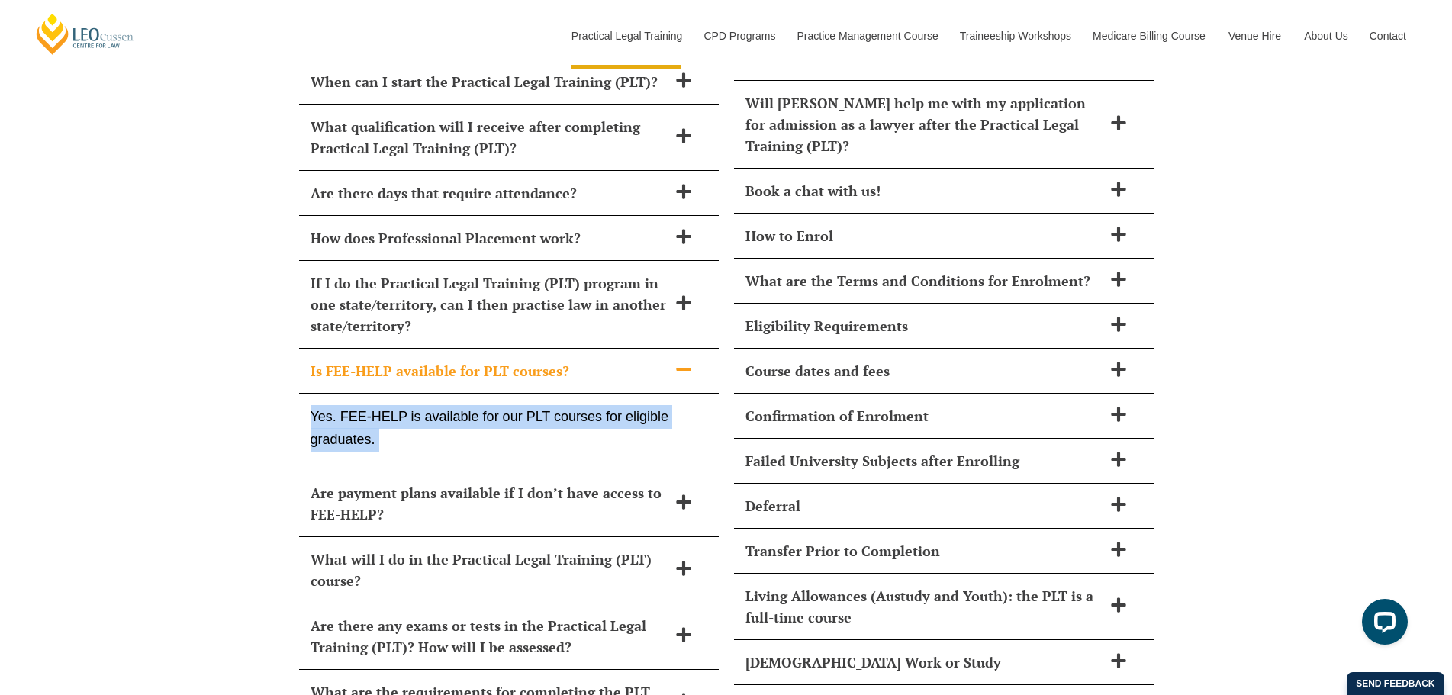
click at [662, 360] on h2 "Is FEE-HELP available for PLT courses?" at bounding box center [489, 370] width 357 height 21
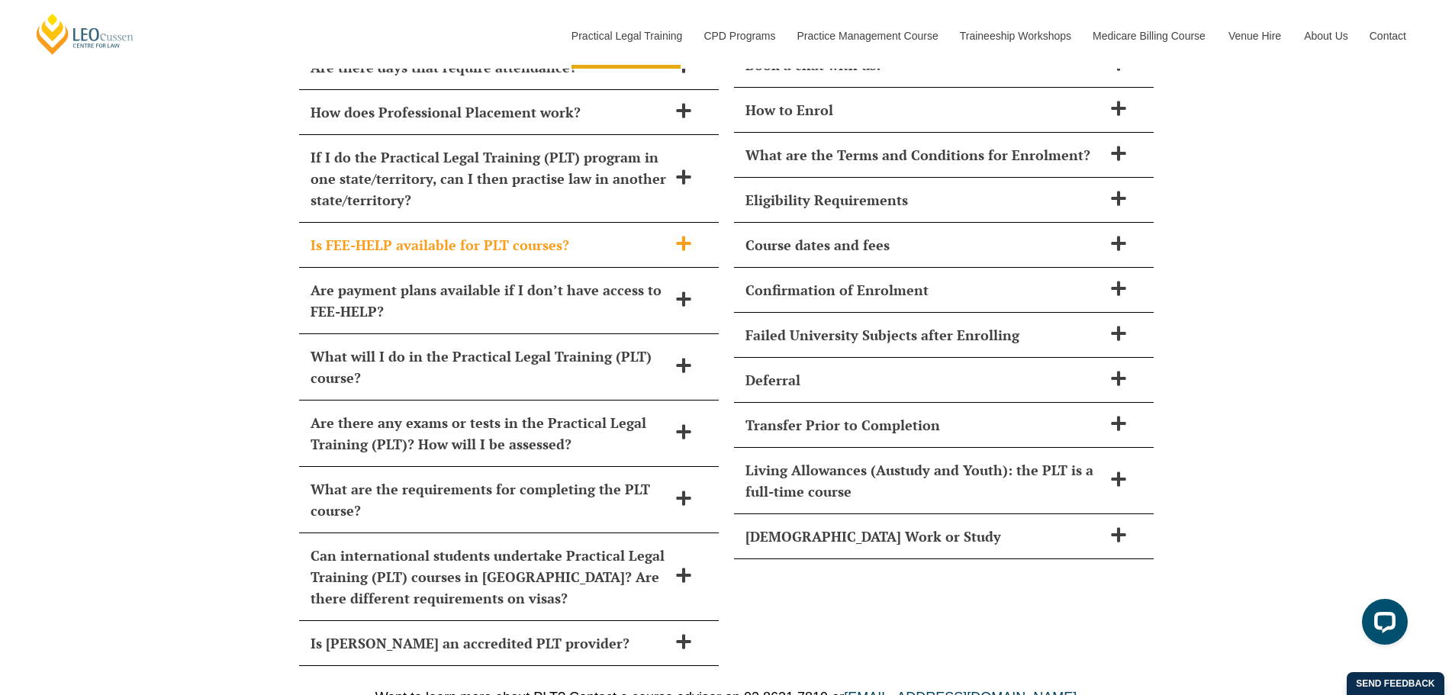
scroll to position [6979, 0]
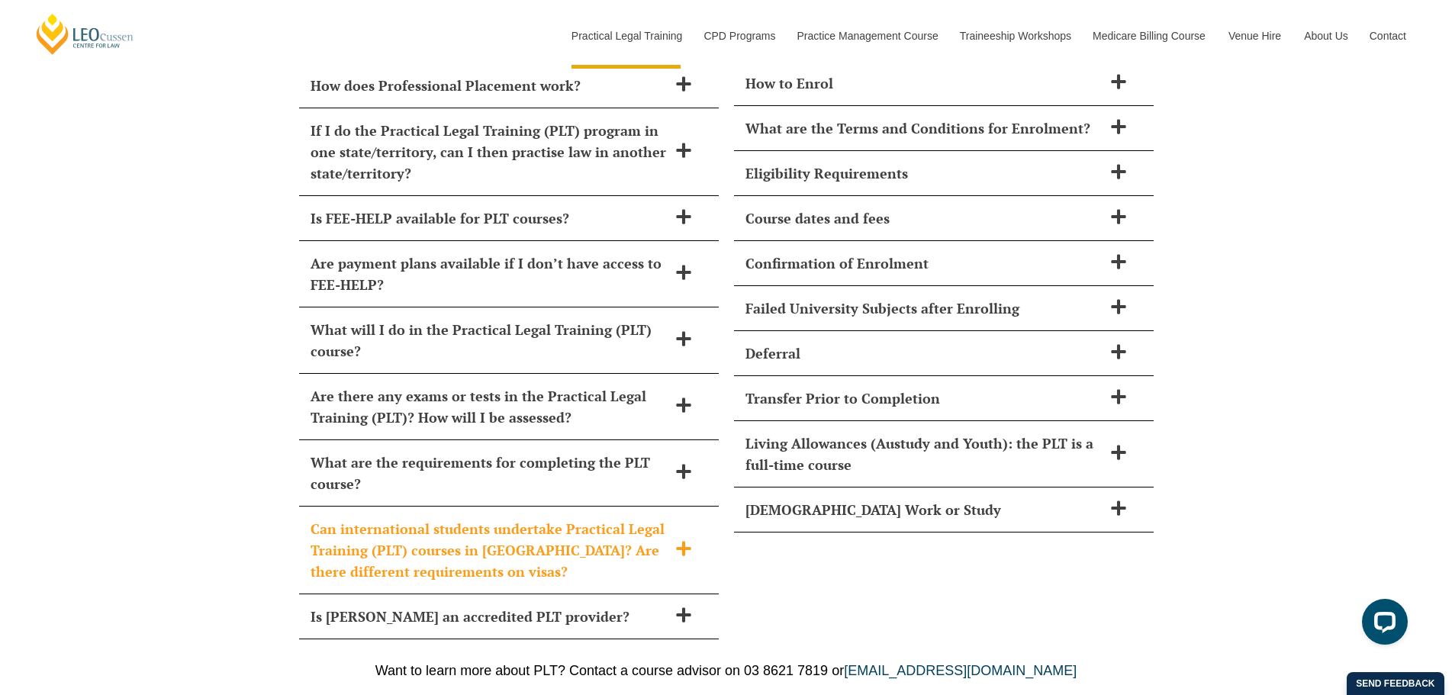
click at [676, 542] on icon at bounding box center [683, 549] width 14 height 14
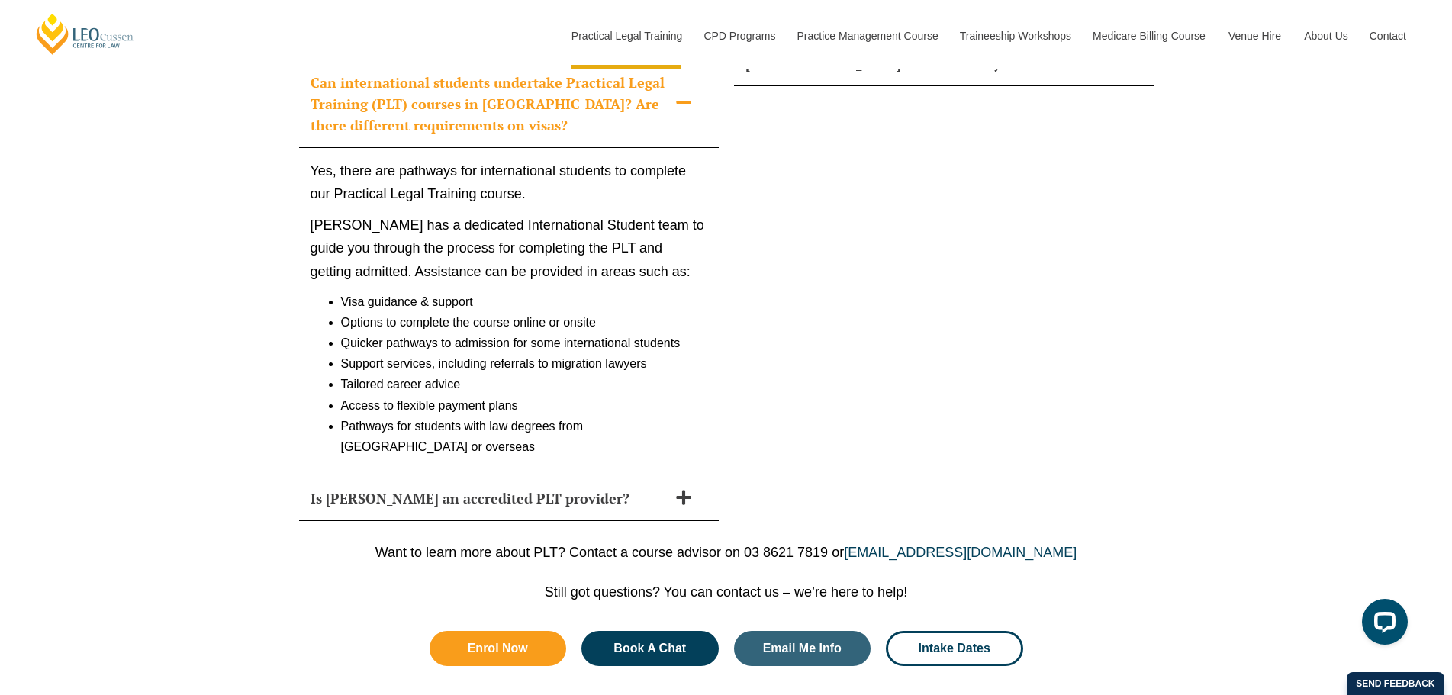
scroll to position [7437, 0]
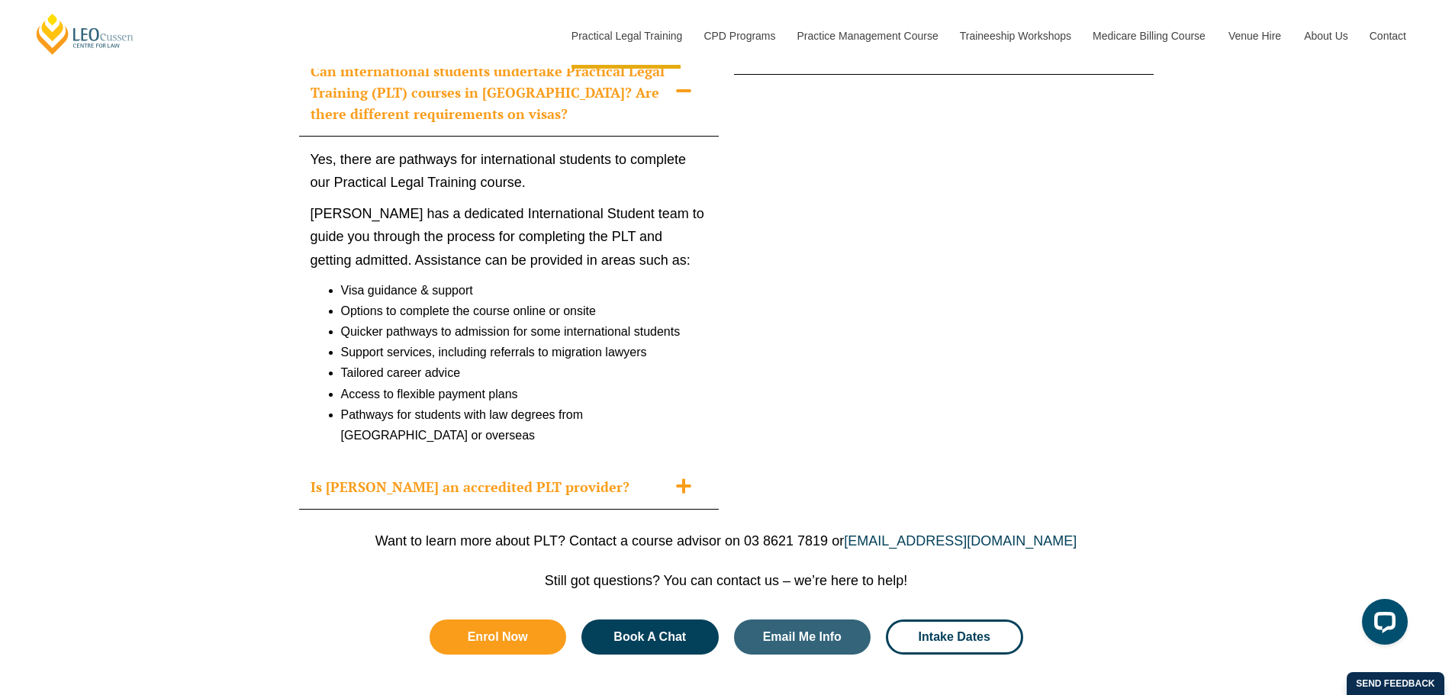
click at [687, 478] on icon at bounding box center [683, 486] width 17 height 17
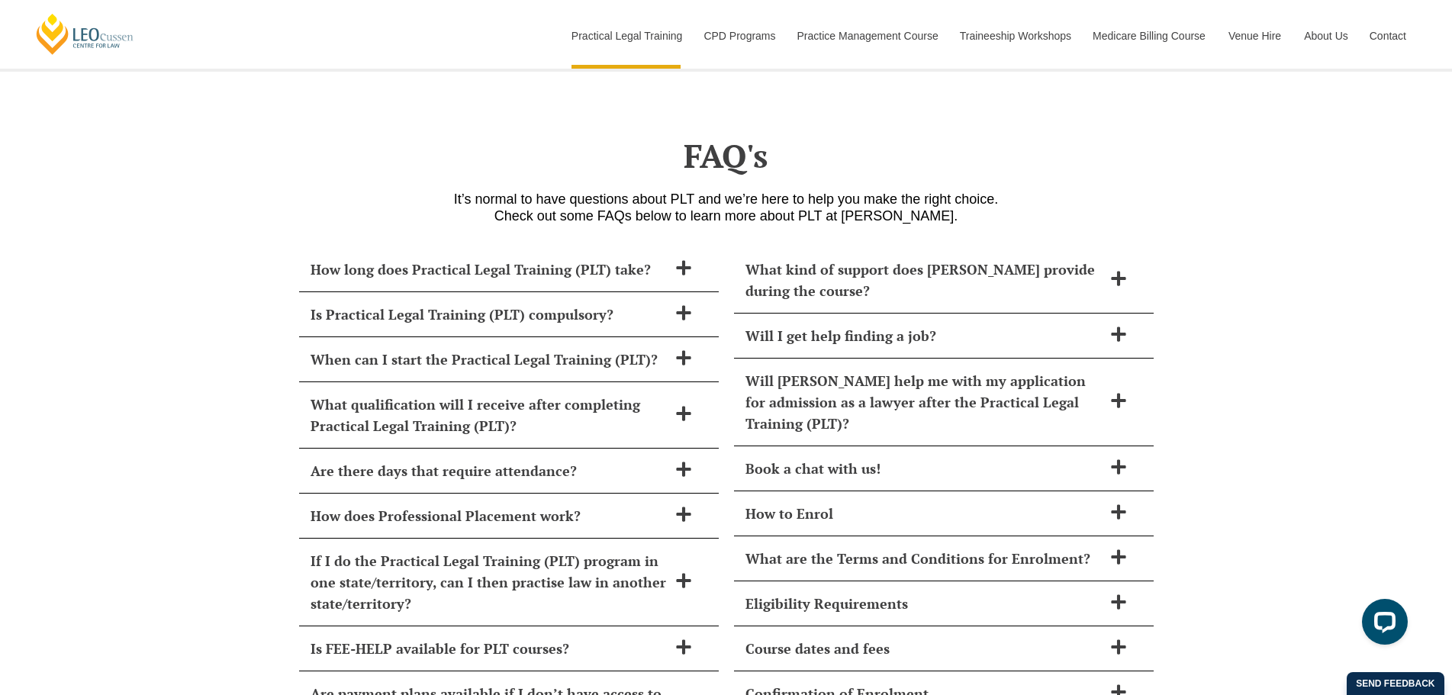
scroll to position [6522, 0]
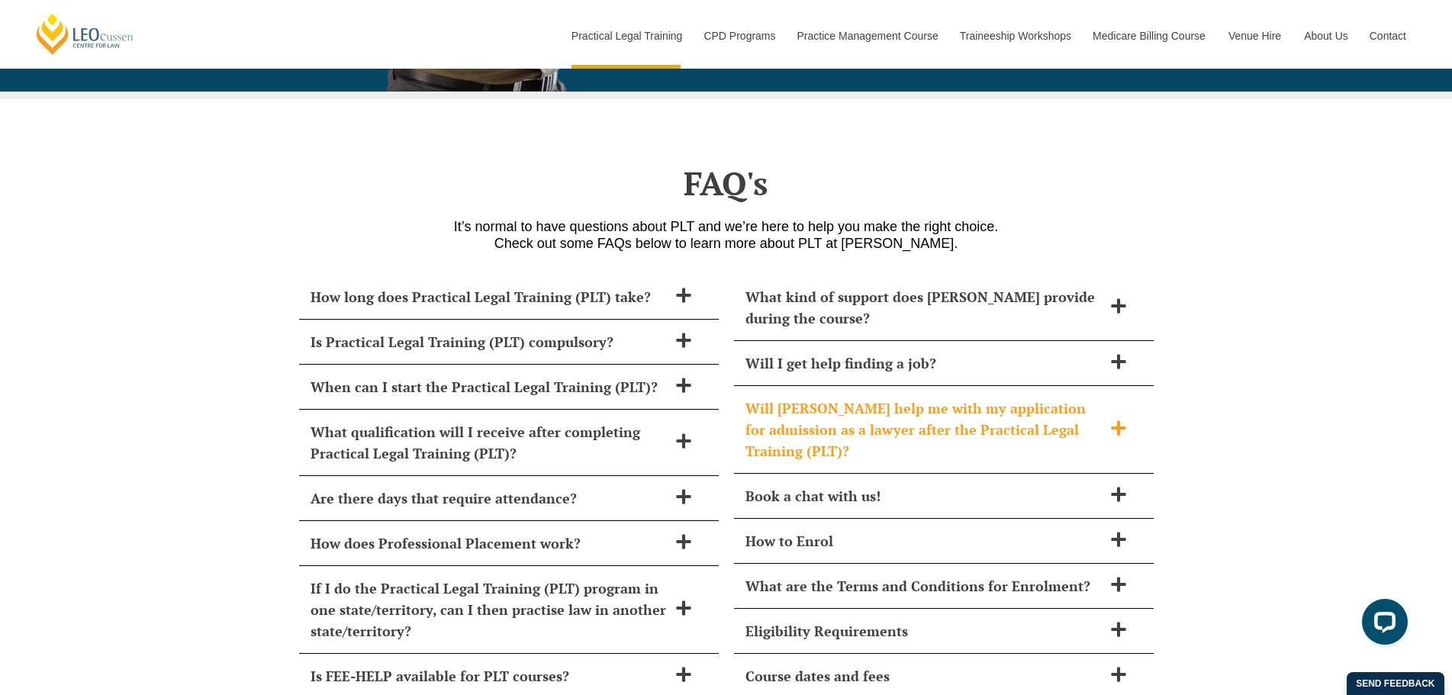
click at [1088, 399] on h2 "Will [PERSON_NAME] help me with my application for admission as a lawyer after …" at bounding box center [923, 430] width 357 height 64
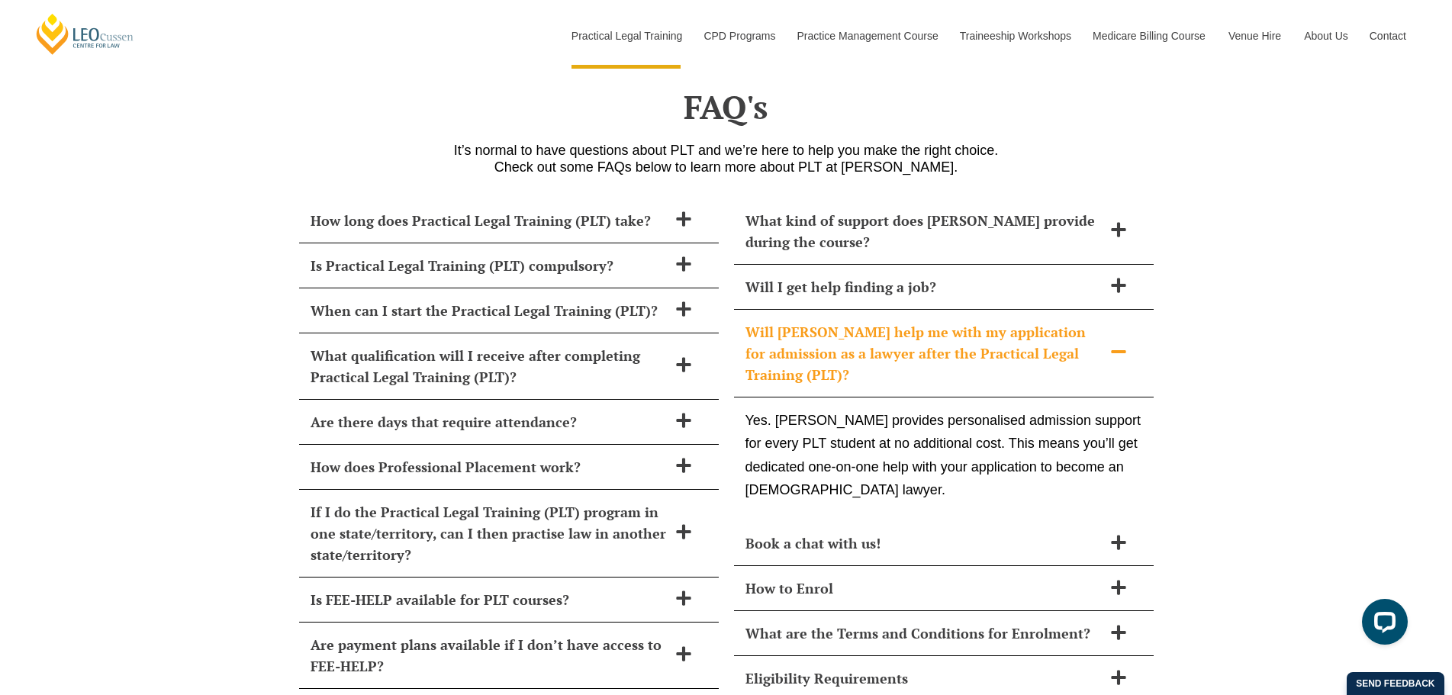
scroll to position [6751, 0]
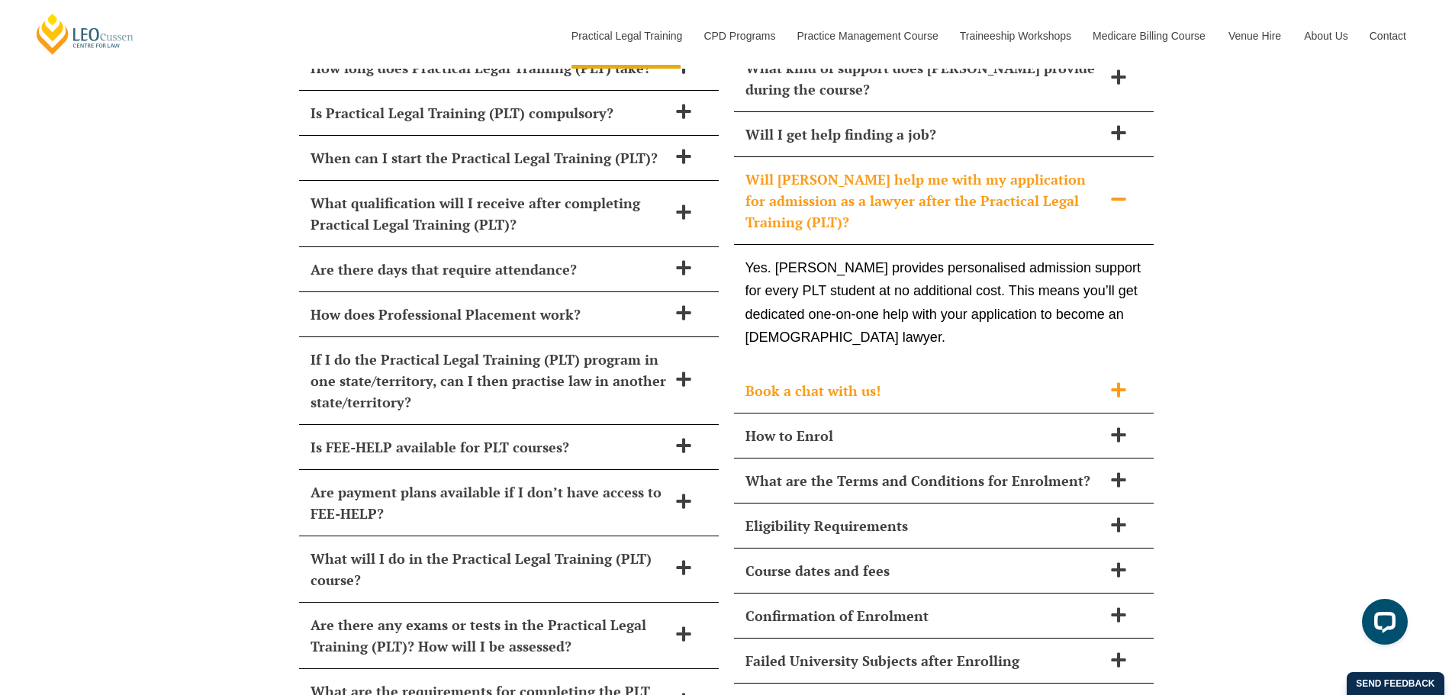
click at [1091, 372] on div "Book a chat with us!" at bounding box center [944, 391] width 420 height 45
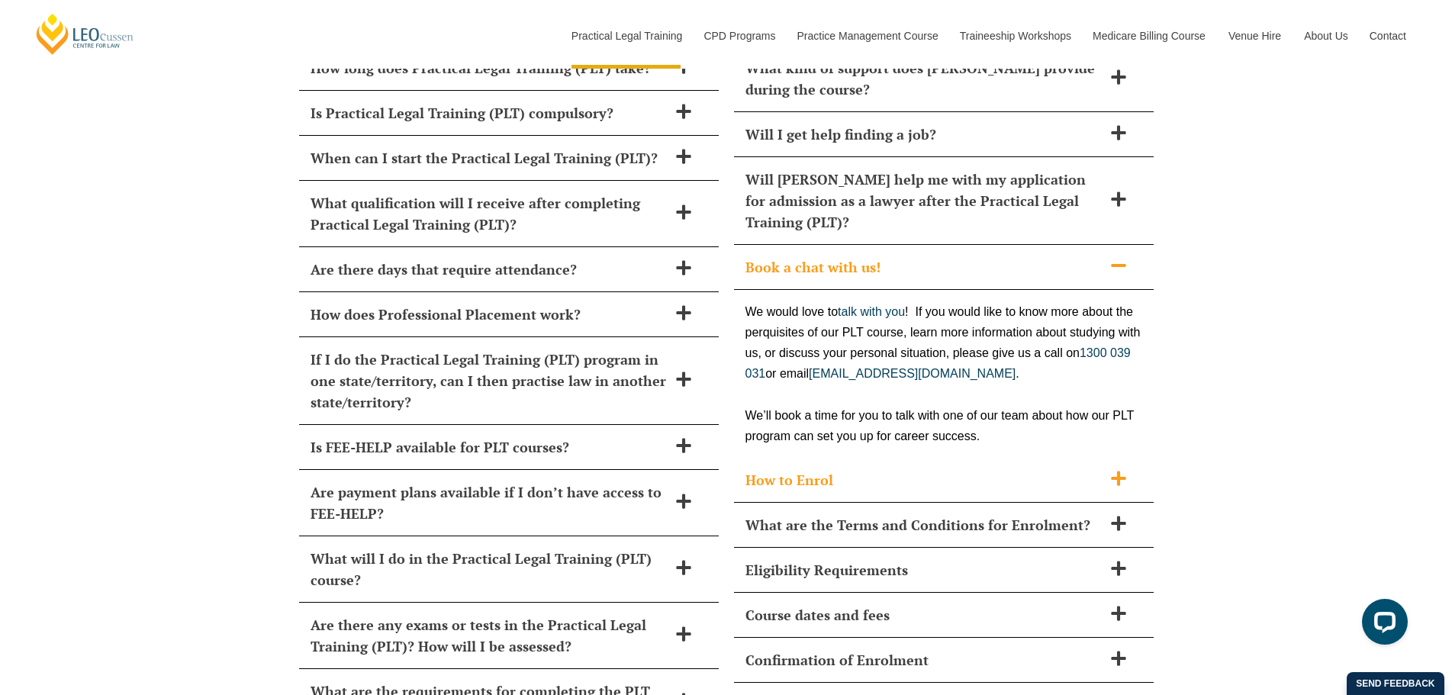
click at [1067, 458] on div "How to Enrol" at bounding box center [944, 480] width 420 height 45
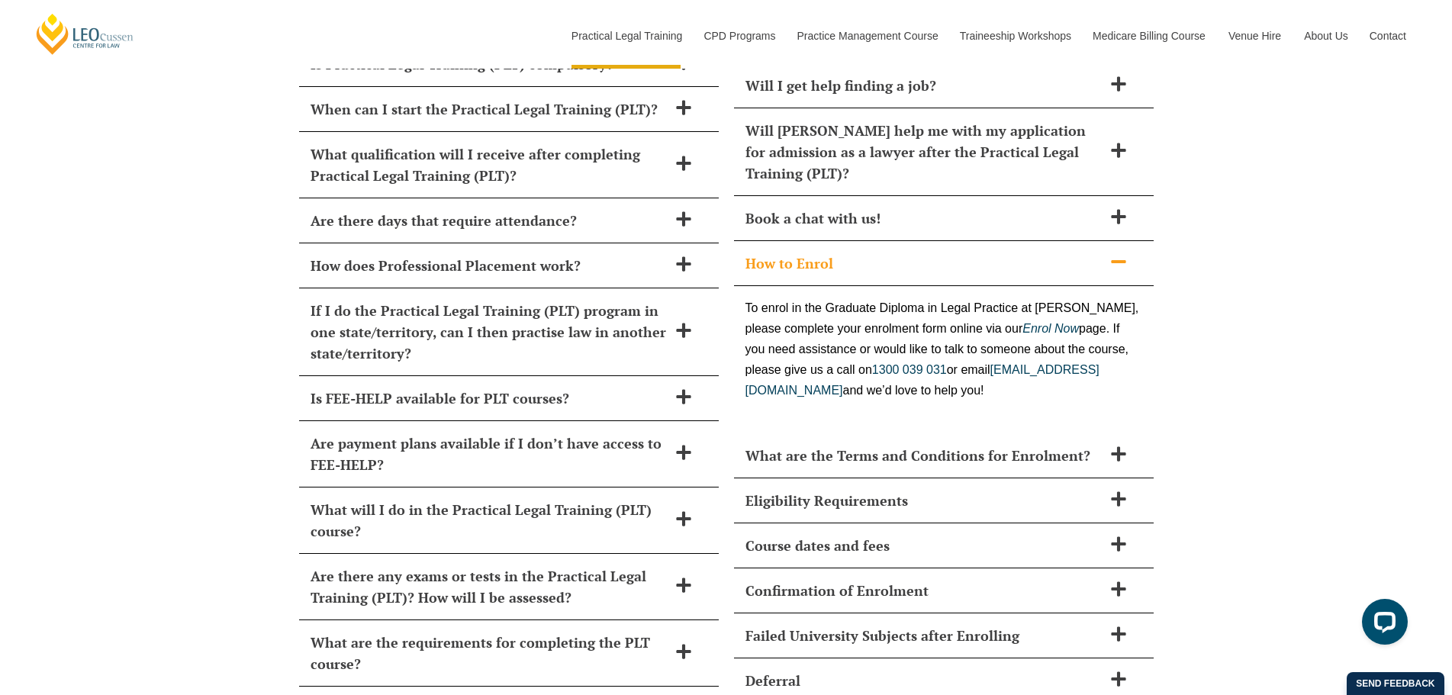
scroll to position [6827, 0]
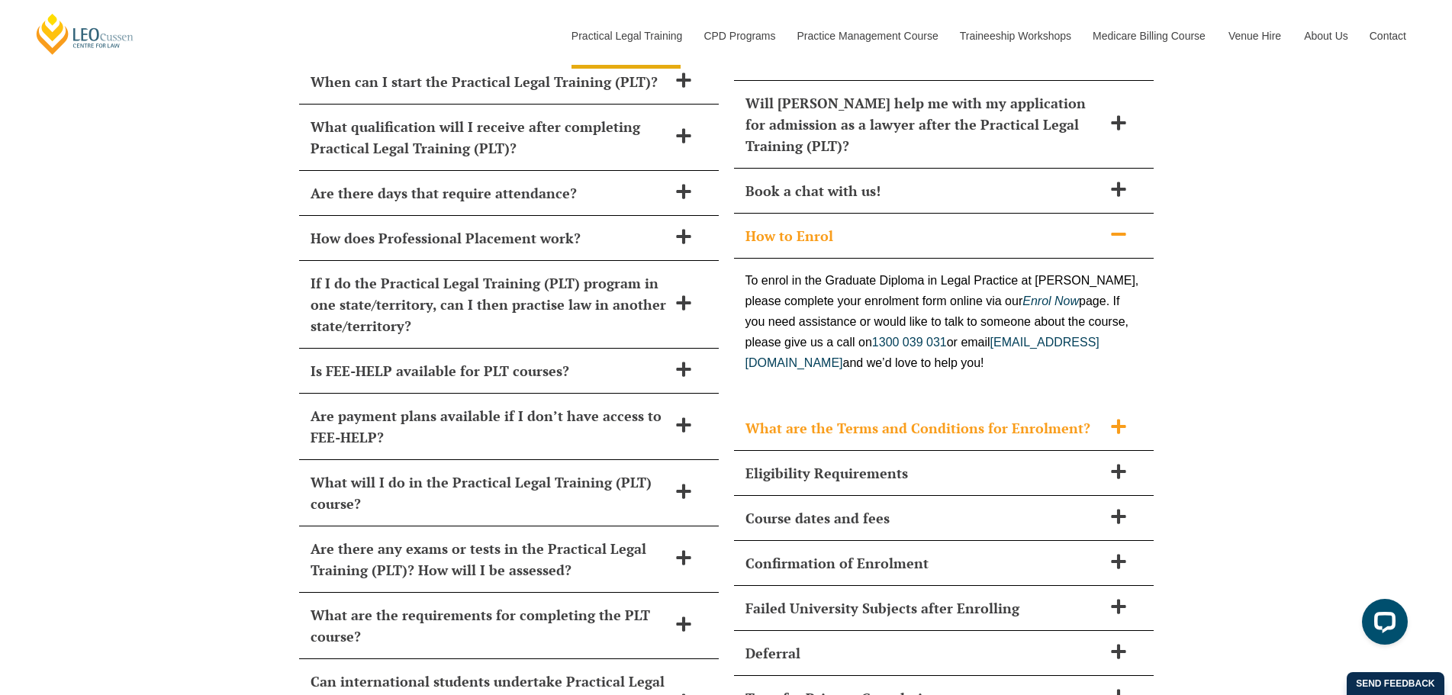
click at [1069, 417] on h2 "What are the Terms and Conditions for Enrolment?" at bounding box center [923, 427] width 357 height 21
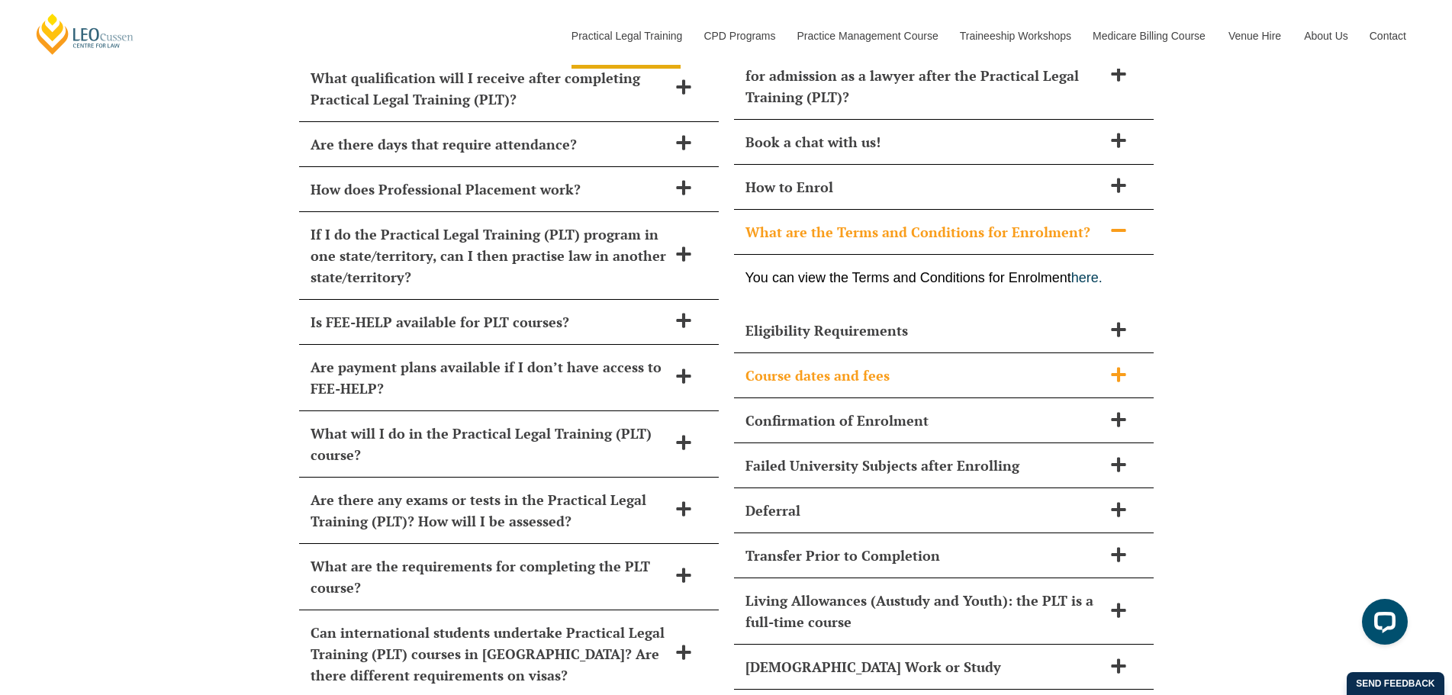
scroll to position [6903, 0]
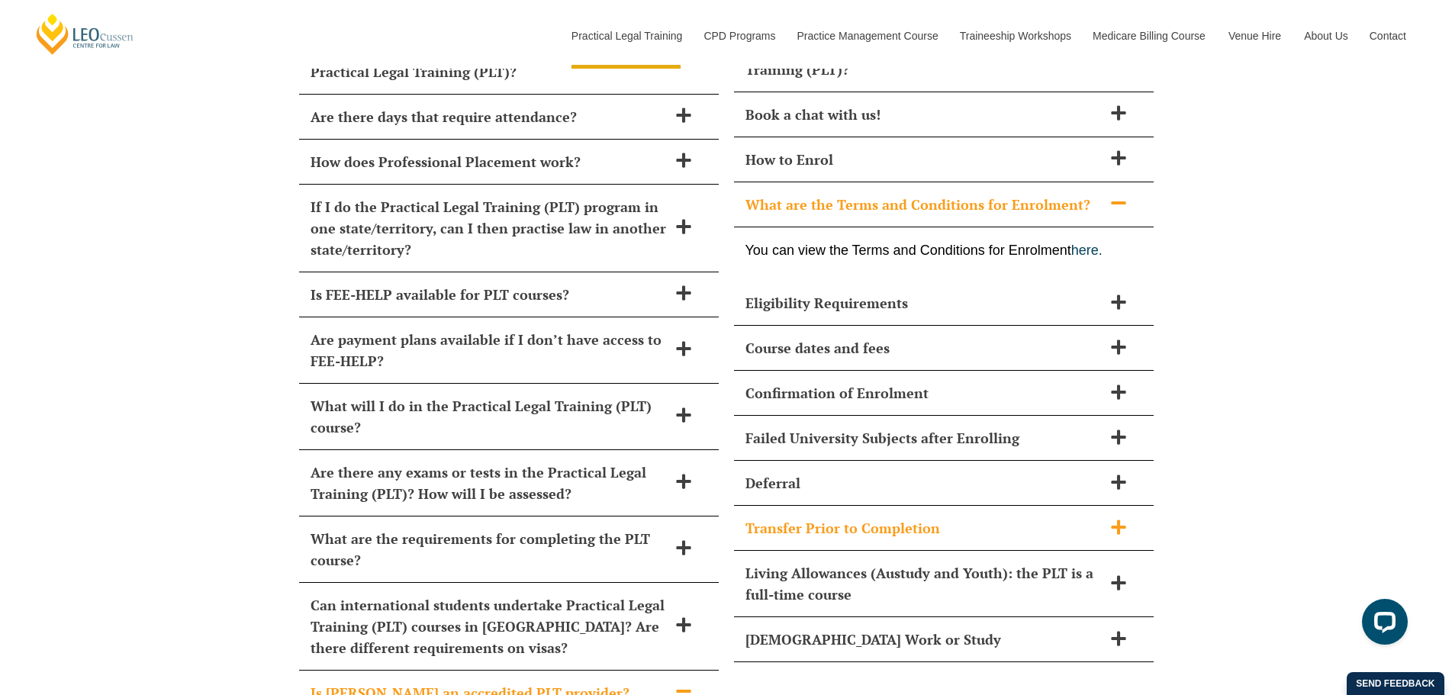
click at [945, 517] on h2 "Transfer Prior to Completion" at bounding box center [923, 527] width 357 height 21
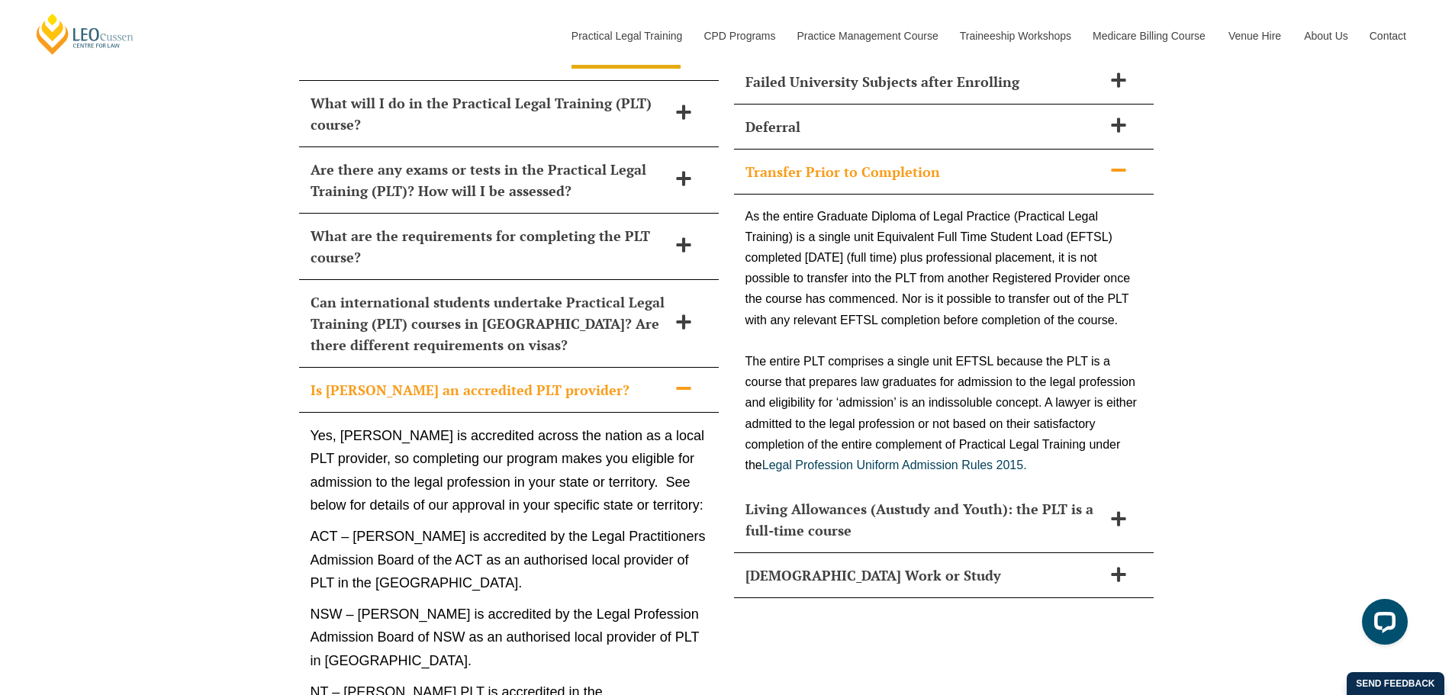
scroll to position [7208, 0]
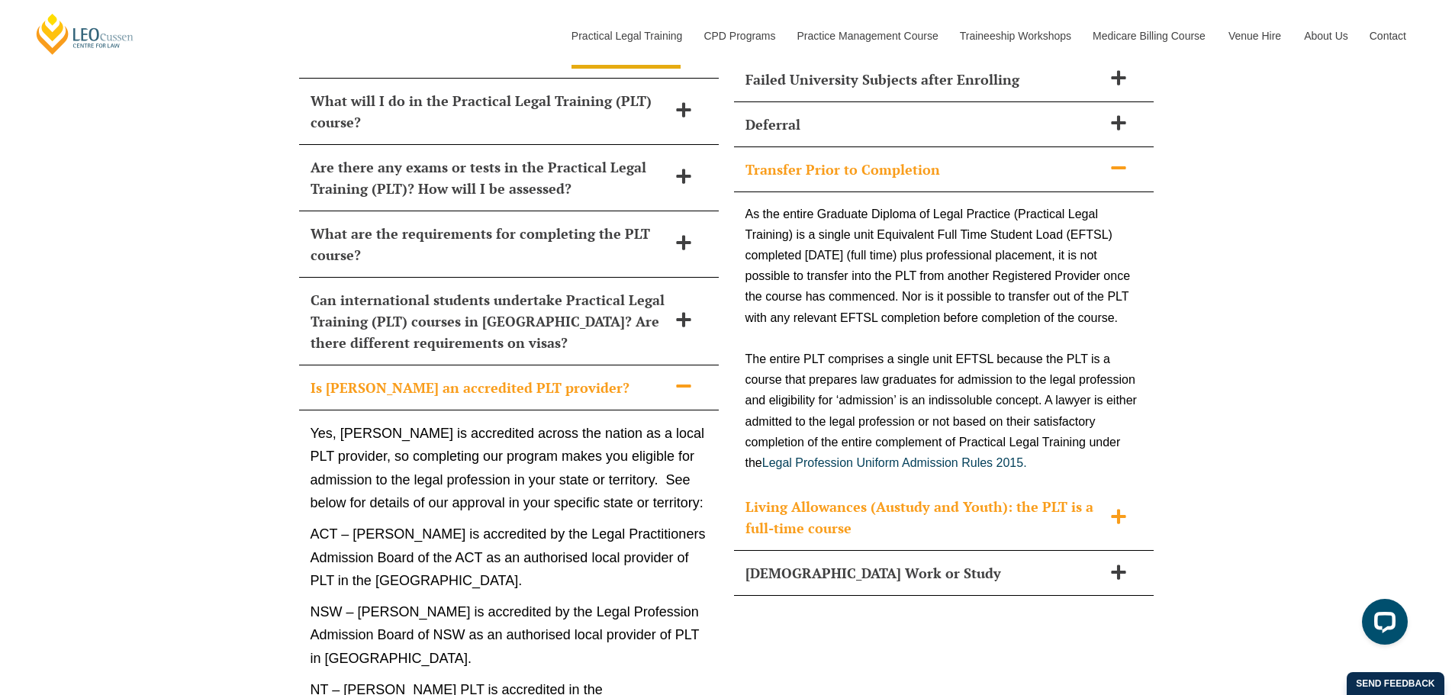
click at [1053, 518] on h2 "Living Allowances (Austudy and Youth): the PLT is a full-time course" at bounding box center [923, 517] width 357 height 43
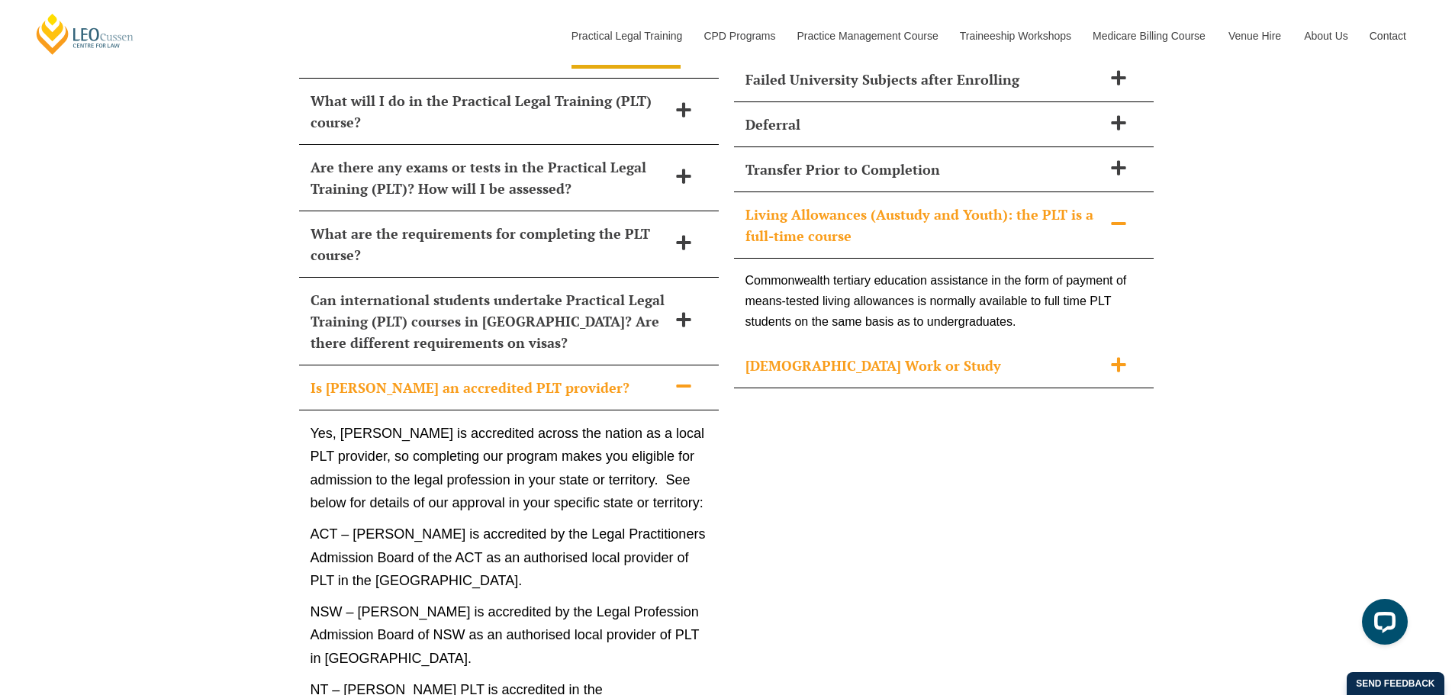
click at [1042, 343] on div "[DEMOGRAPHIC_DATA] Work or Study" at bounding box center [944, 365] width 420 height 45
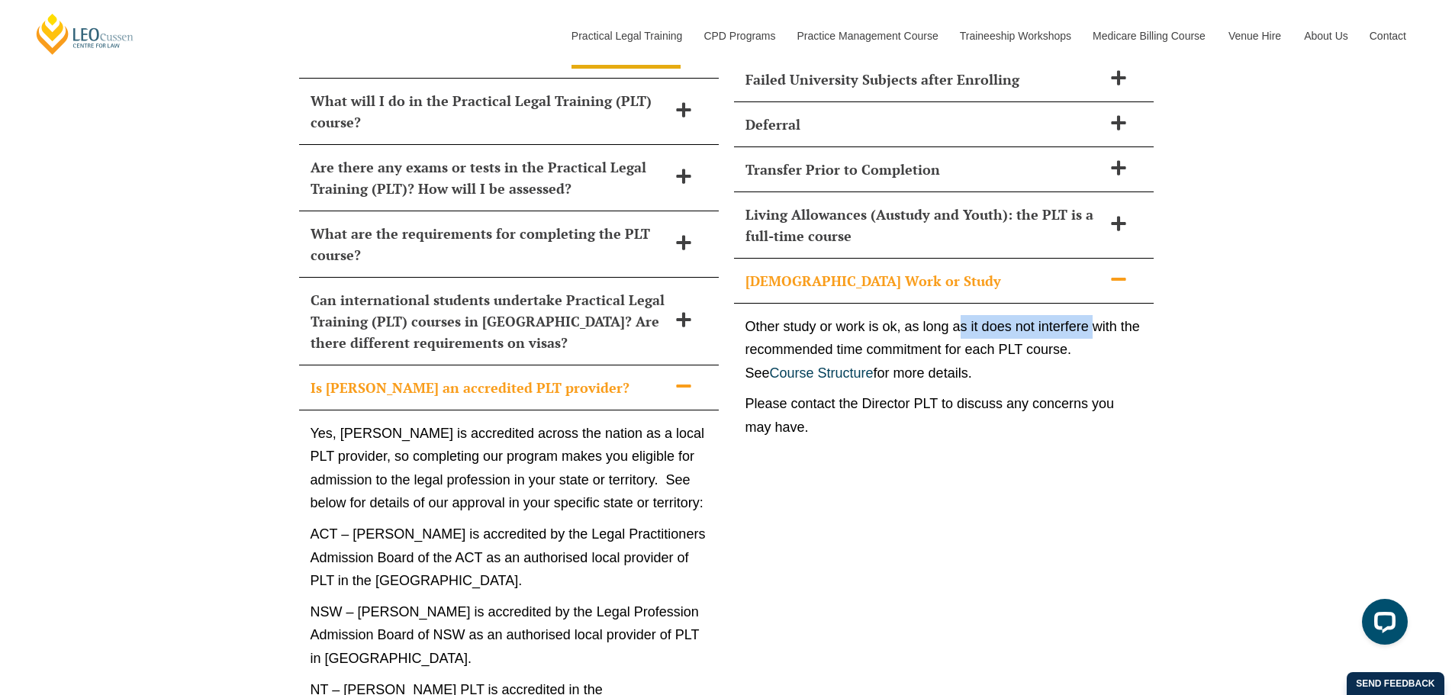
drag, startPoint x: 960, startPoint y: 298, endPoint x: 1097, endPoint y: 298, distance: 137.3
click at [1097, 315] on p "Other study or work is ok, as long as it does not interfere with the recommende…" at bounding box center [943, 350] width 397 height 70
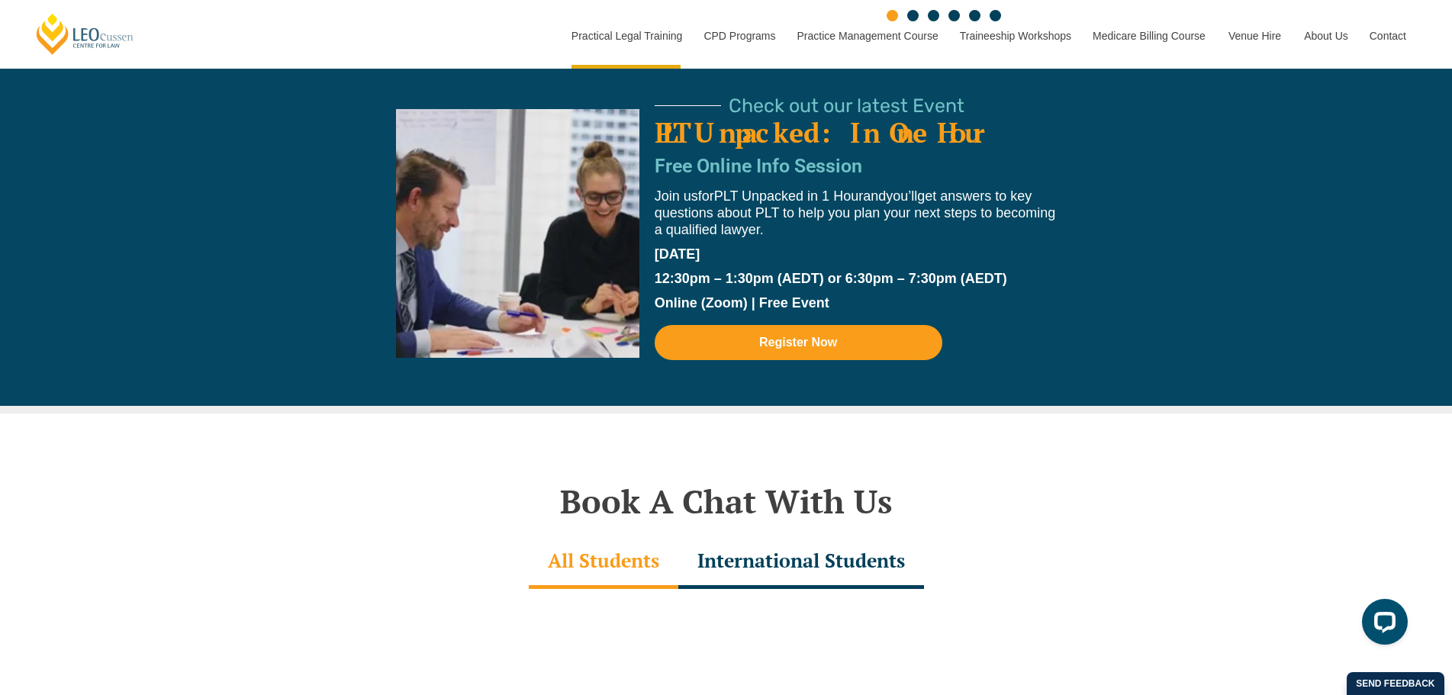
scroll to position [4233, 0]
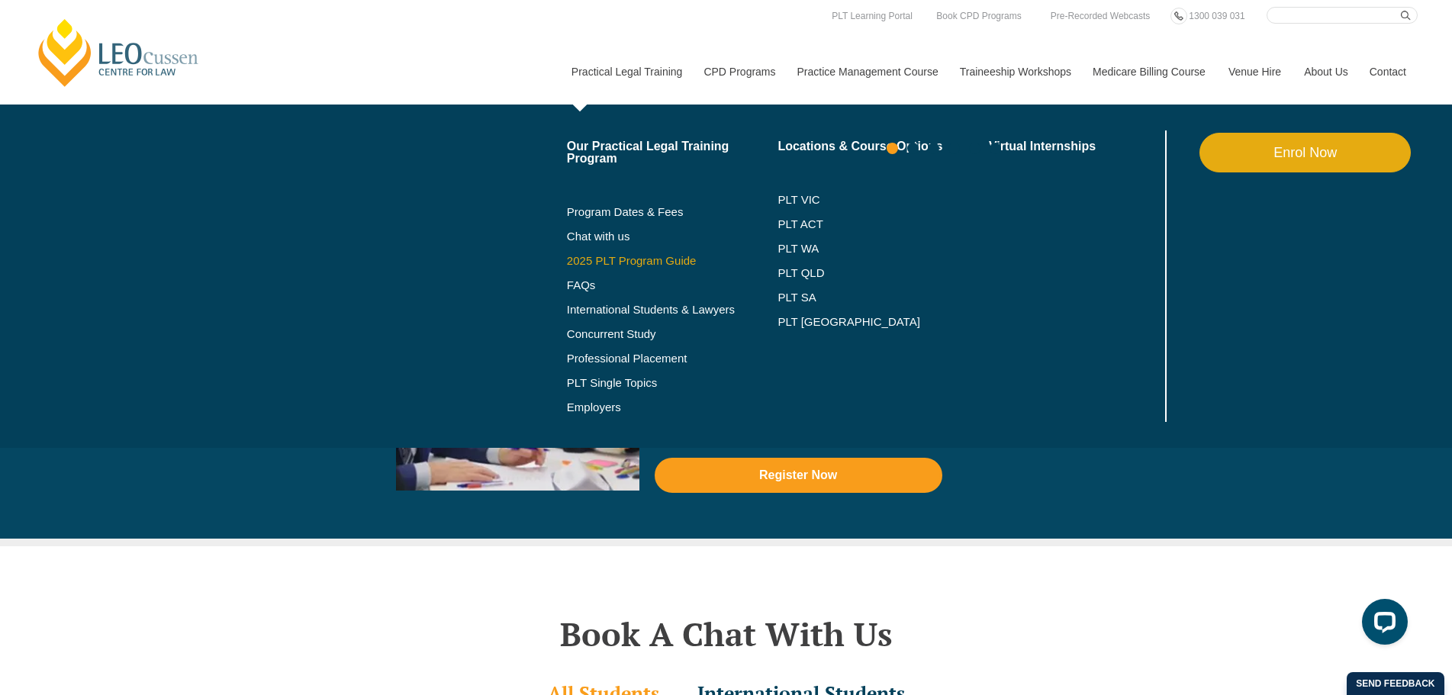
click at [625, 260] on link "2025 PLT Program Guide" at bounding box center [653, 261] width 173 height 12
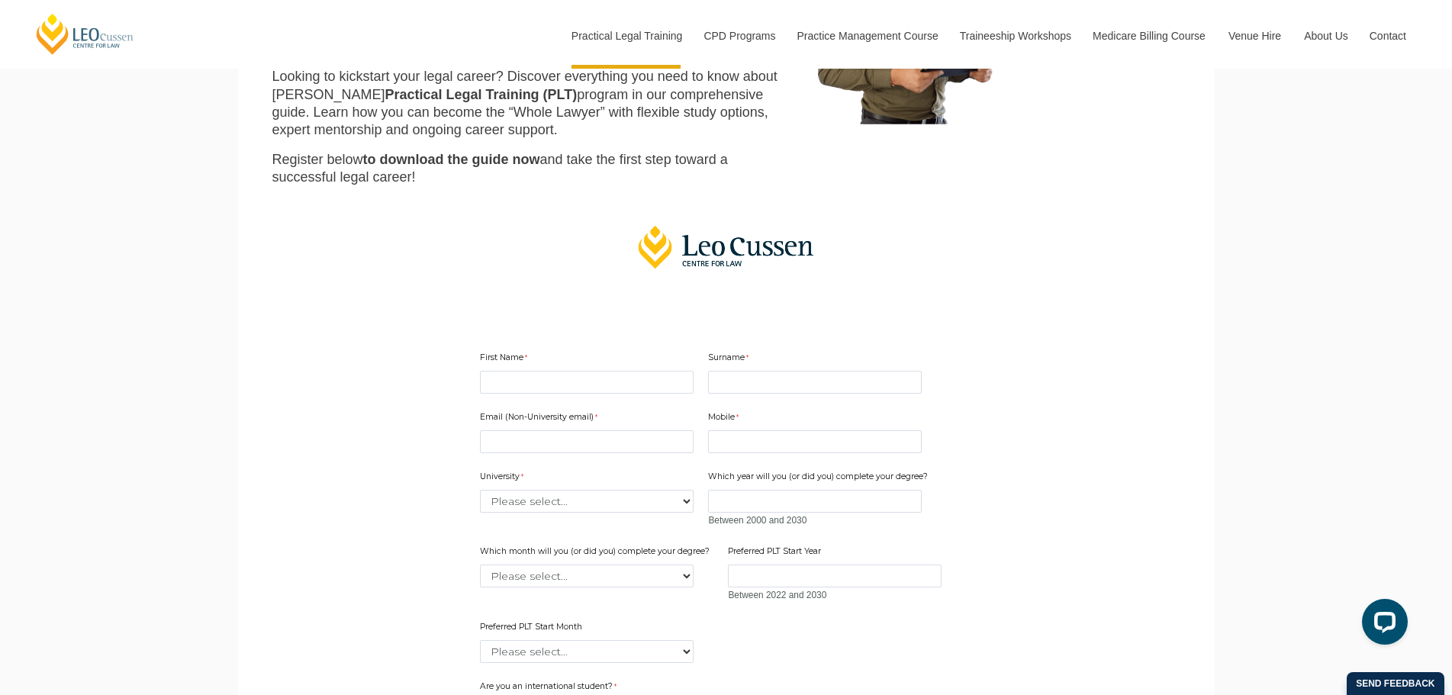
scroll to position [229, 0]
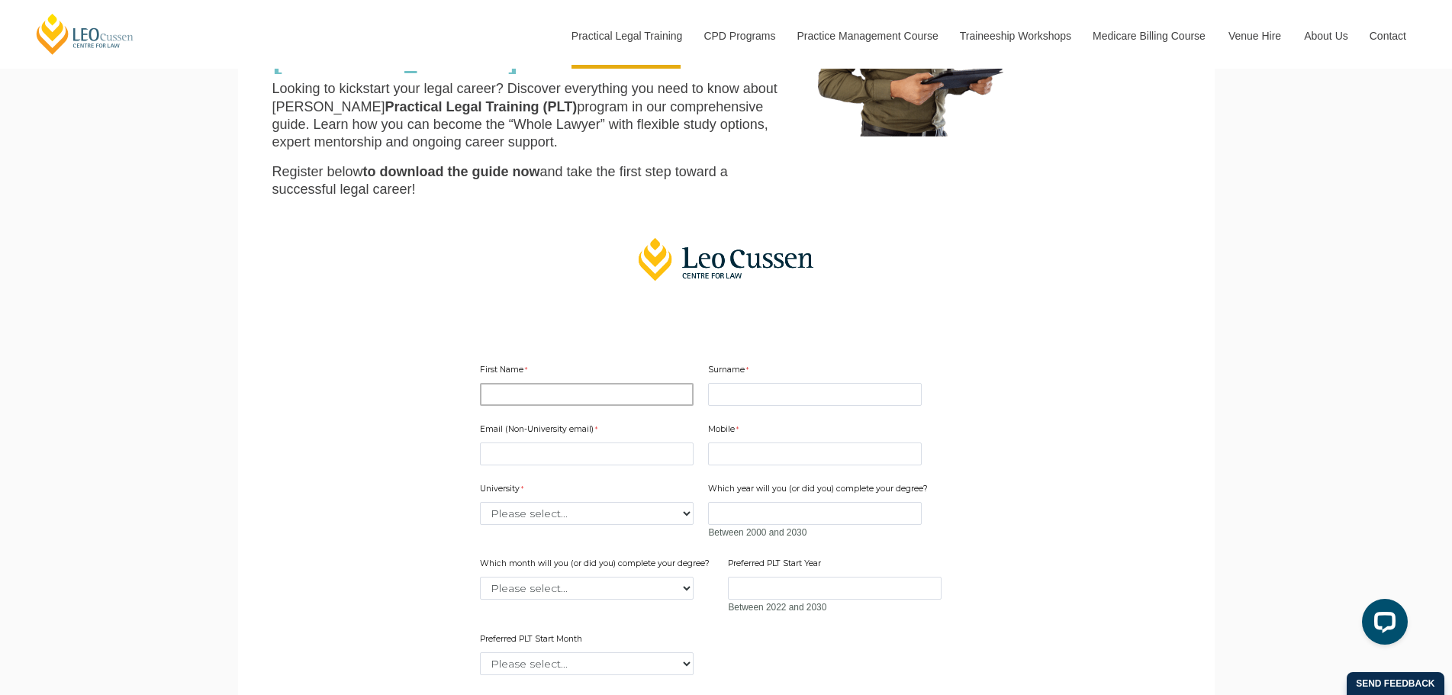
click at [610, 400] on input "First Name" at bounding box center [587, 394] width 214 height 23
type input "imran"
type input "."
type input "im.bham@gmail.com"
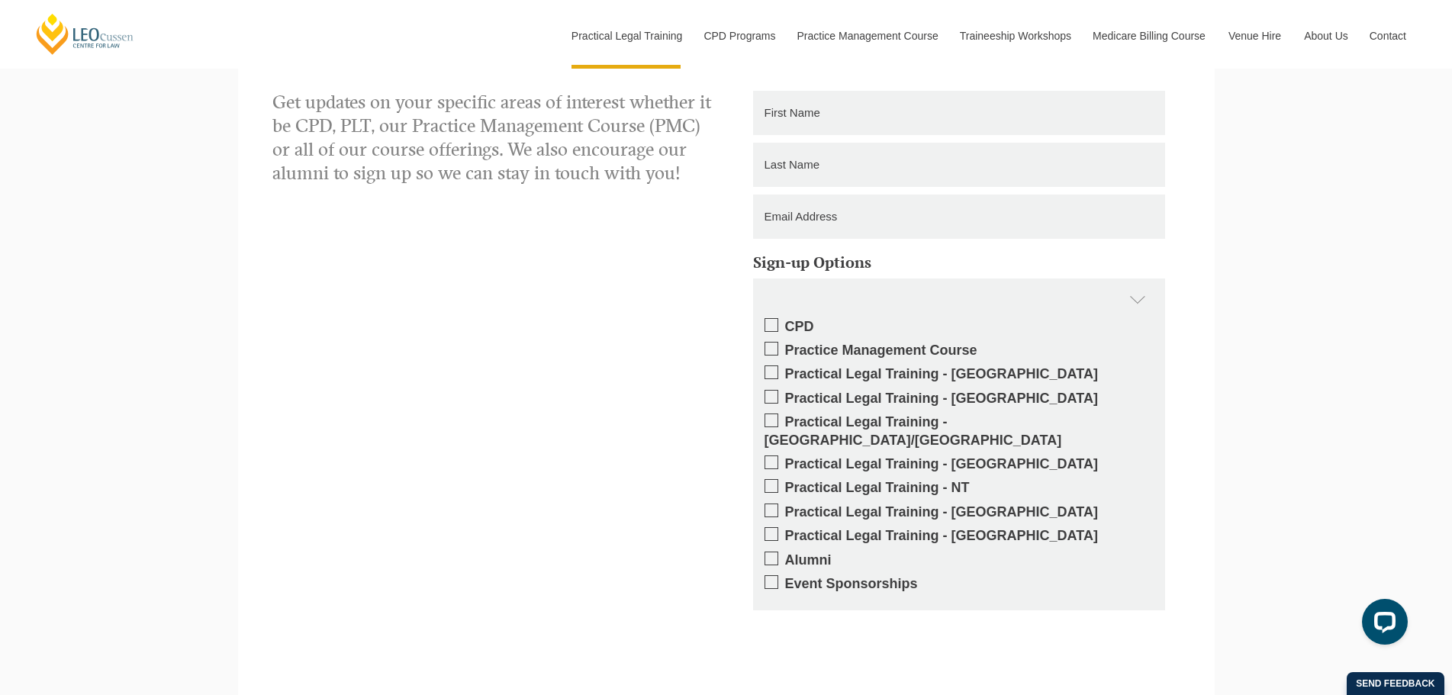
scroll to position [1373, 0]
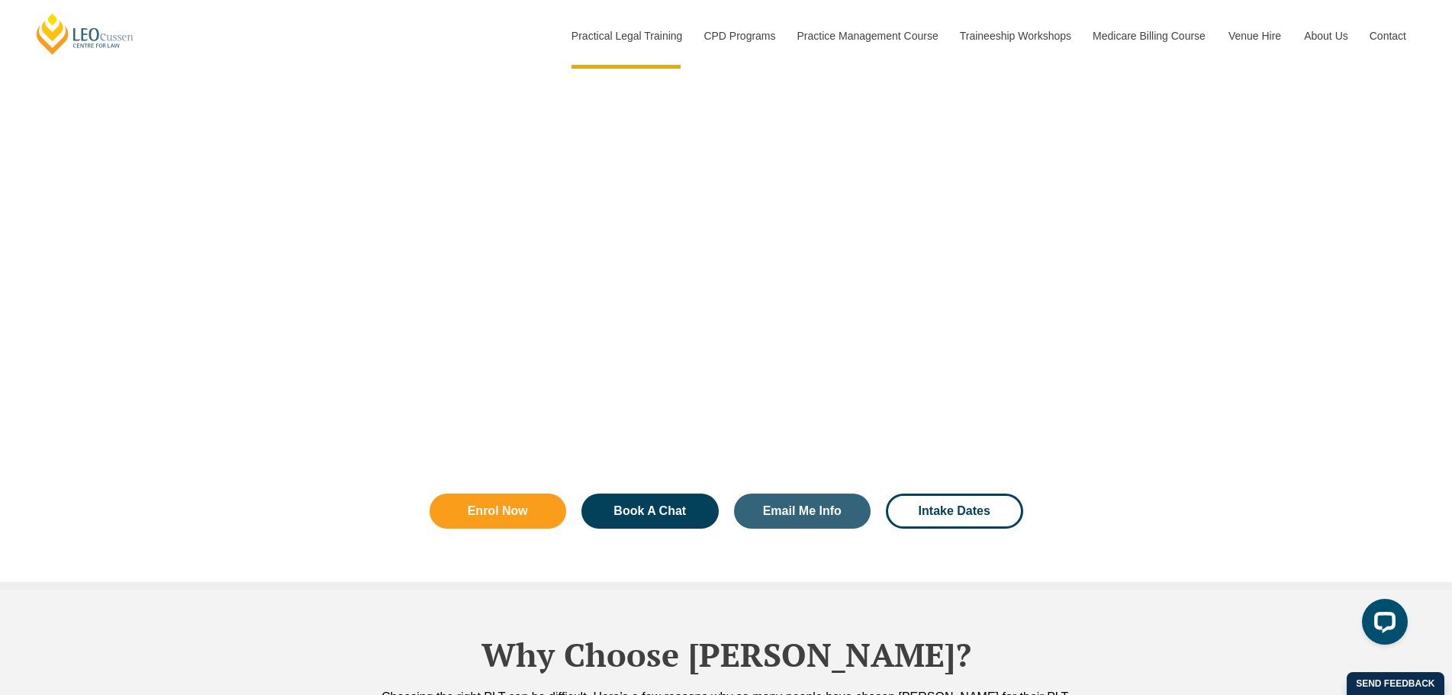
scroll to position [2500, 0]
